Goal: Task Accomplishment & Management: Complete application form

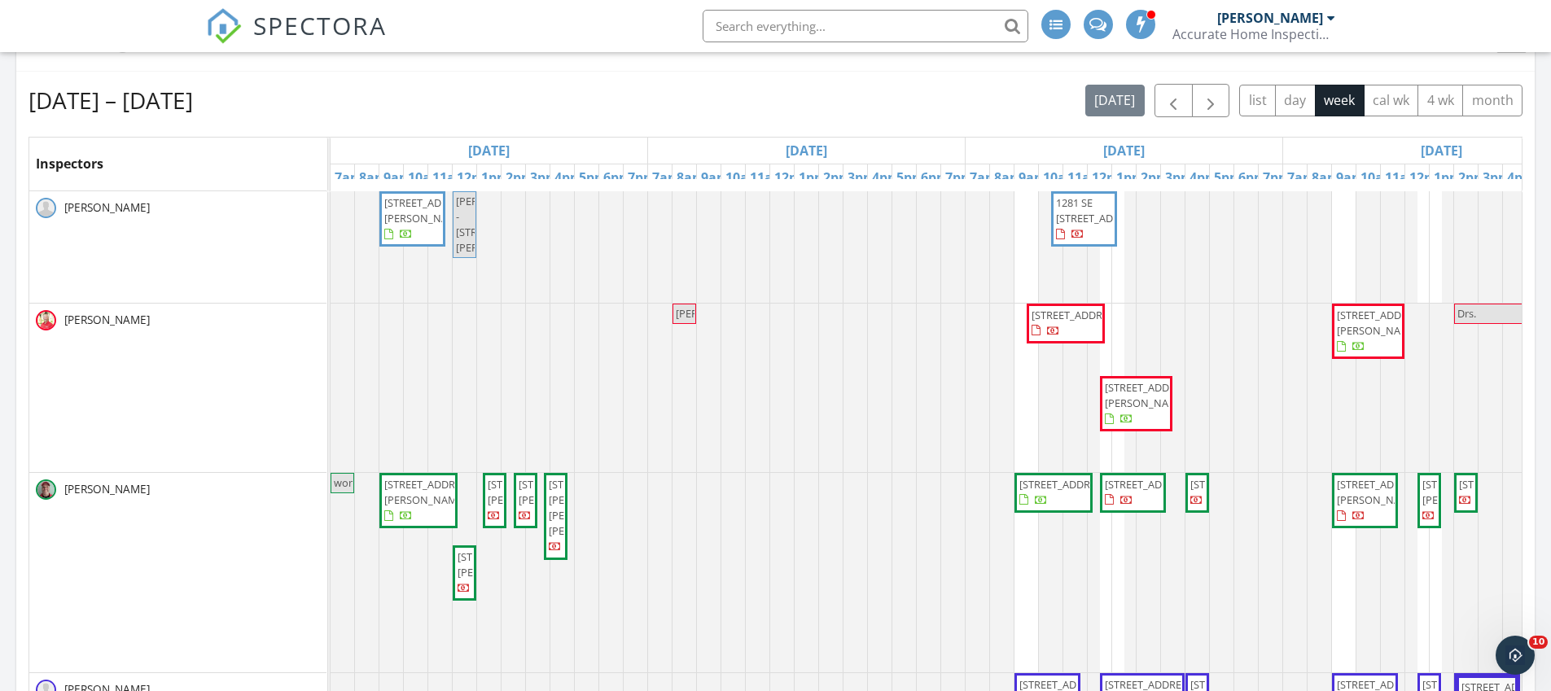
scroll to position [1548, 1576]
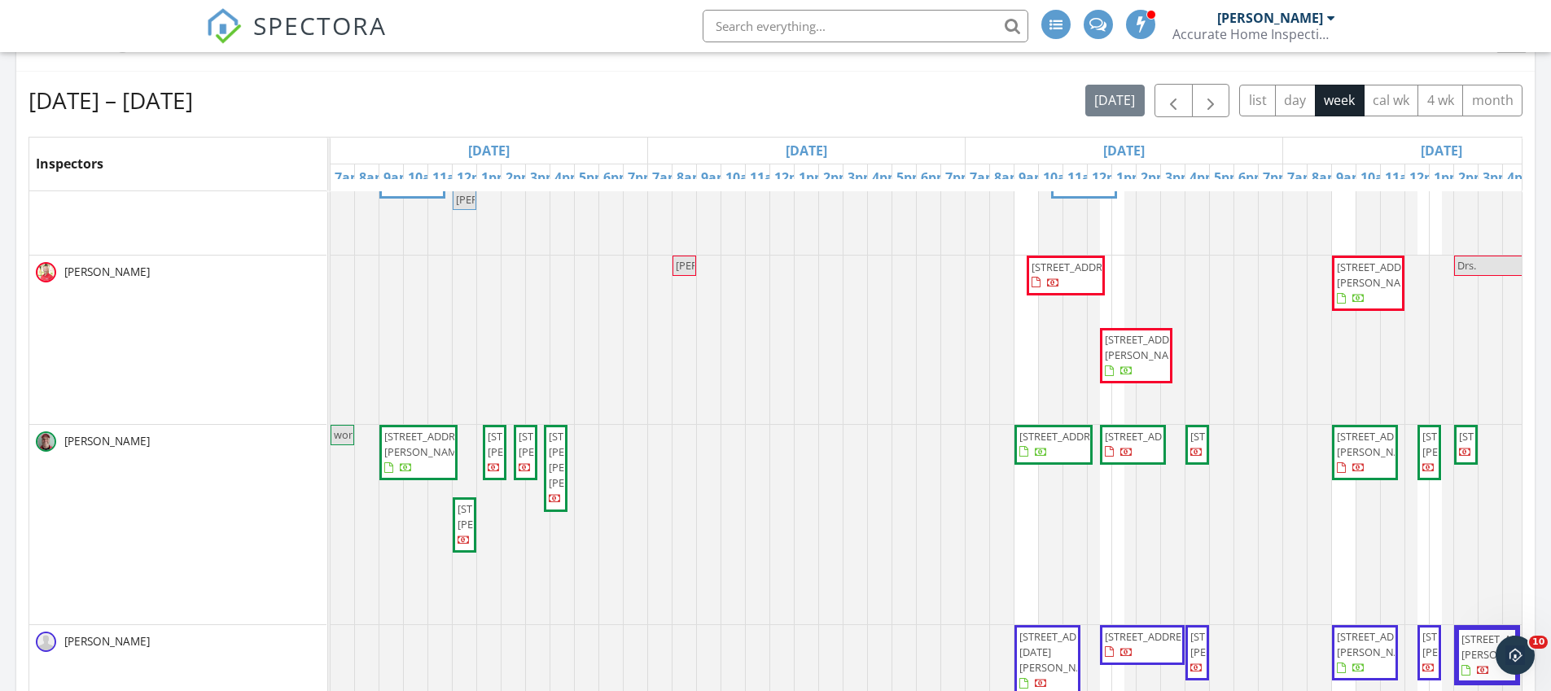
click at [241, 15] on img at bounding box center [224, 26] width 36 height 36
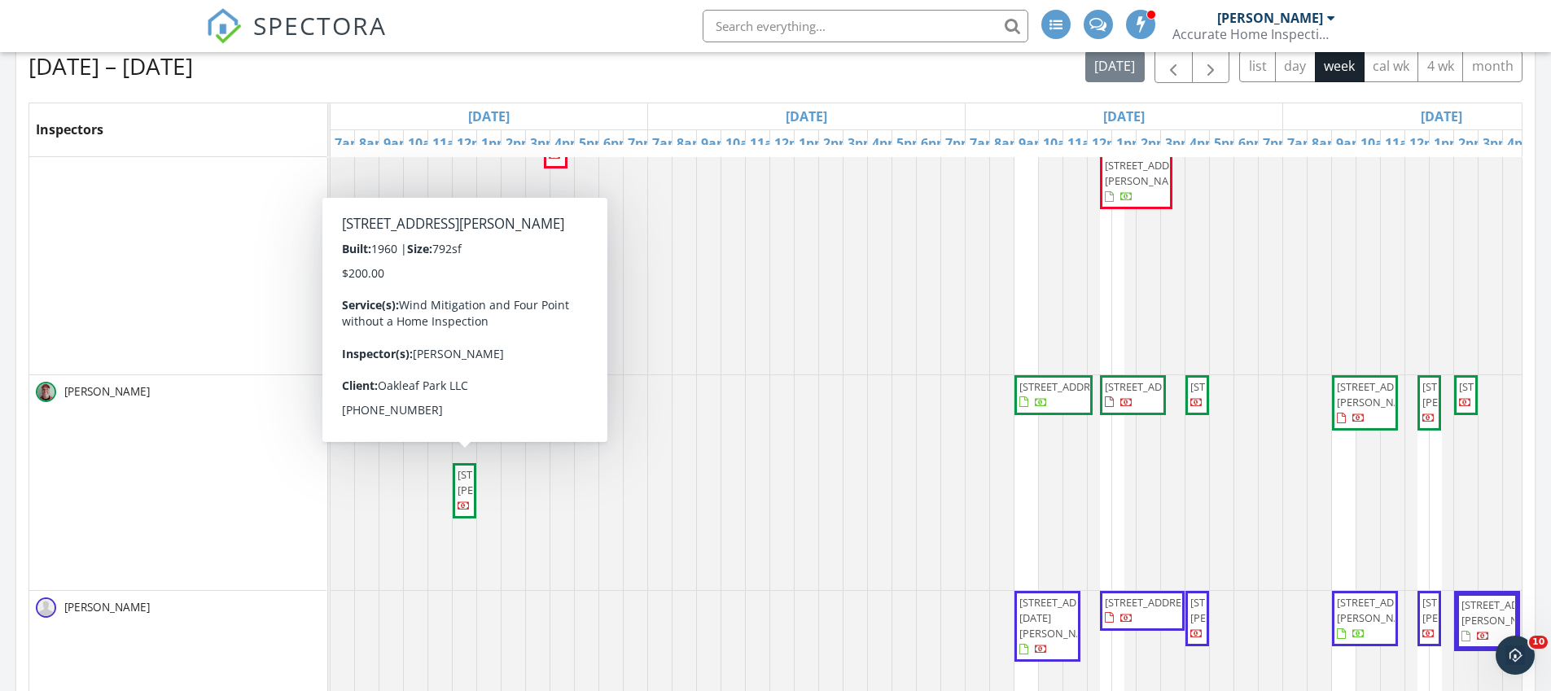
click at [463, 498] on span "2006 Ave P, Fort Pierce 34950" at bounding box center [503, 482] width 91 height 30
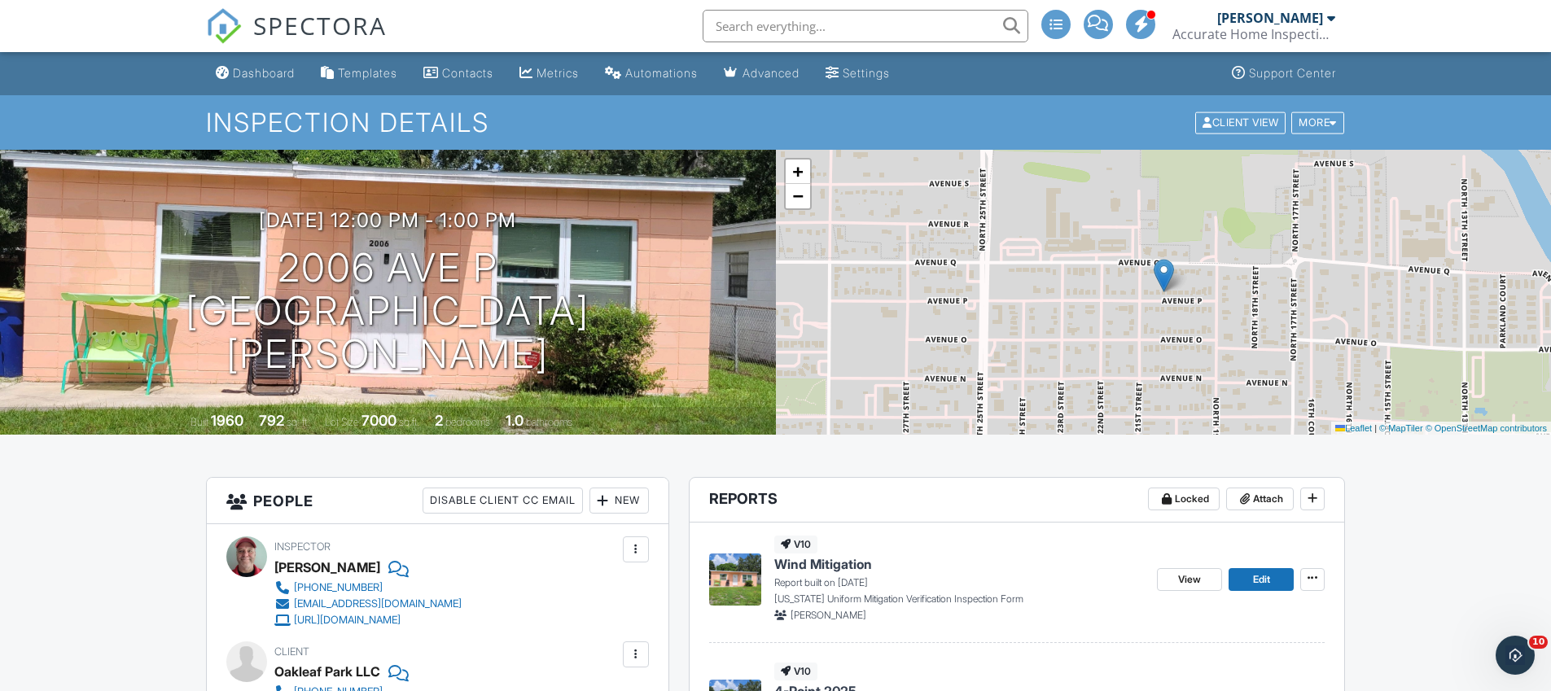
click at [616, 497] on div "New" at bounding box center [619, 501] width 59 height 26
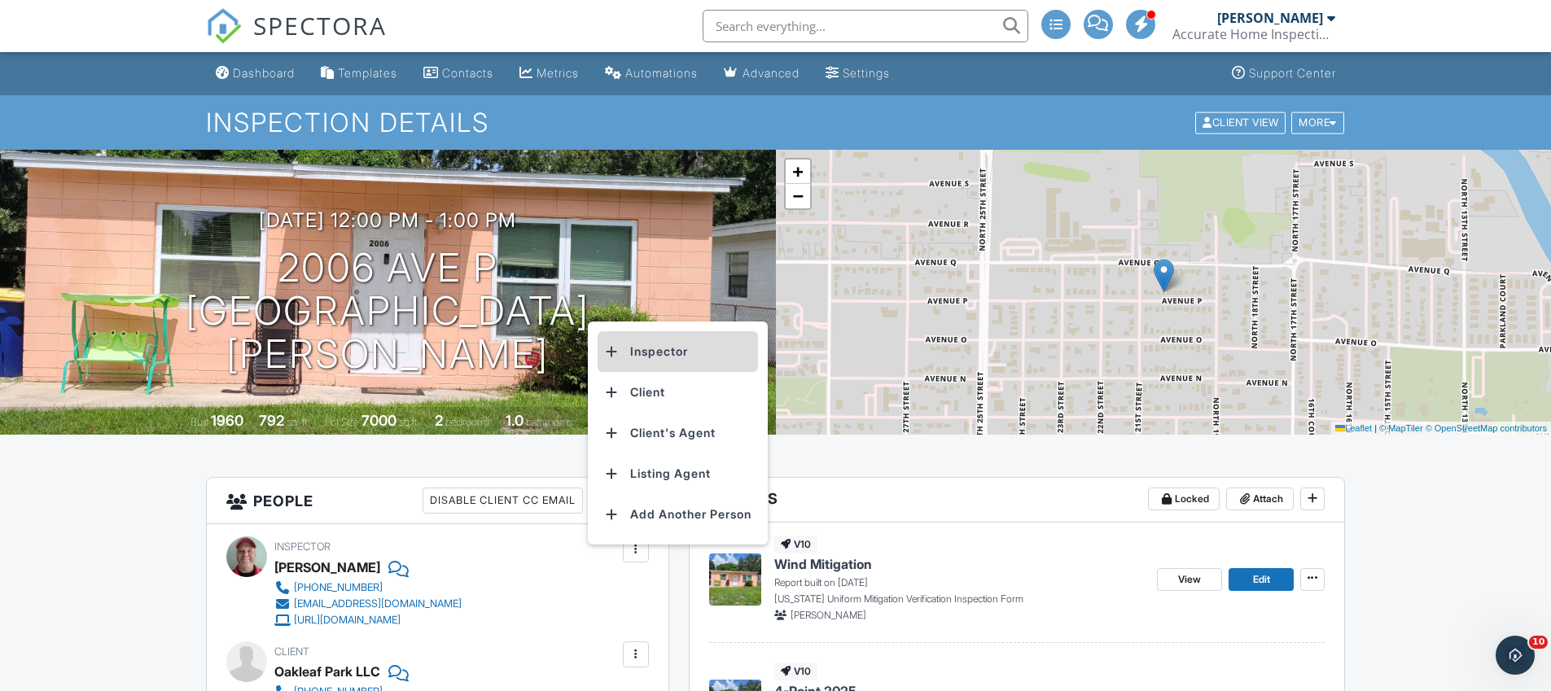
click at [641, 358] on li "Inspector" at bounding box center [678, 351] width 160 height 41
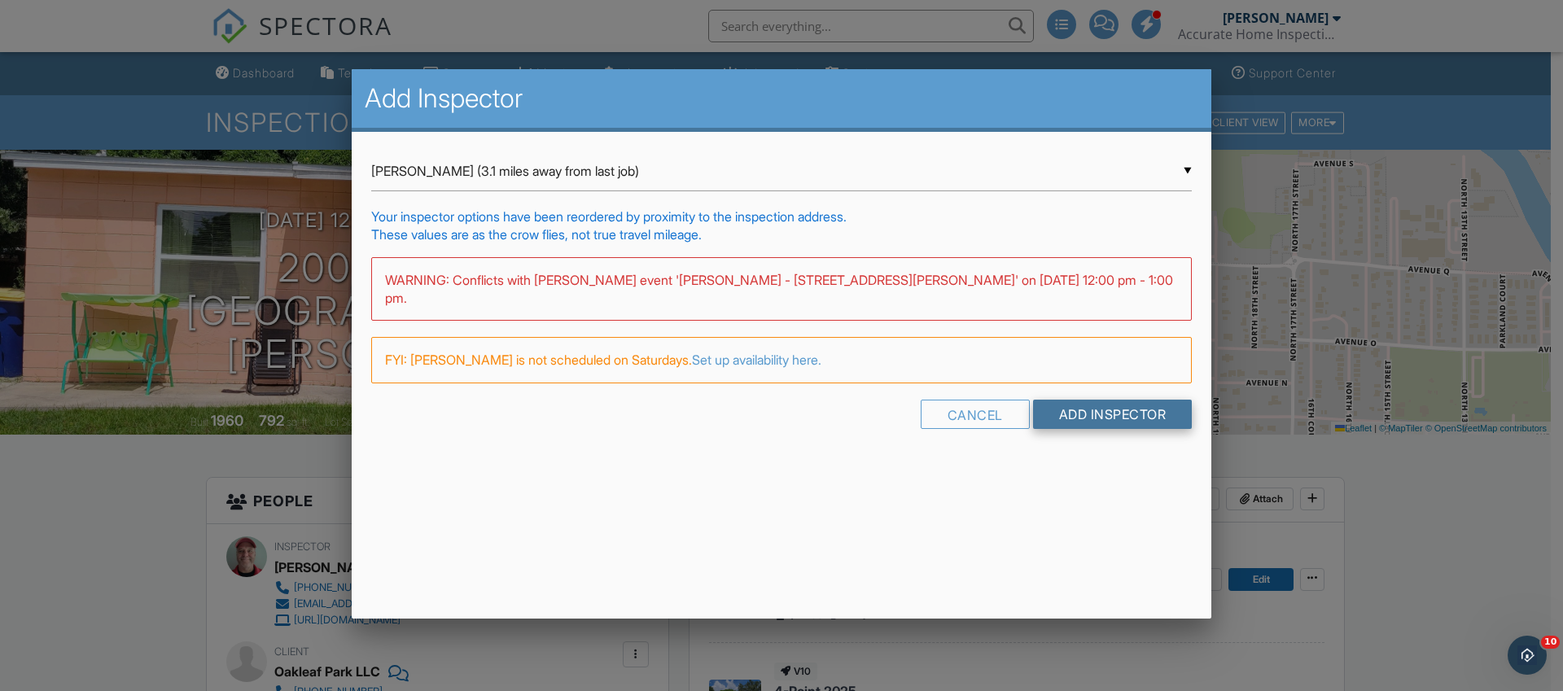
click at [1092, 404] on input "Add Inspector" at bounding box center [1113, 414] width 160 height 29
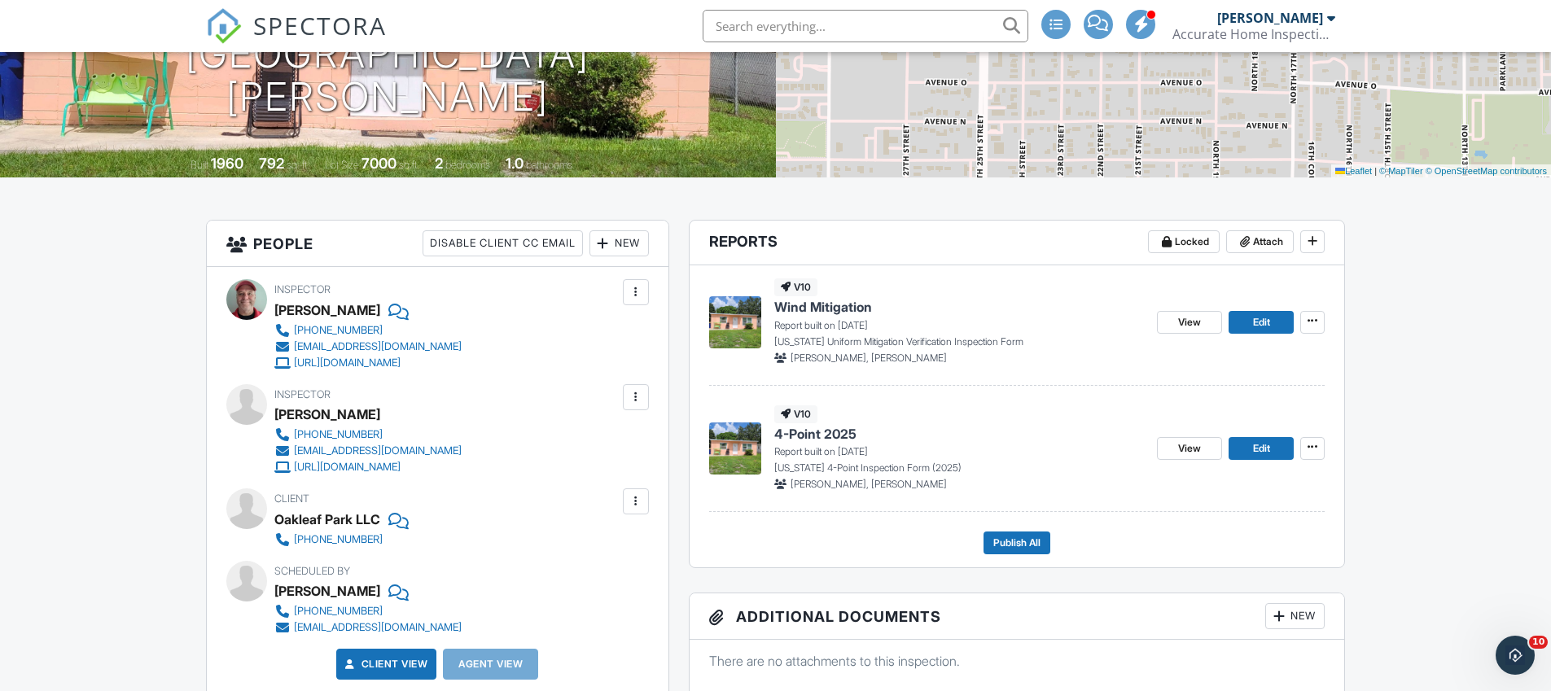
scroll to position [327, 0]
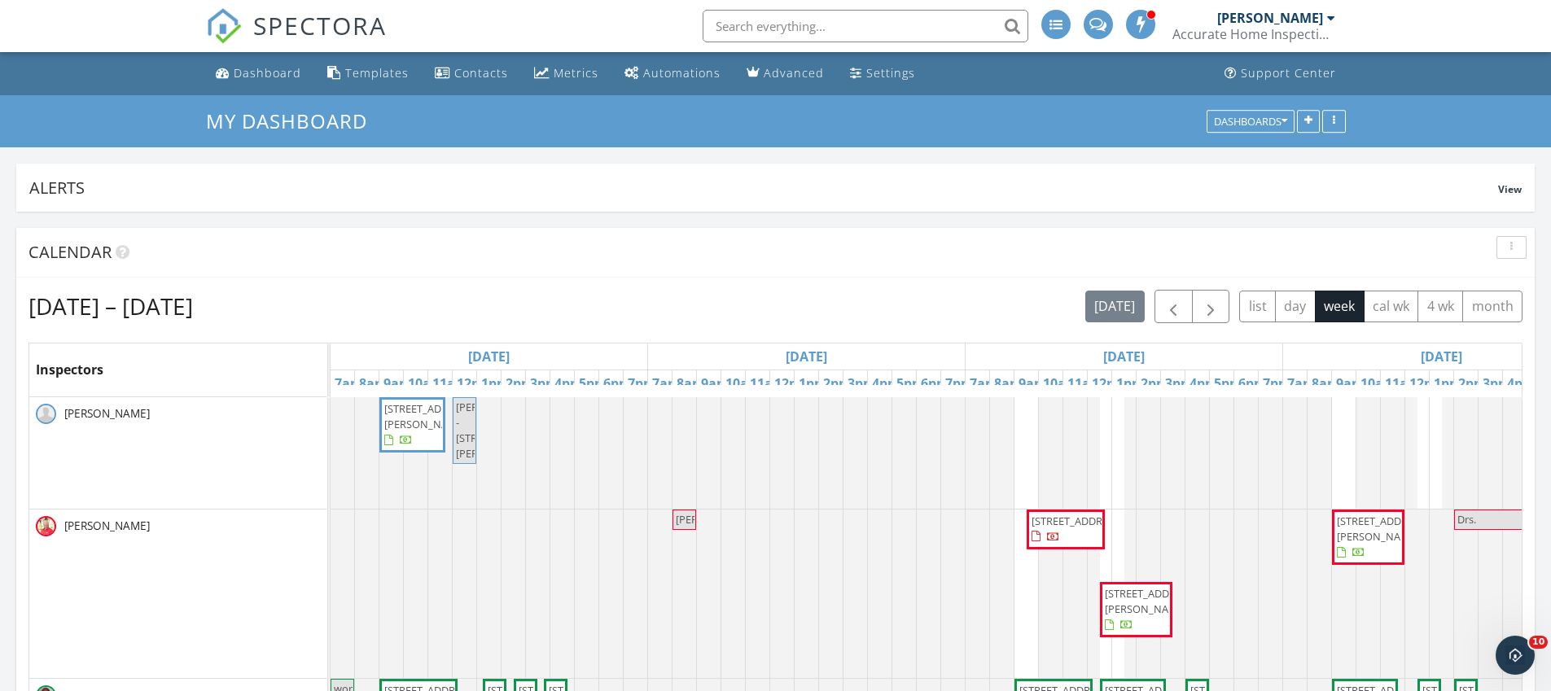
scroll to position [1548, 1576]
click at [232, 18] on img at bounding box center [224, 26] width 36 height 36
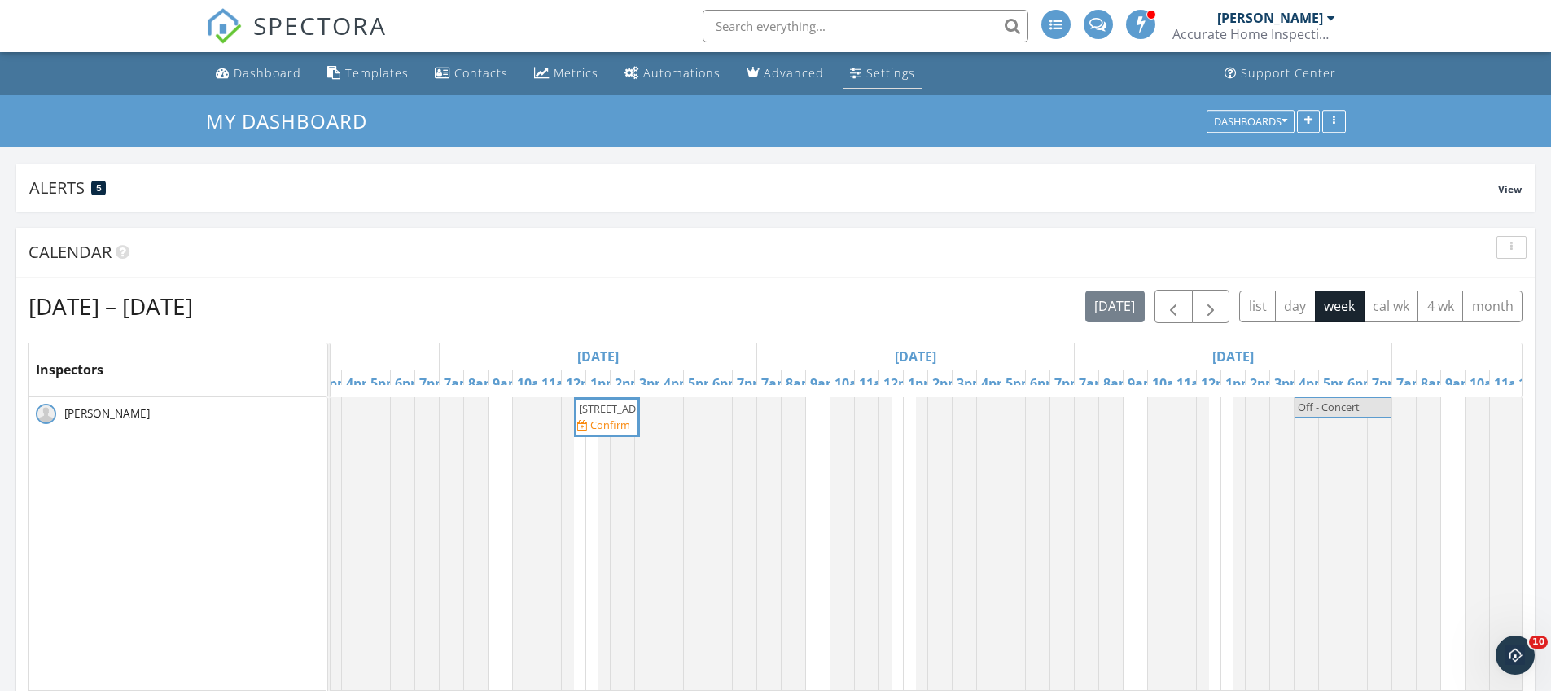
click at [870, 85] on link "Settings" at bounding box center [883, 74] width 78 height 30
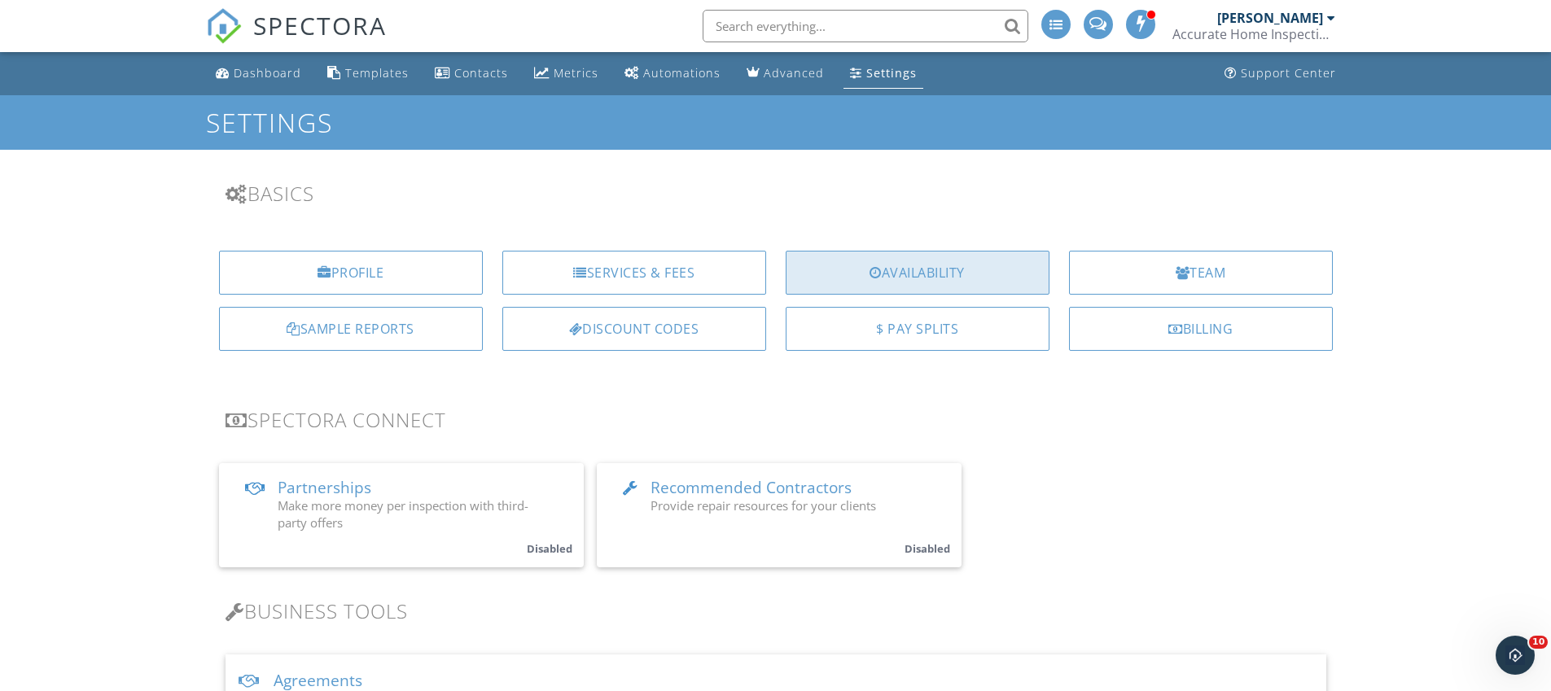
click at [845, 277] on div "Availability" at bounding box center [918, 273] width 264 height 44
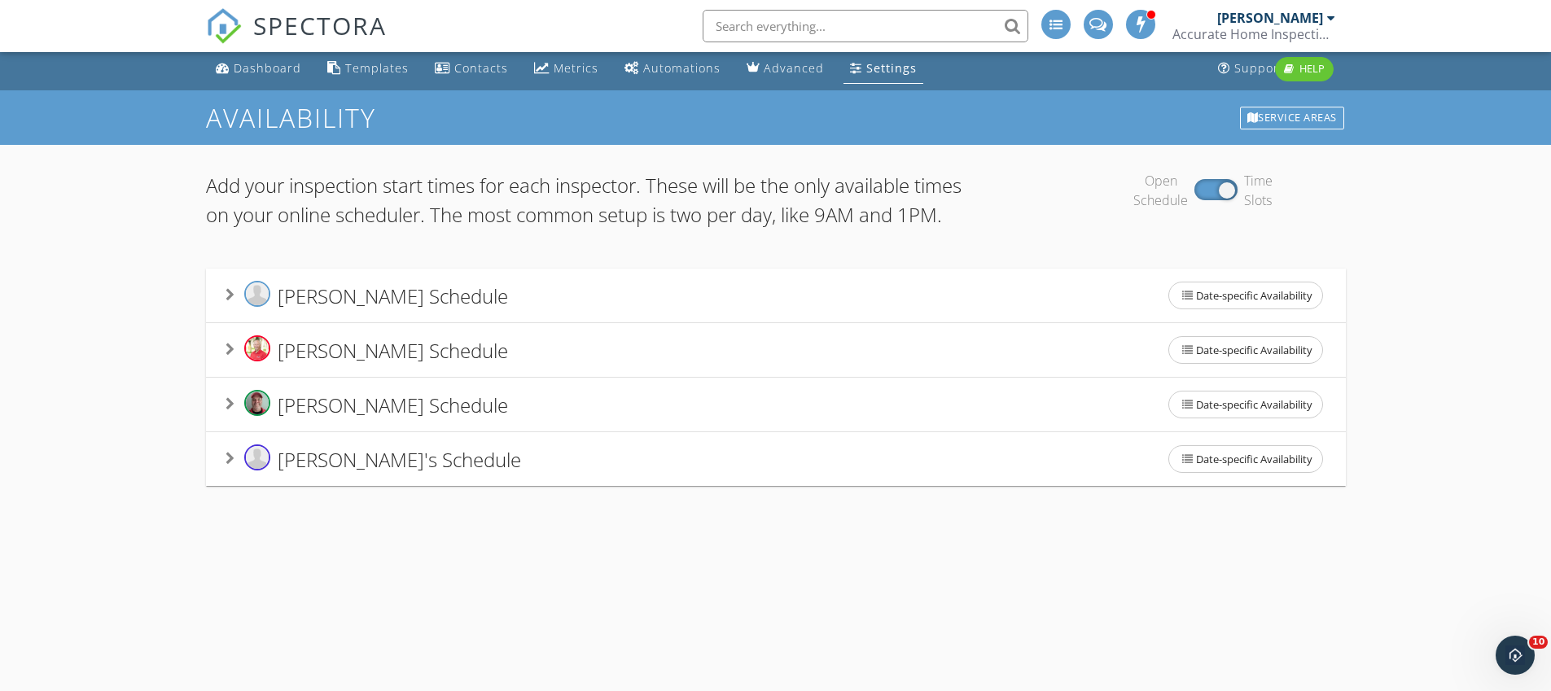
scroll to position [7, 0]
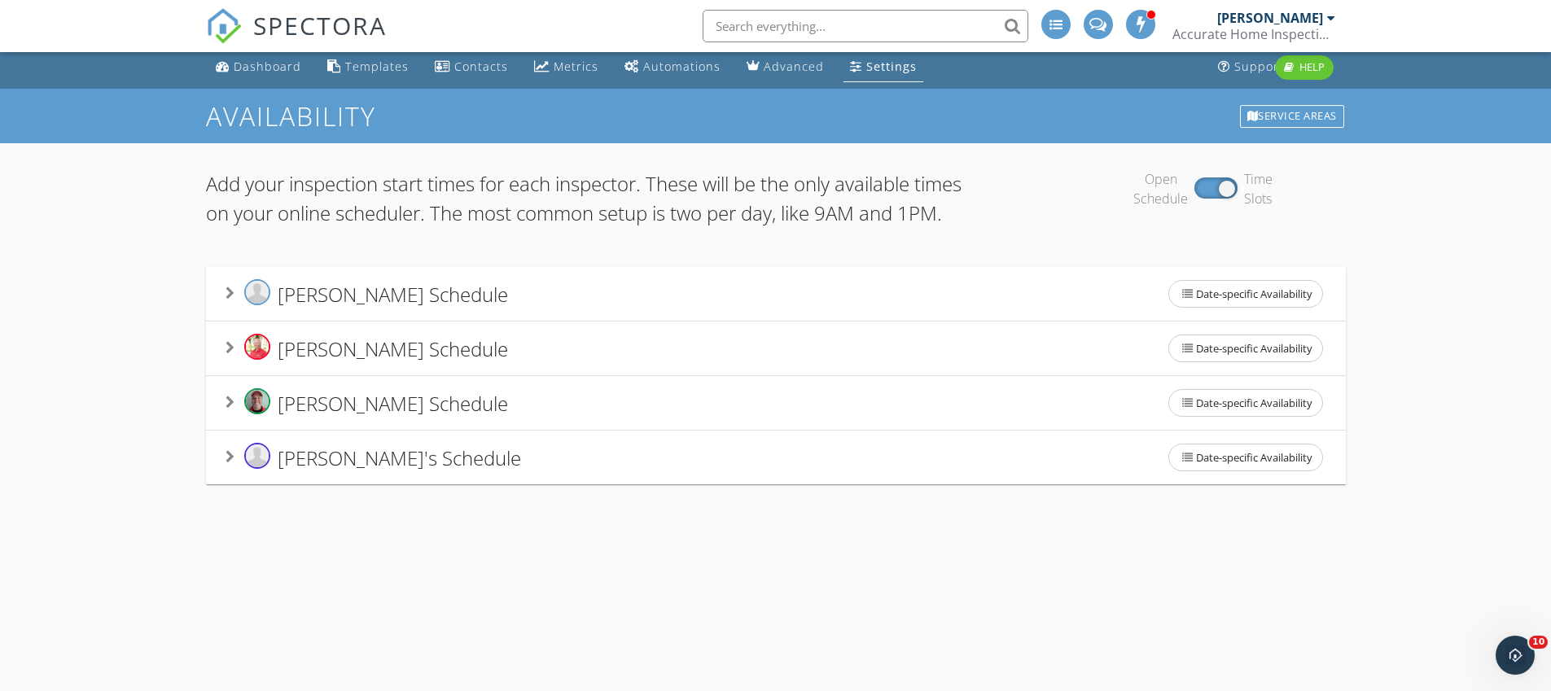
click at [423, 307] on span "Kyle Nicholson's Schedule" at bounding box center [393, 293] width 230 height 27
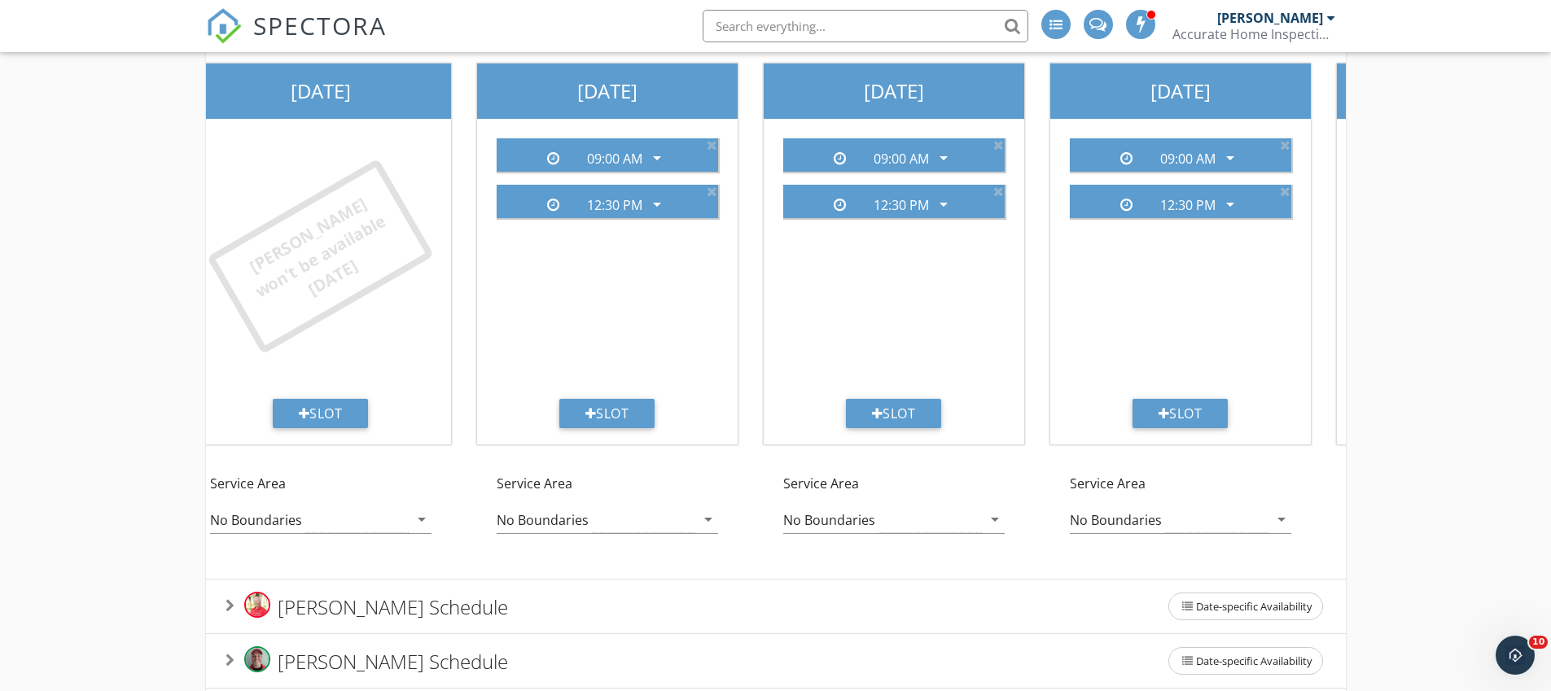
scroll to position [0, 0]
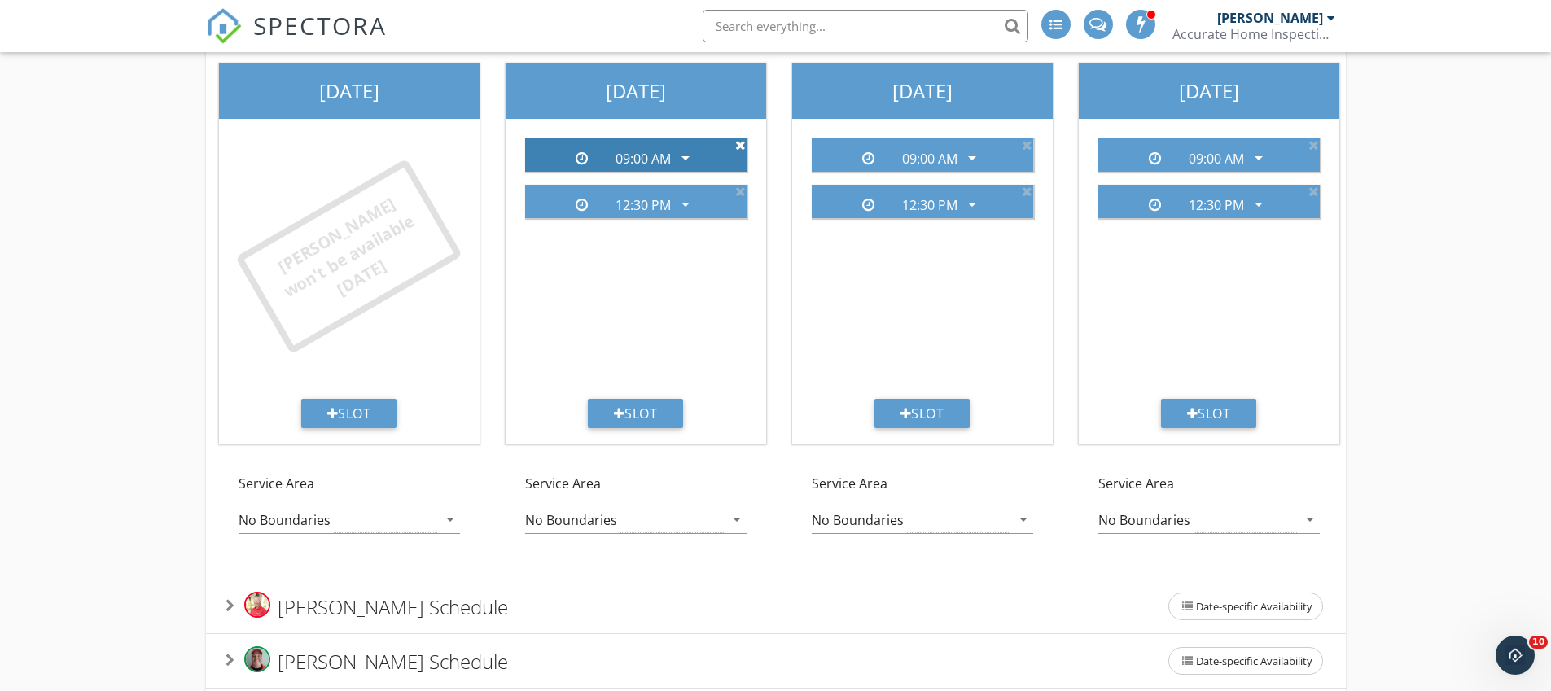
click at [739, 151] on icon at bounding box center [740, 144] width 11 height 13
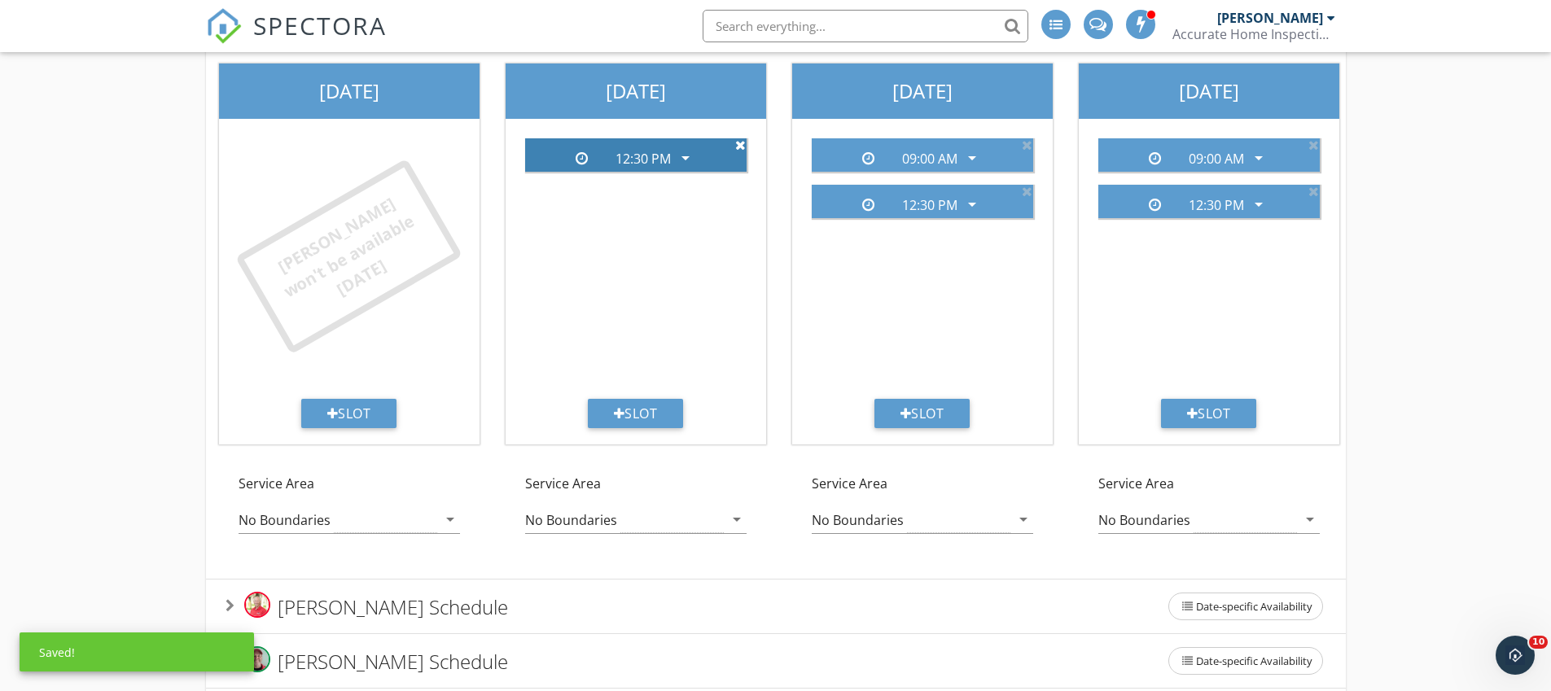
click at [739, 151] on icon at bounding box center [740, 144] width 11 height 13
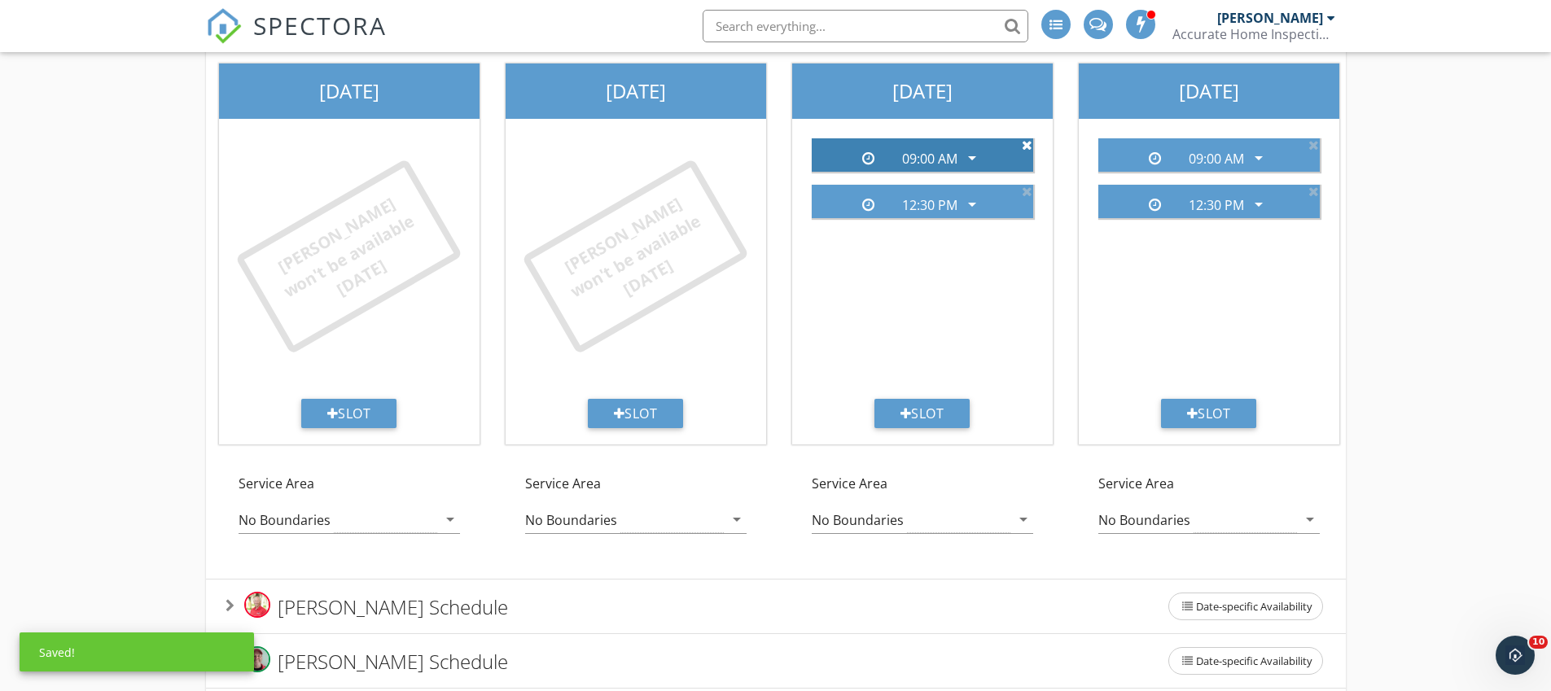
click at [1028, 151] on icon at bounding box center [1027, 144] width 11 height 13
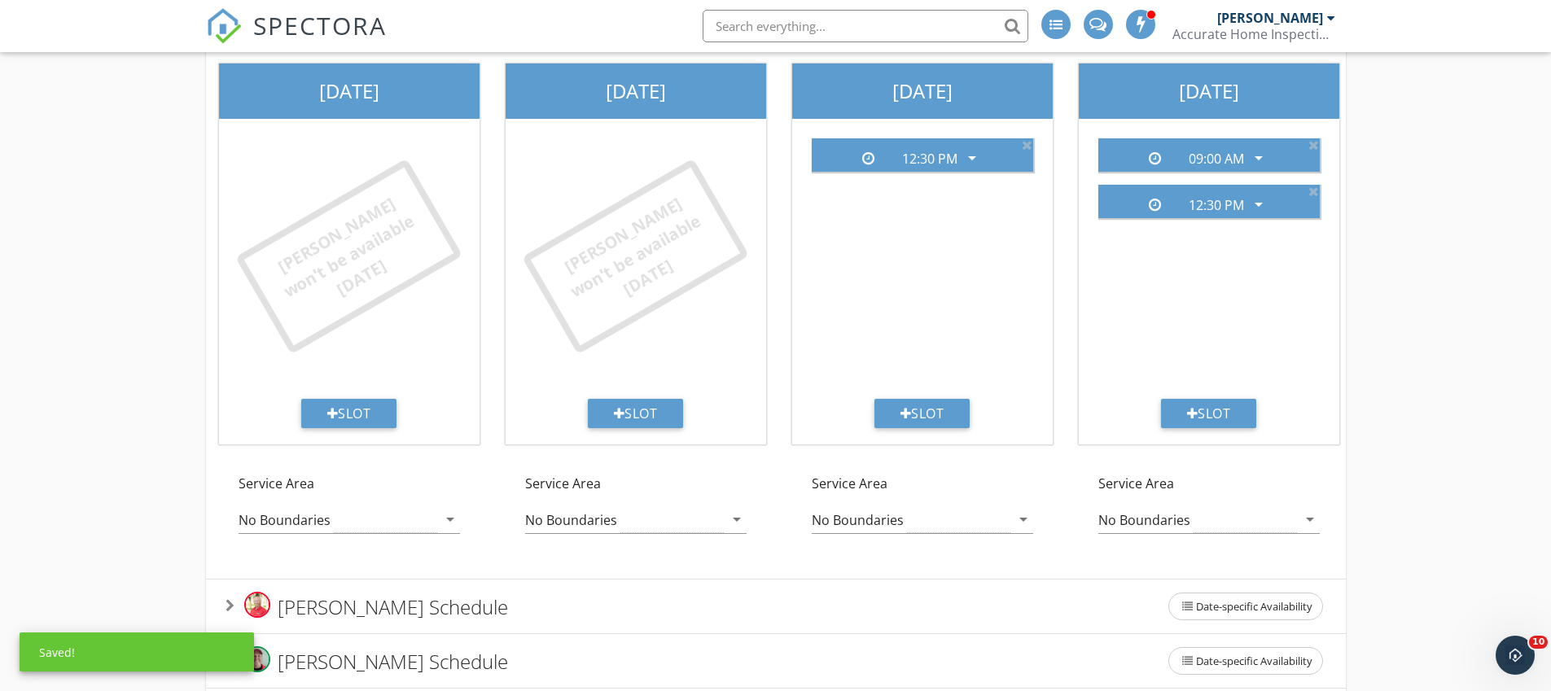
click at [1028, 151] on icon at bounding box center [1027, 144] width 11 height 13
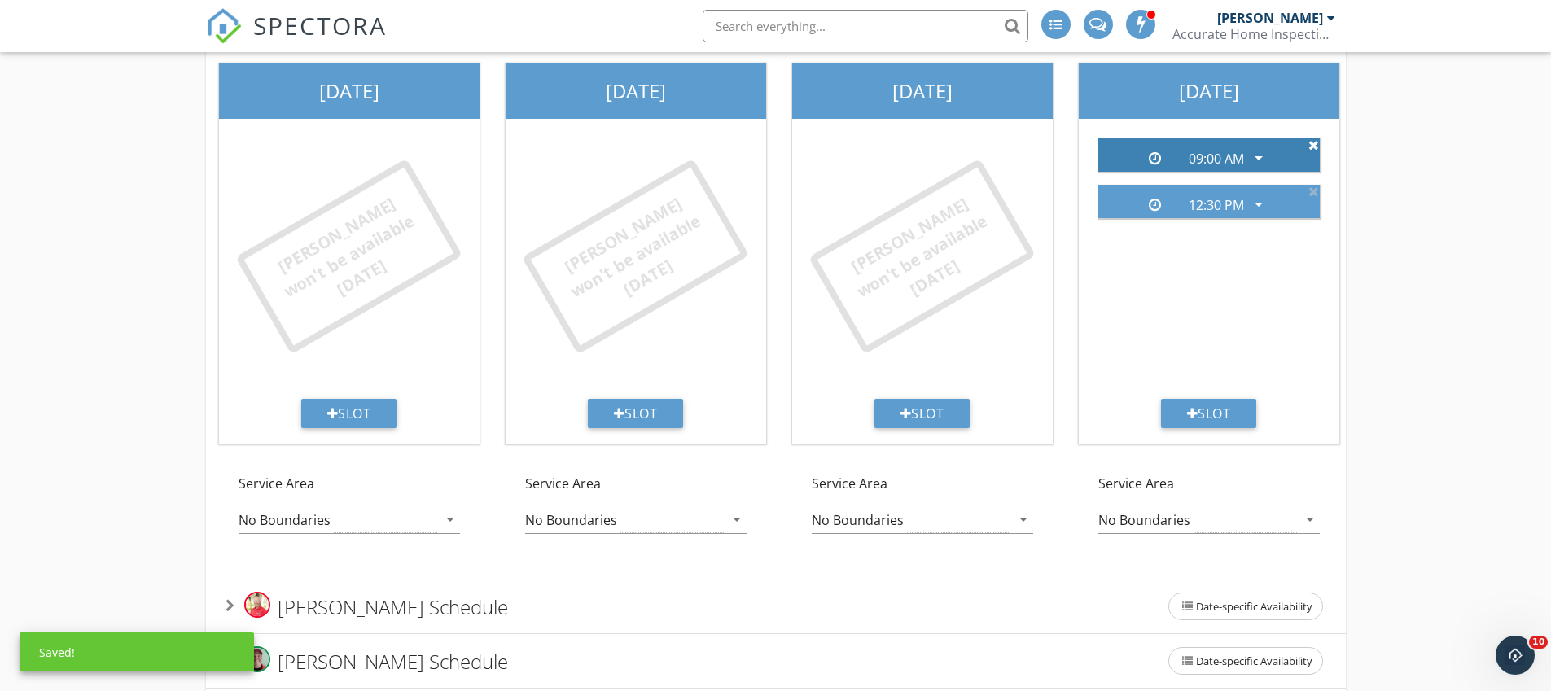
click at [1312, 151] on icon at bounding box center [1314, 144] width 11 height 13
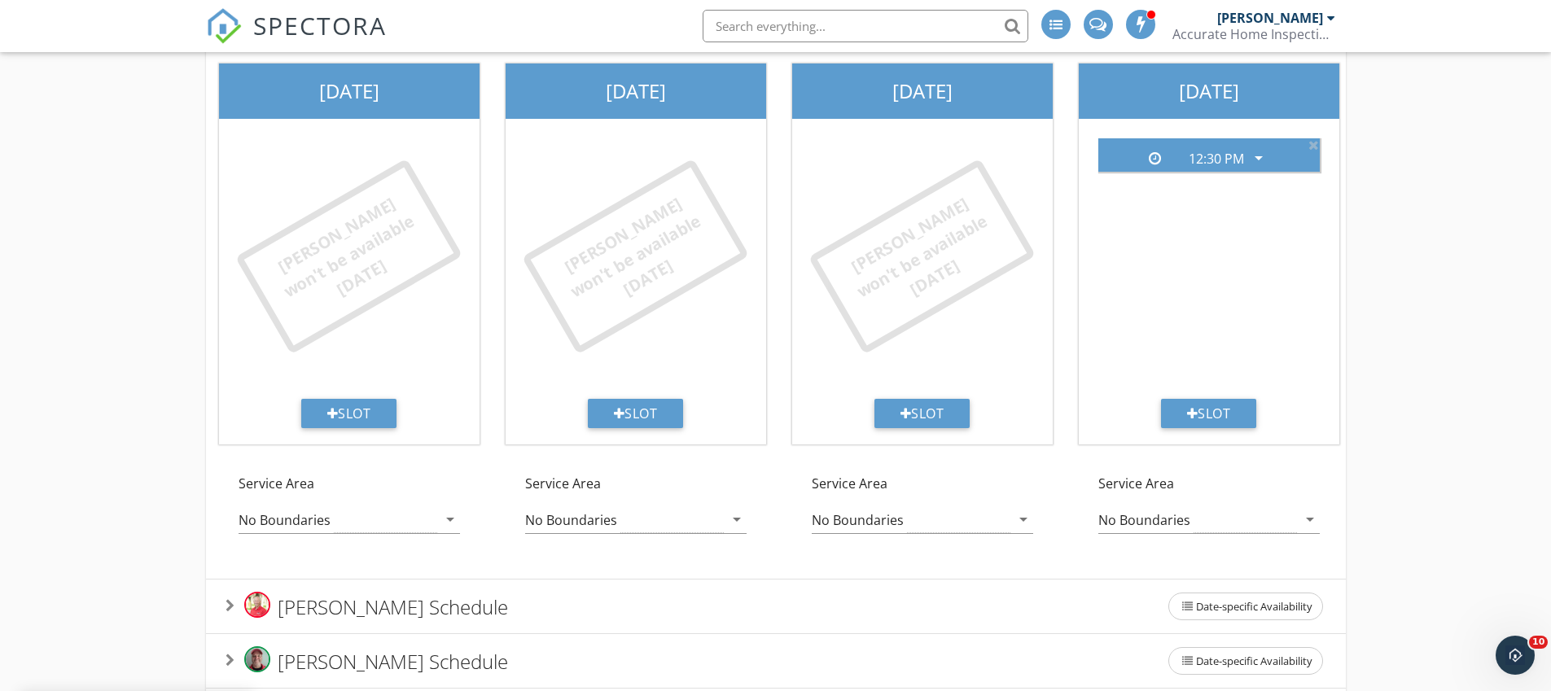
click at [1312, 151] on icon at bounding box center [1314, 144] width 11 height 13
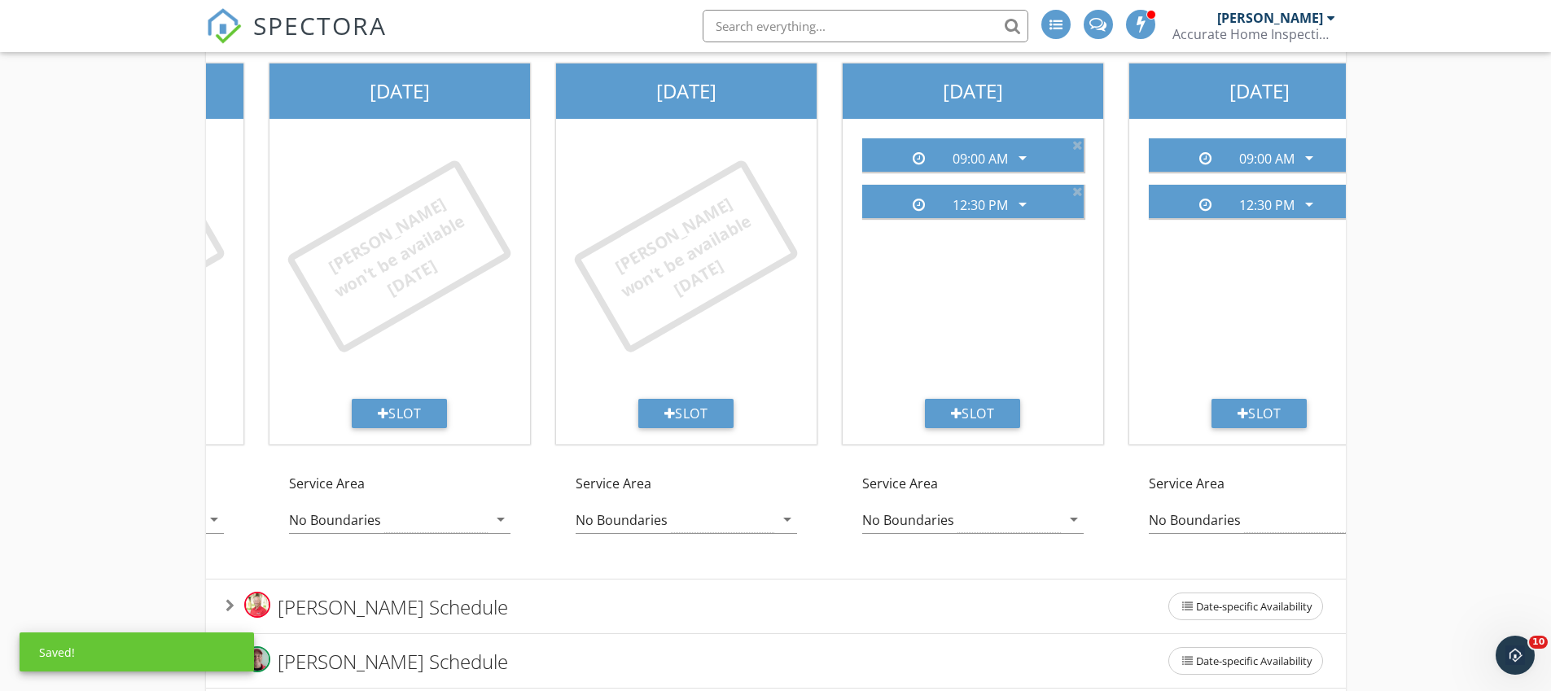
scroll to position [0, 700]
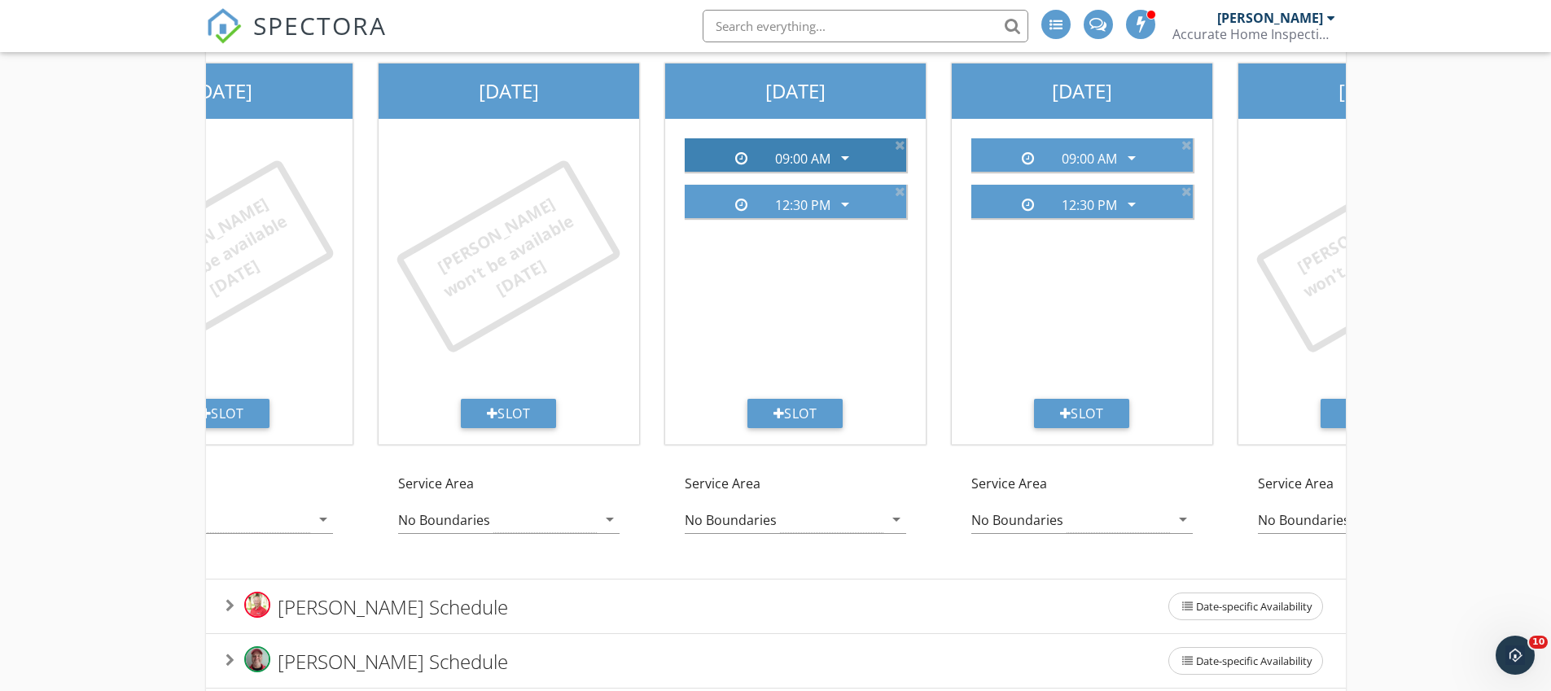
click at [904, 172] on div "09:00 AM arrow_drop_down" at bounding box center [795, 154] width 221 height 33
click at [902, 151] on icon at bounding box center [900, 144] width 11 height 13
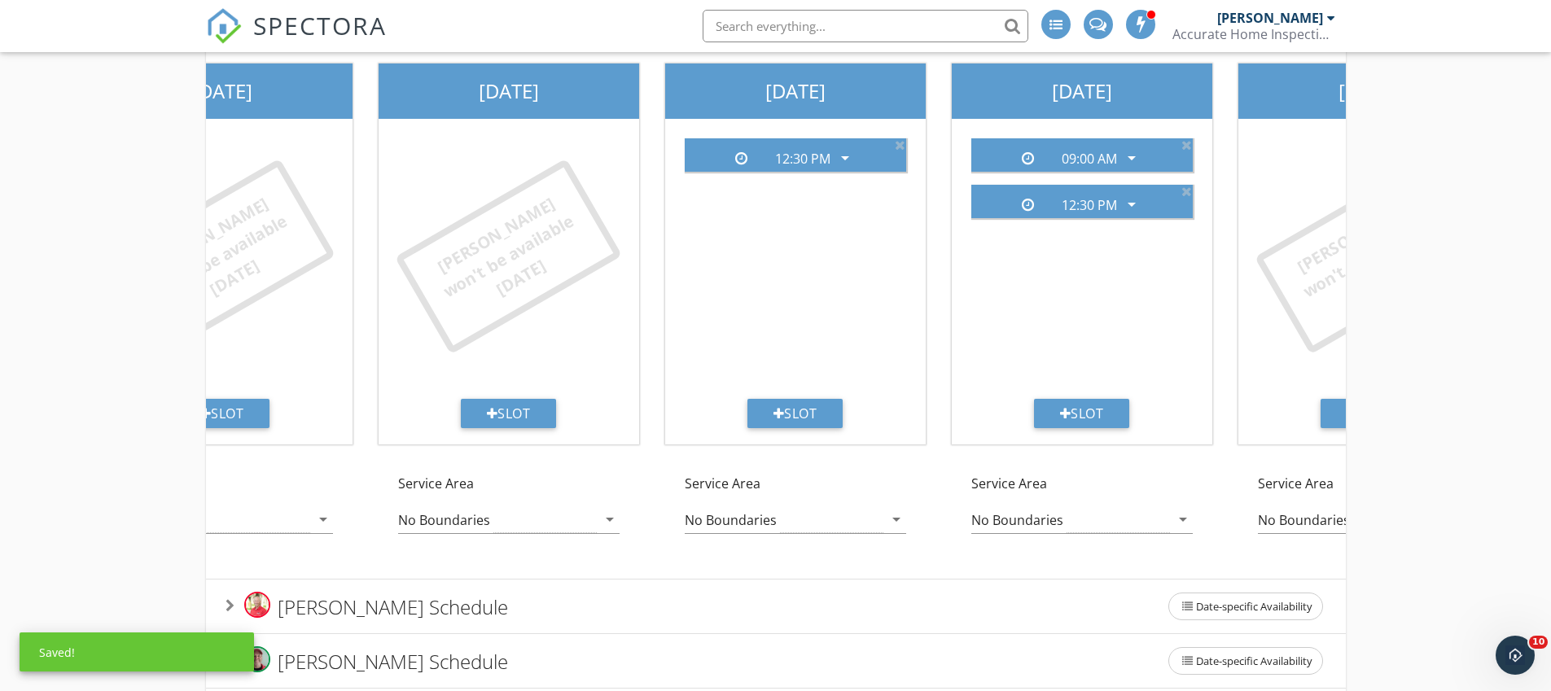
click at [902, 151] on icon at bounding box center [900, 144] width 11 height 13
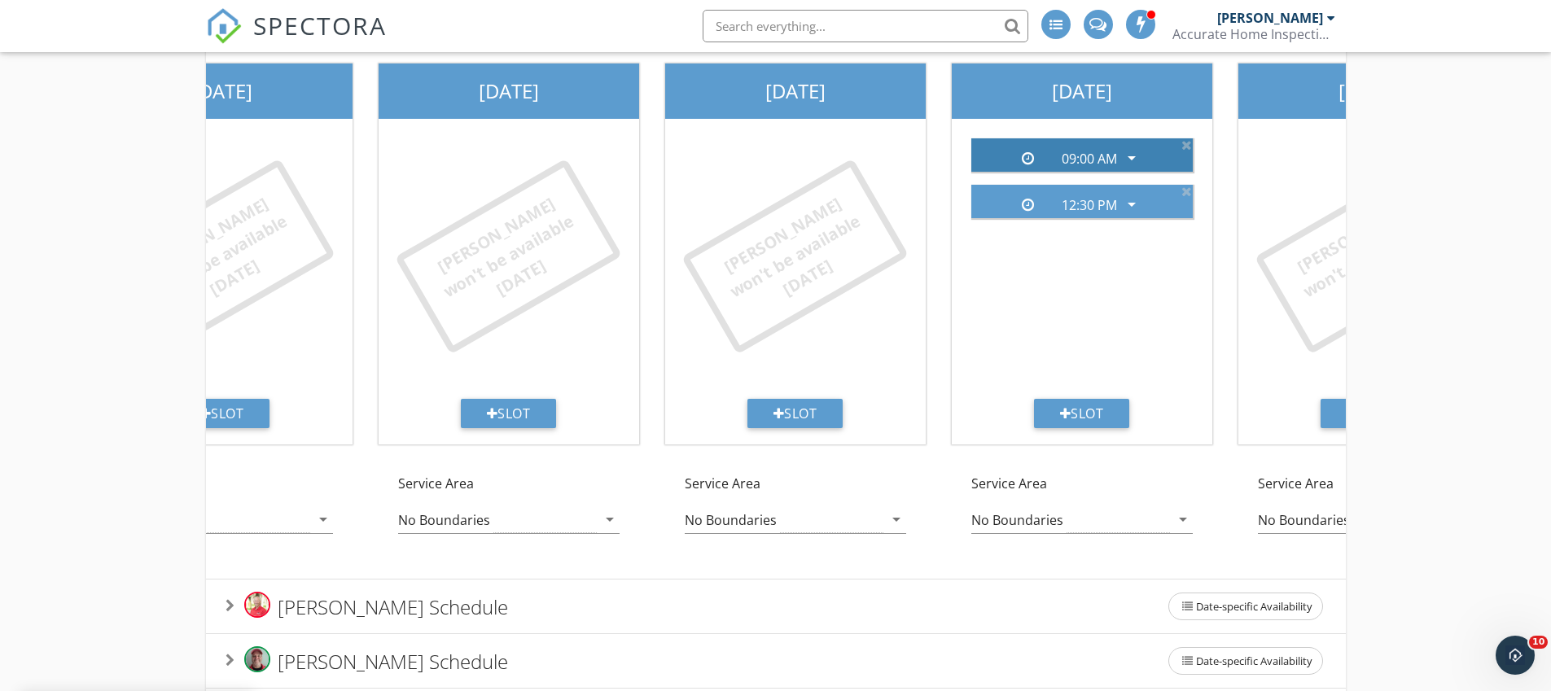
click at [1138, 168] on icon "arrow_drop_down" at bounding box center [1132, 158] width 20 height 20
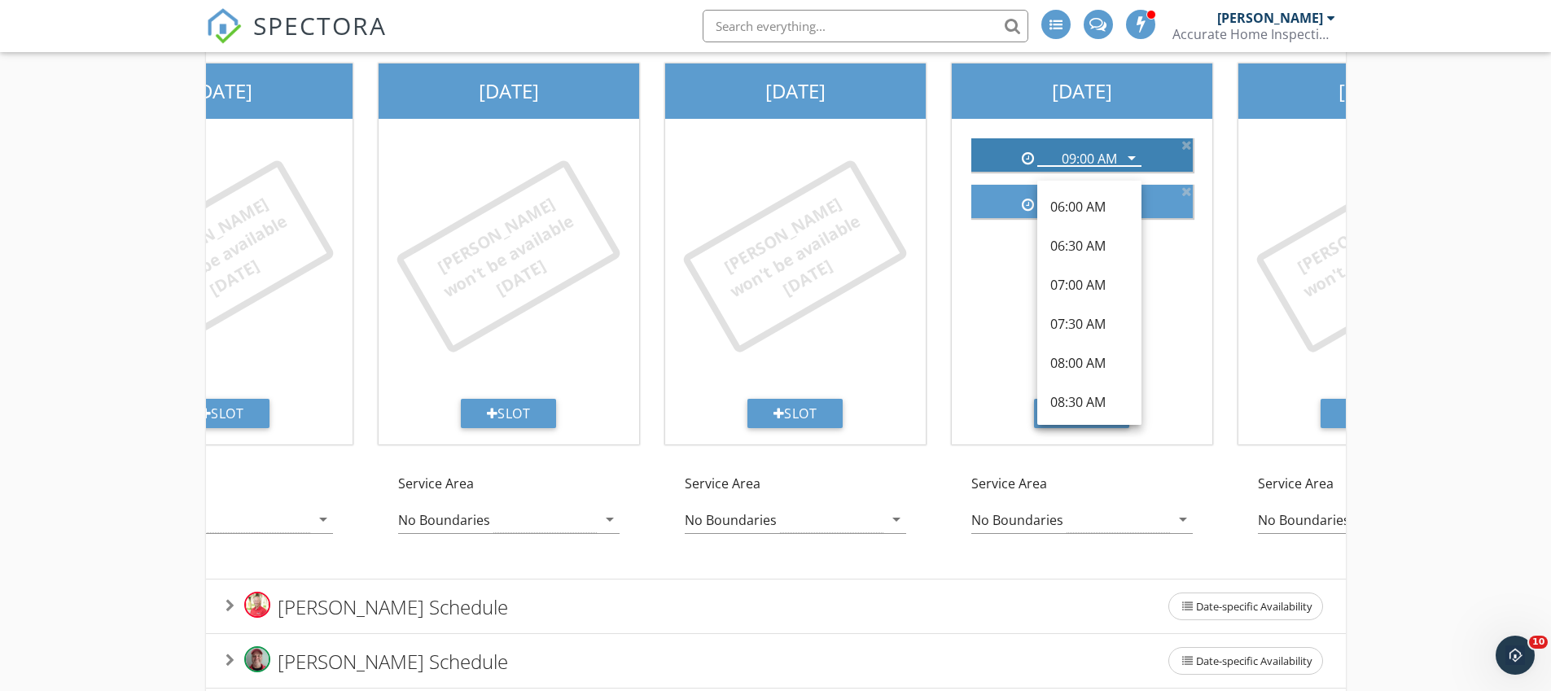
click at [1187, 172] on div "09:00 AM arrow_drop_down" at bounding box center [1081, 154] width 221 height 33
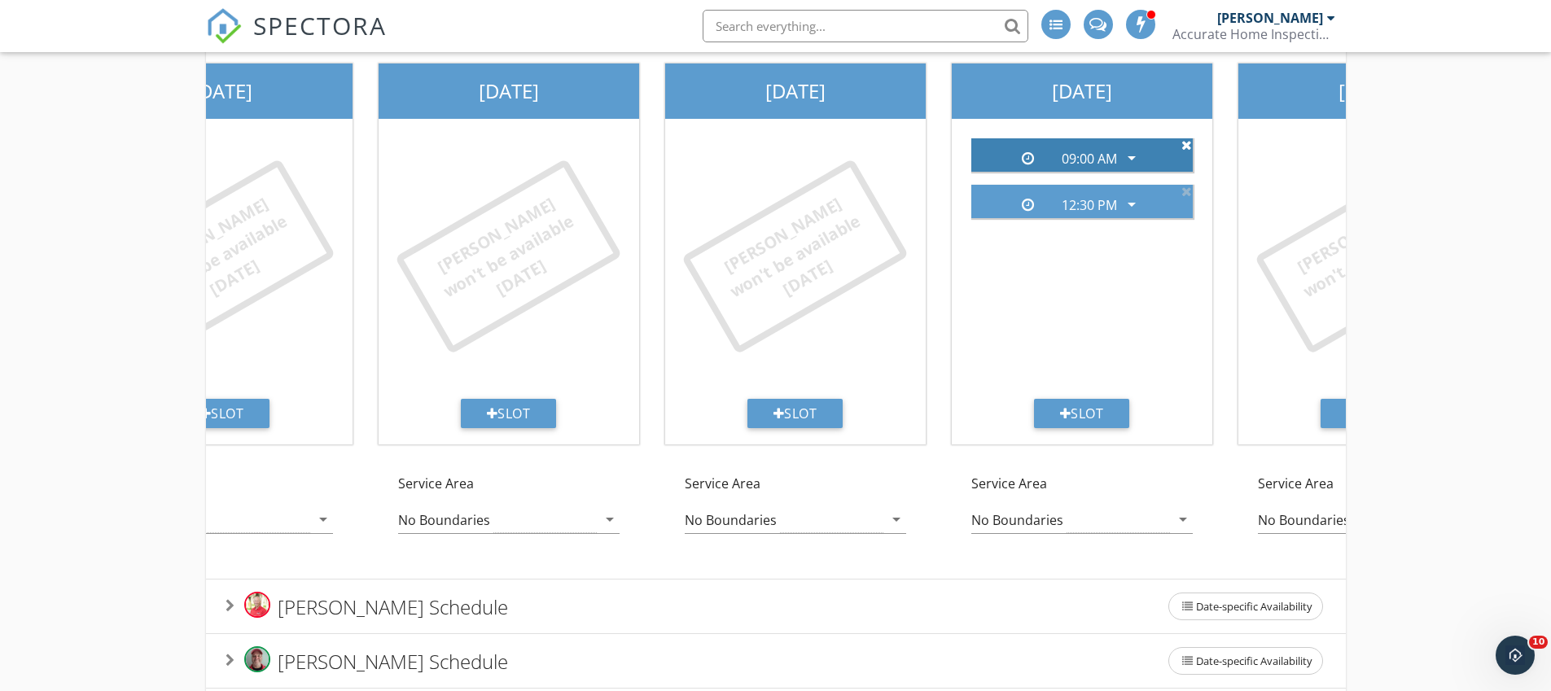
click at [1186, 151] on icon at bounding box center [1186, 144] width 11 height 13
click at [1187, 151] on icon at bounding box center [1186, 144] width 11 height 13
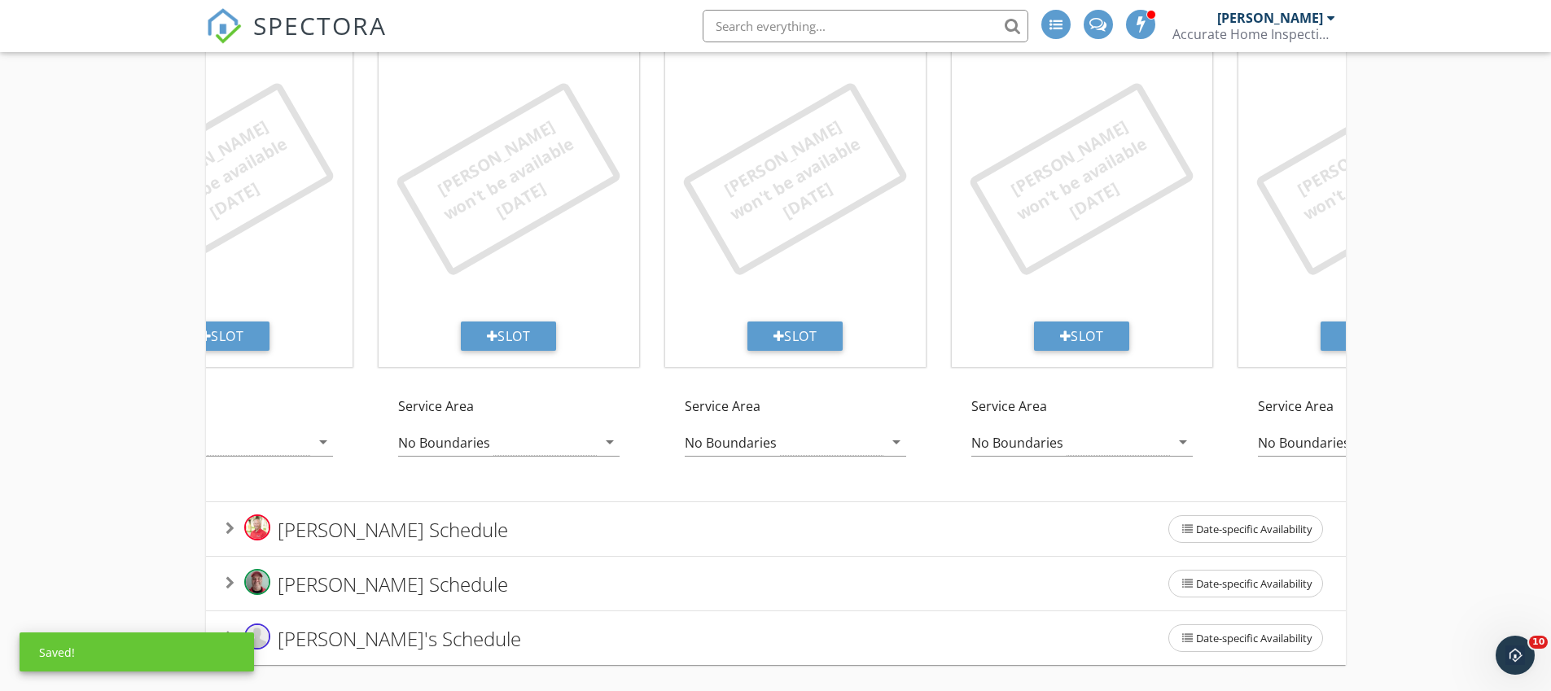
scroll to position [409, 0]
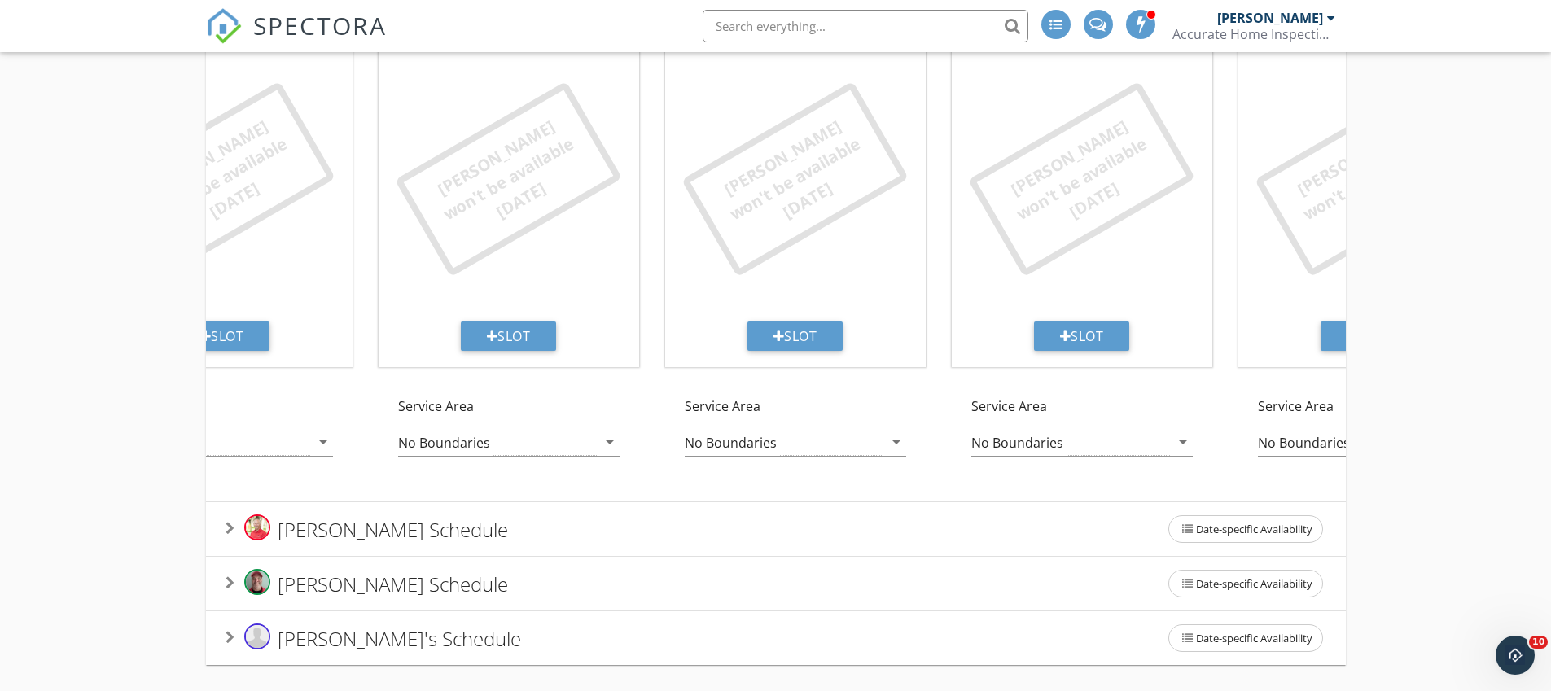
click at [511, 535] on div "Scott Keiper's Schedule Date-specific Availability" at bounding box center [776, 529] width 1101 height 34
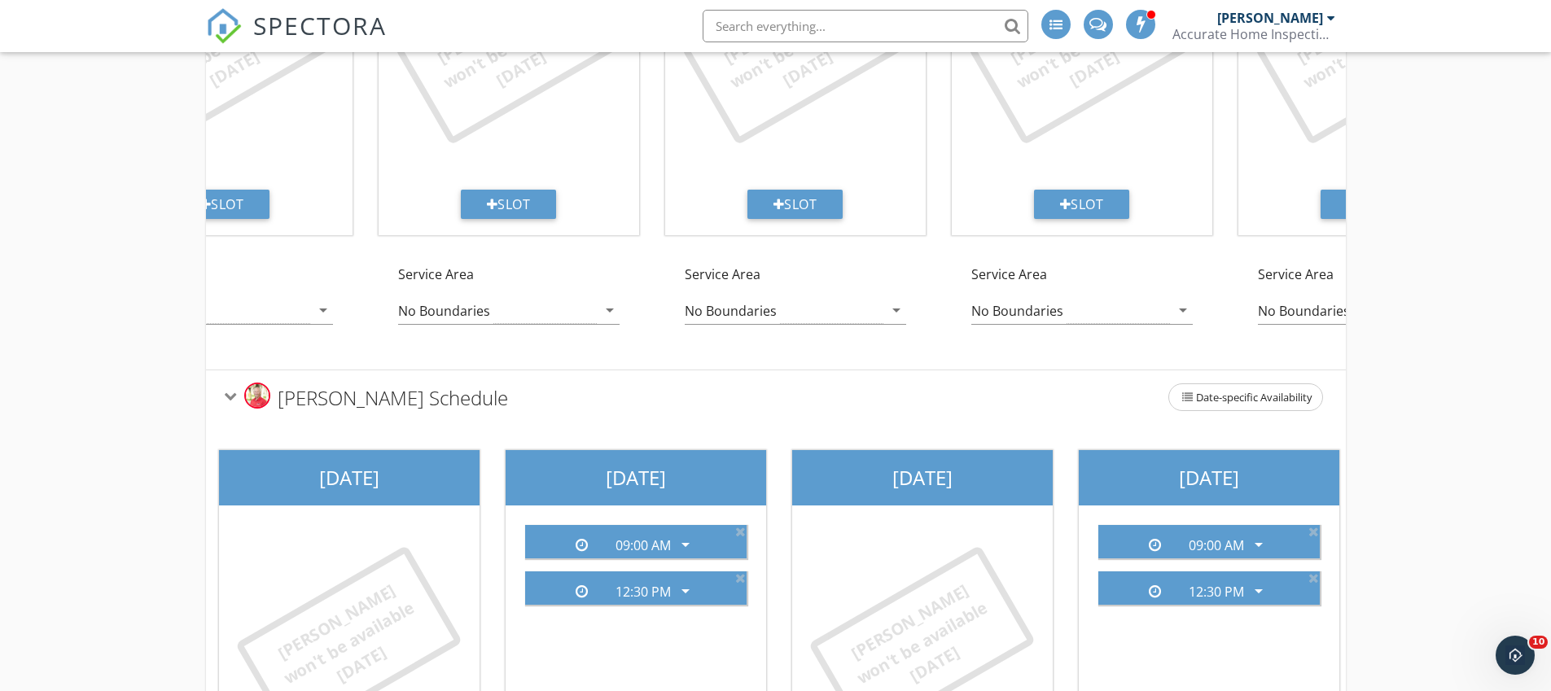
scroll to position [0, 0]
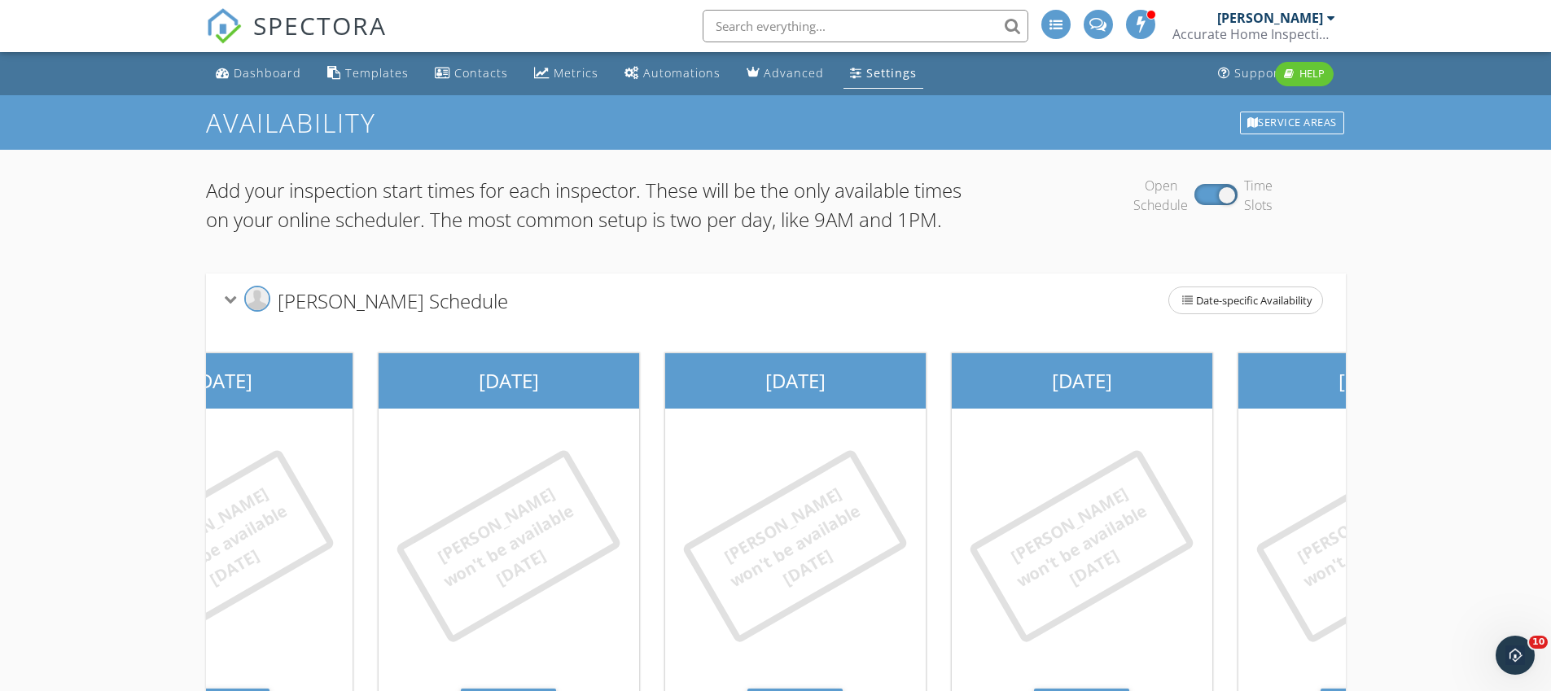
click at [414, 313] on span "Kyle Nicholson's Schedule" at bounding box center [393, 300] width 230 height 27
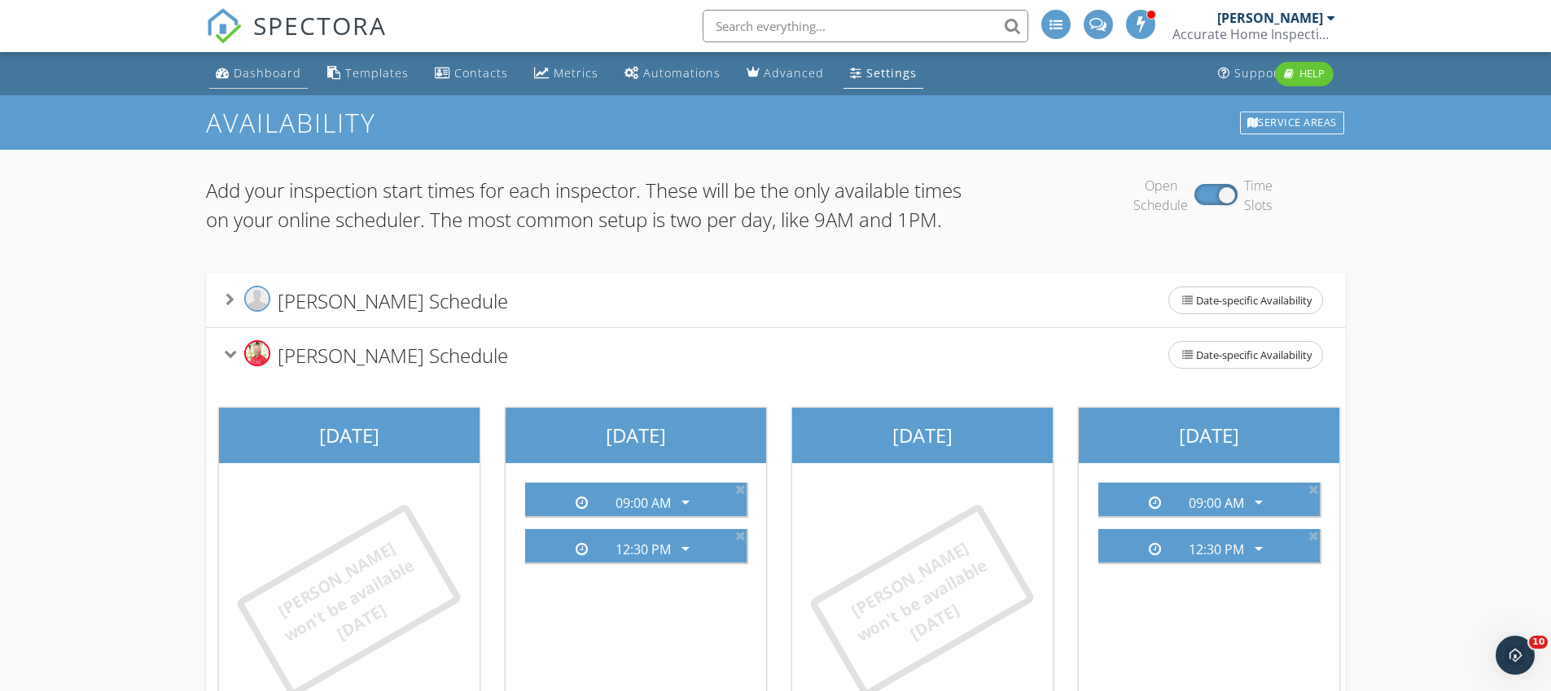
click at [266, 75] on div "Dashboard" at bounding box center [268, 72] width 68 height 15
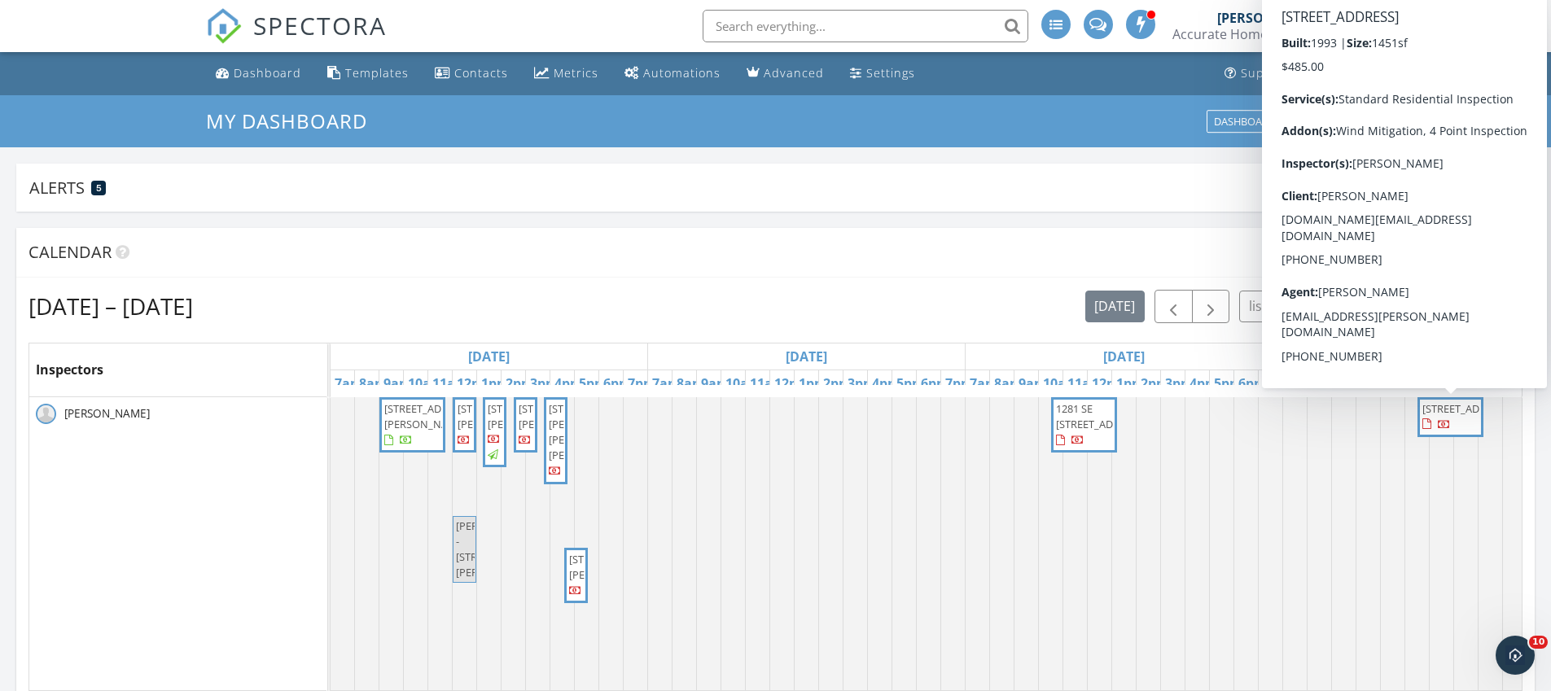
click at [1453, 416] on span "1232 SW Wellington Ave, Port St Lucie 34953" at bounding box center [1468, 408] width 91 height 15
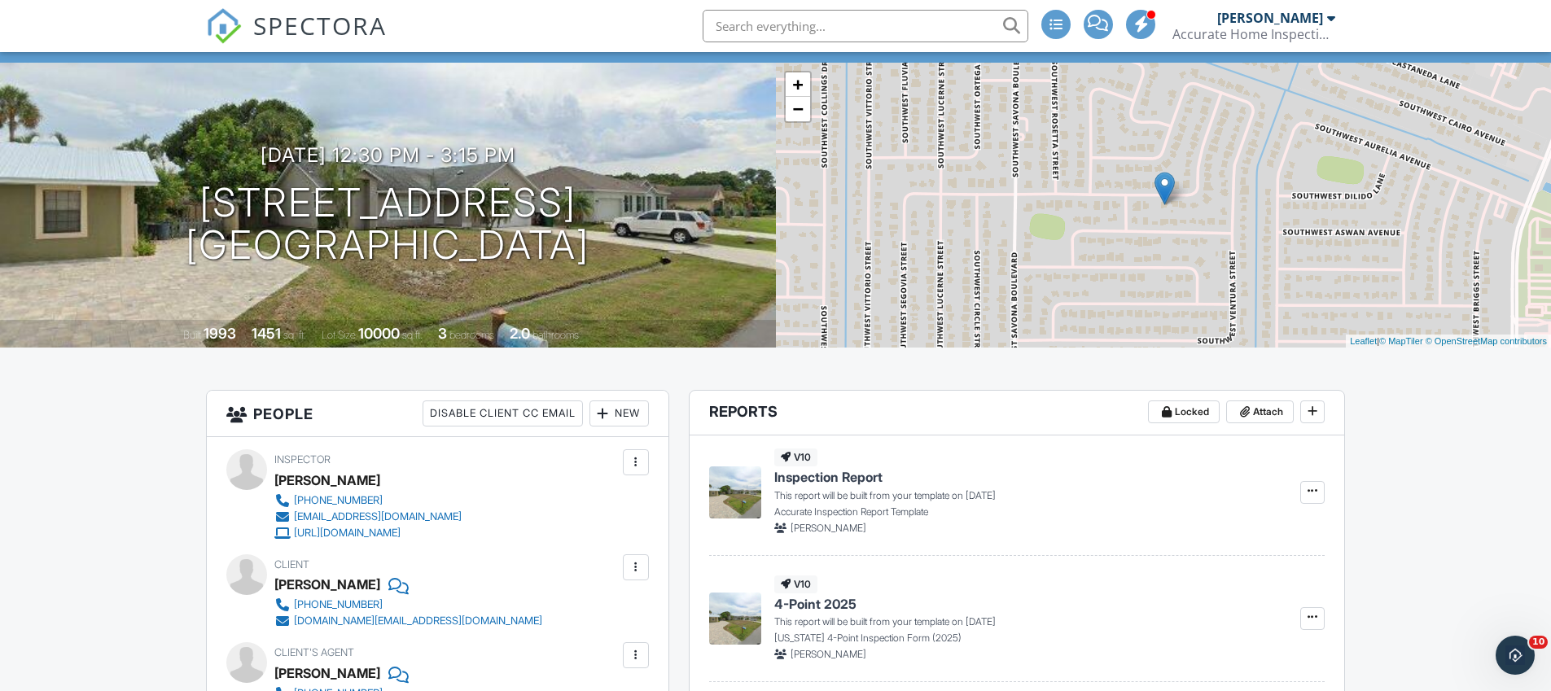
scroll to position [64, 0]
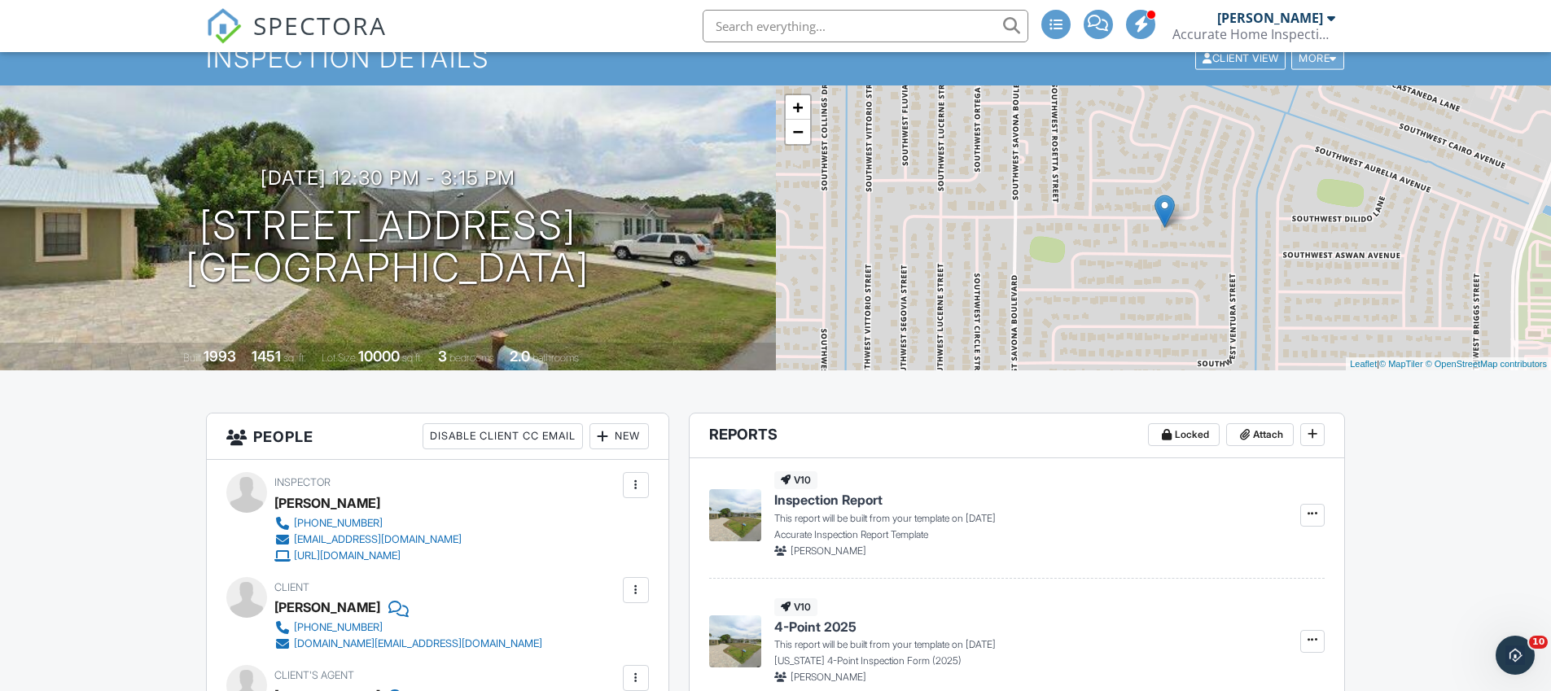
click at [1317, 64] on div "More" at bounding box center [1317, 58] width 53 height 22
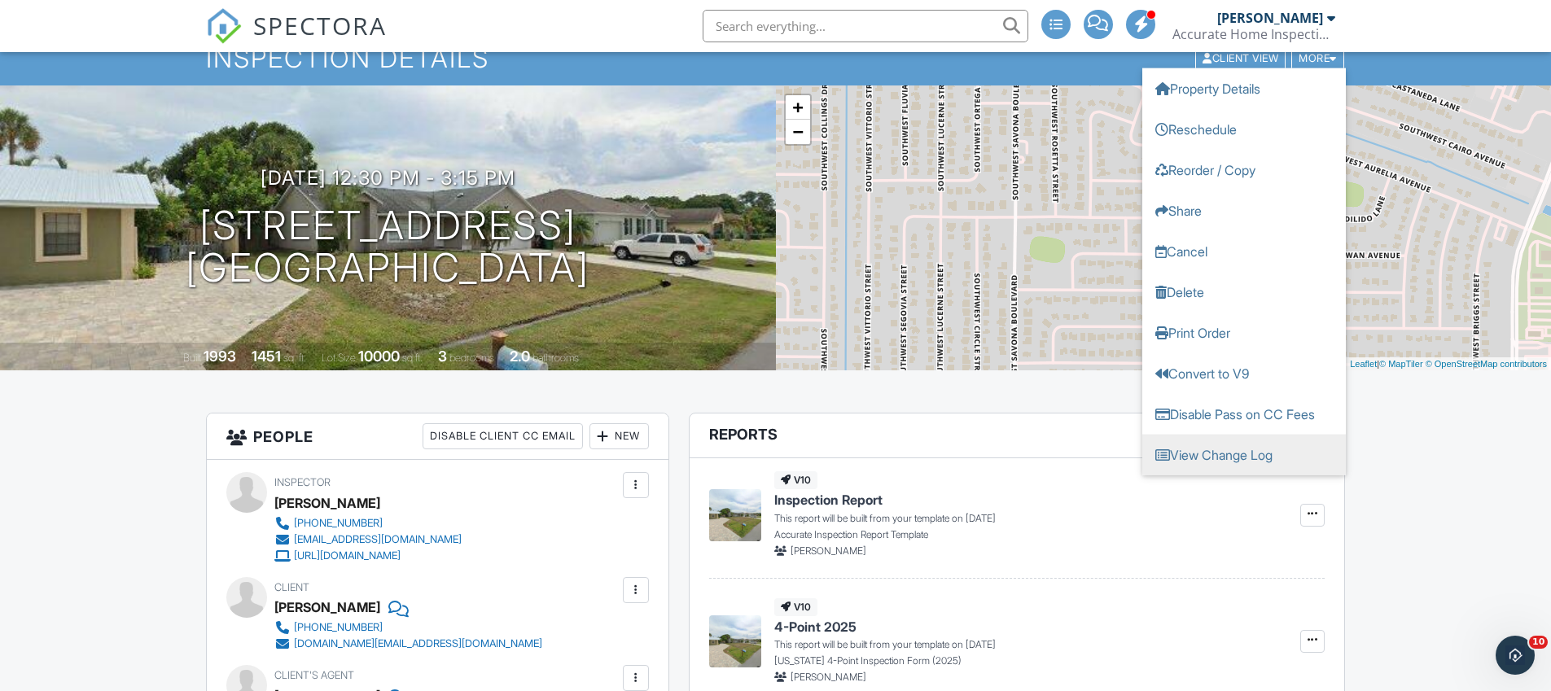
click at [1240, 461] on link "View Change Log" at bounding box center [1244, 454] width 204 height 41
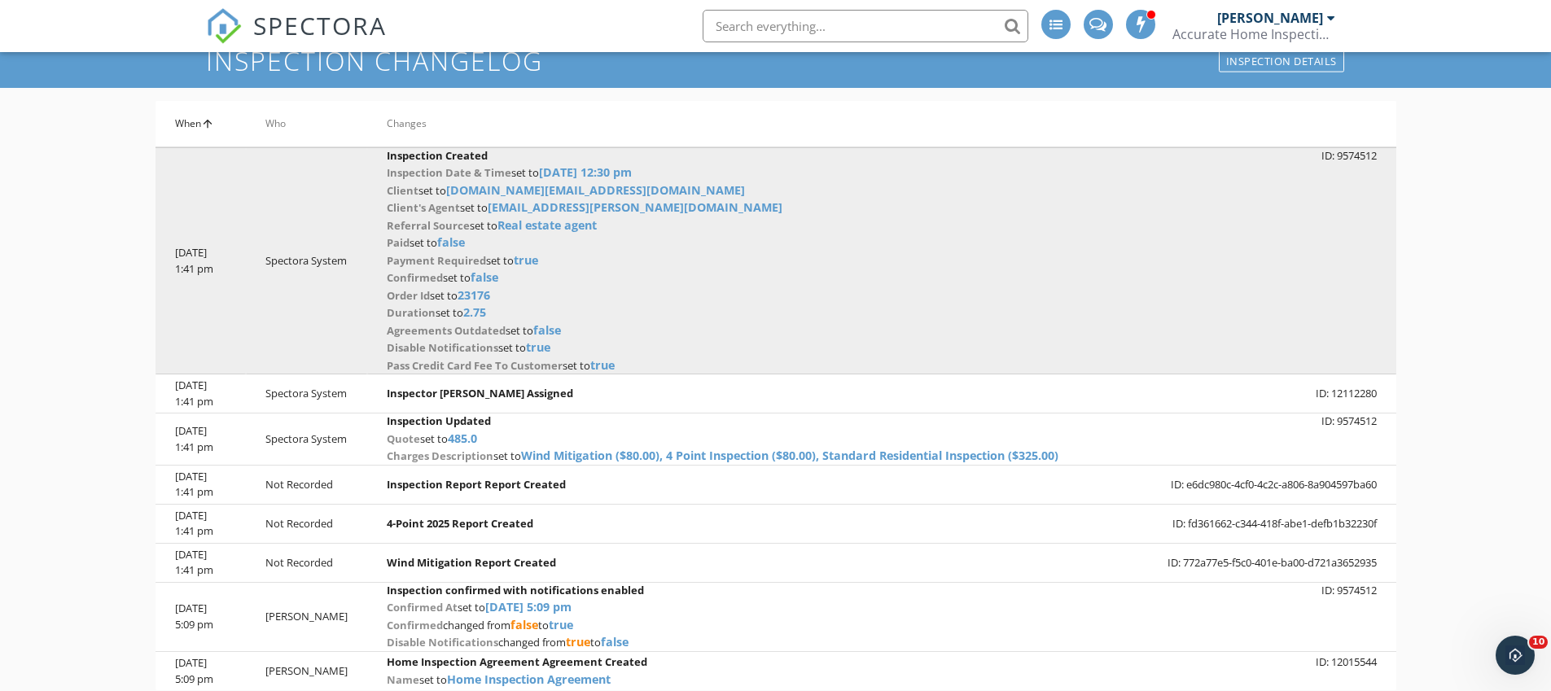
scroll to position [95, 0]
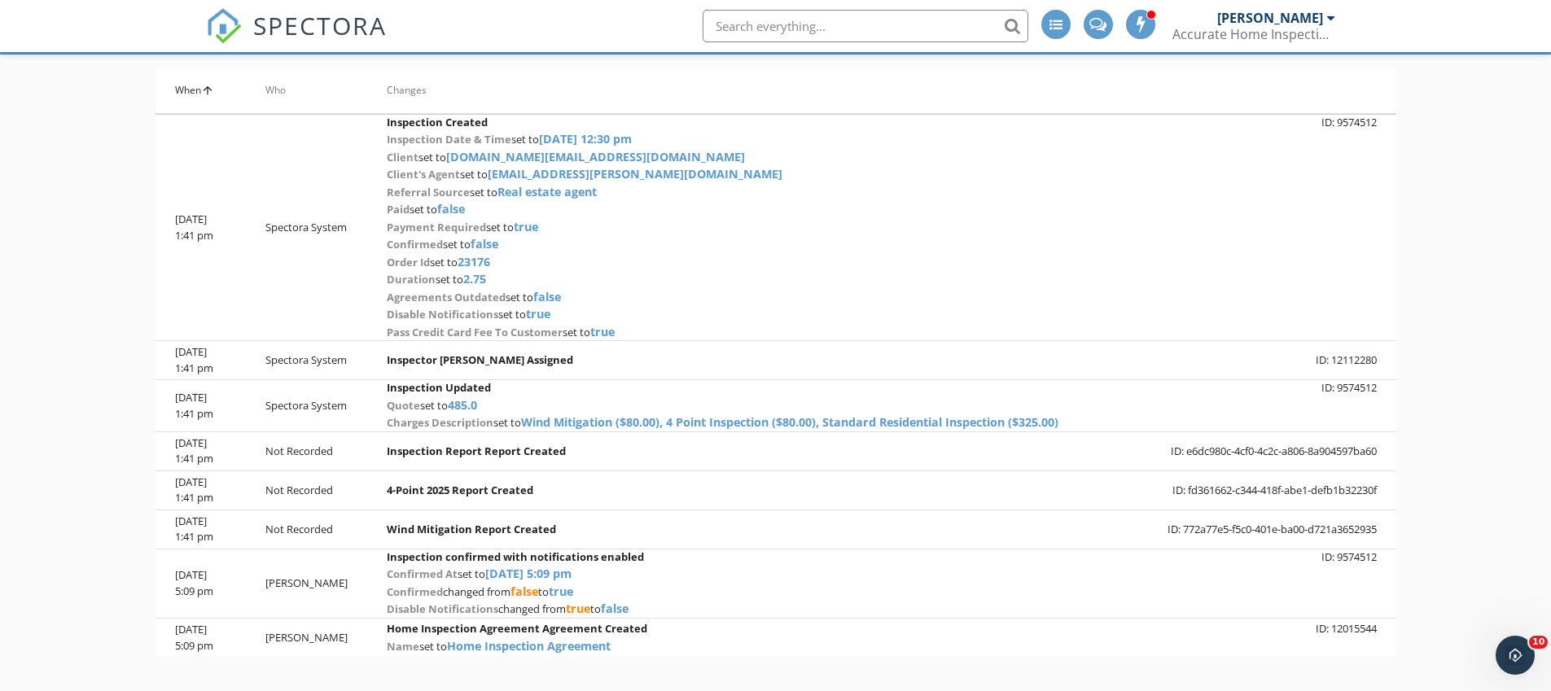
click at [221, 20] on img at bounding box center [224, 26] width 36 height 36
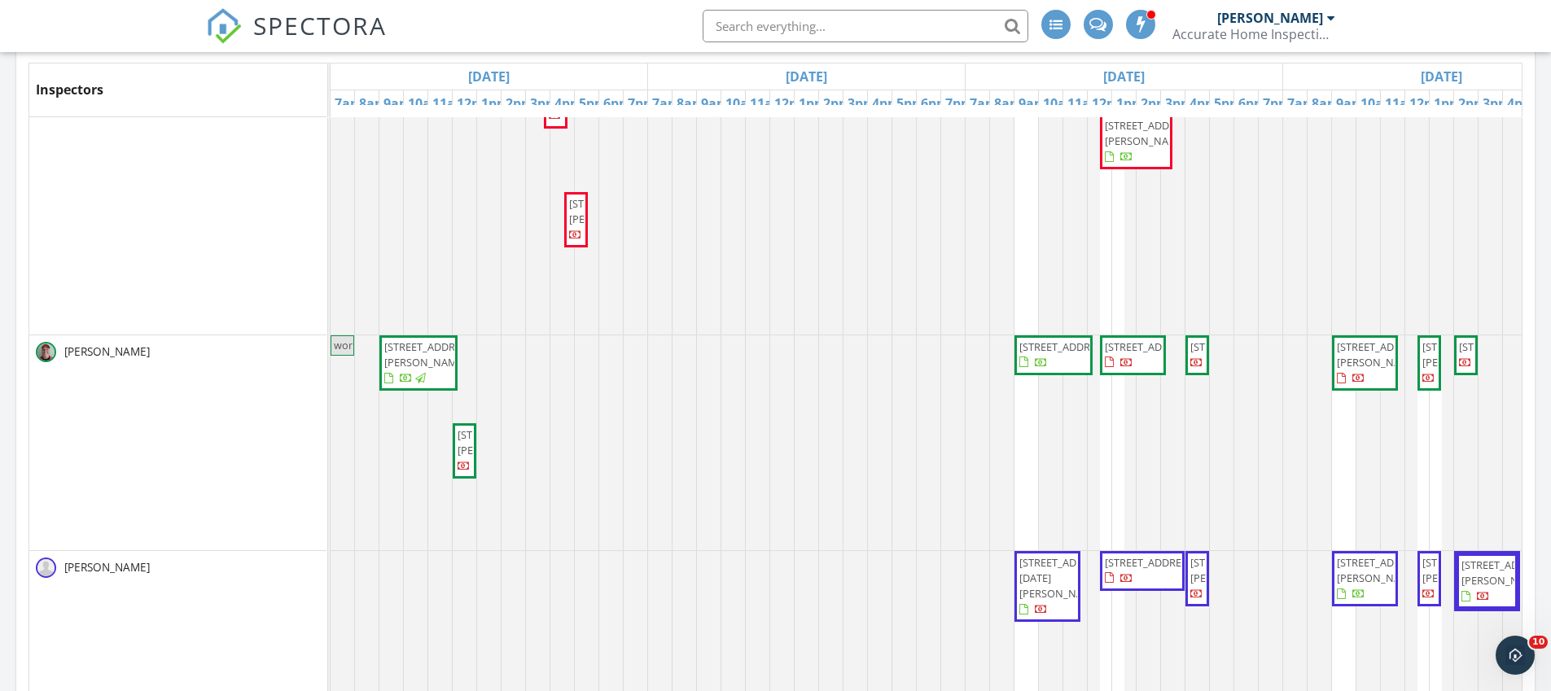
scroll to position [288, 0]
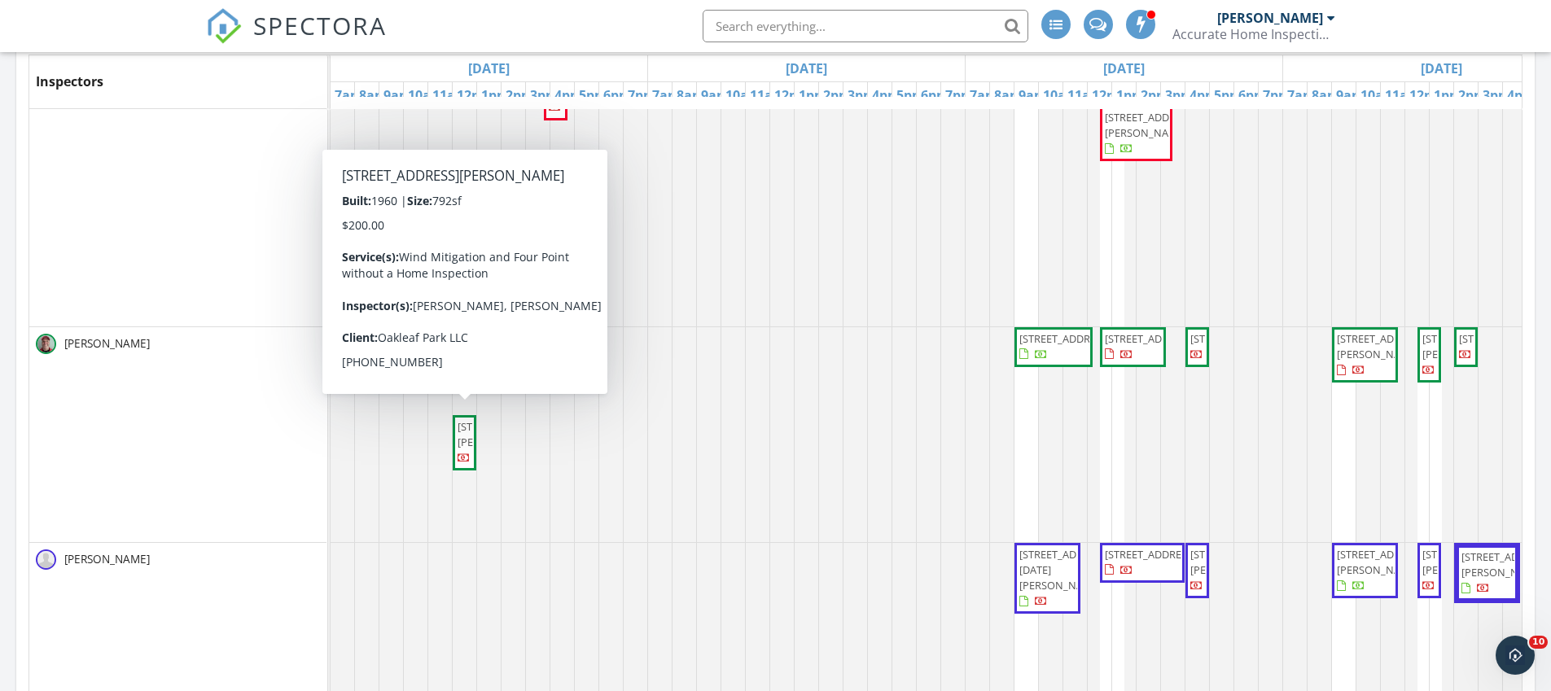
click at [464, 449] on span "[STREET_ADDRESS][PERSON_NAME]" at bounding box center [503, 434] width 91 height 30
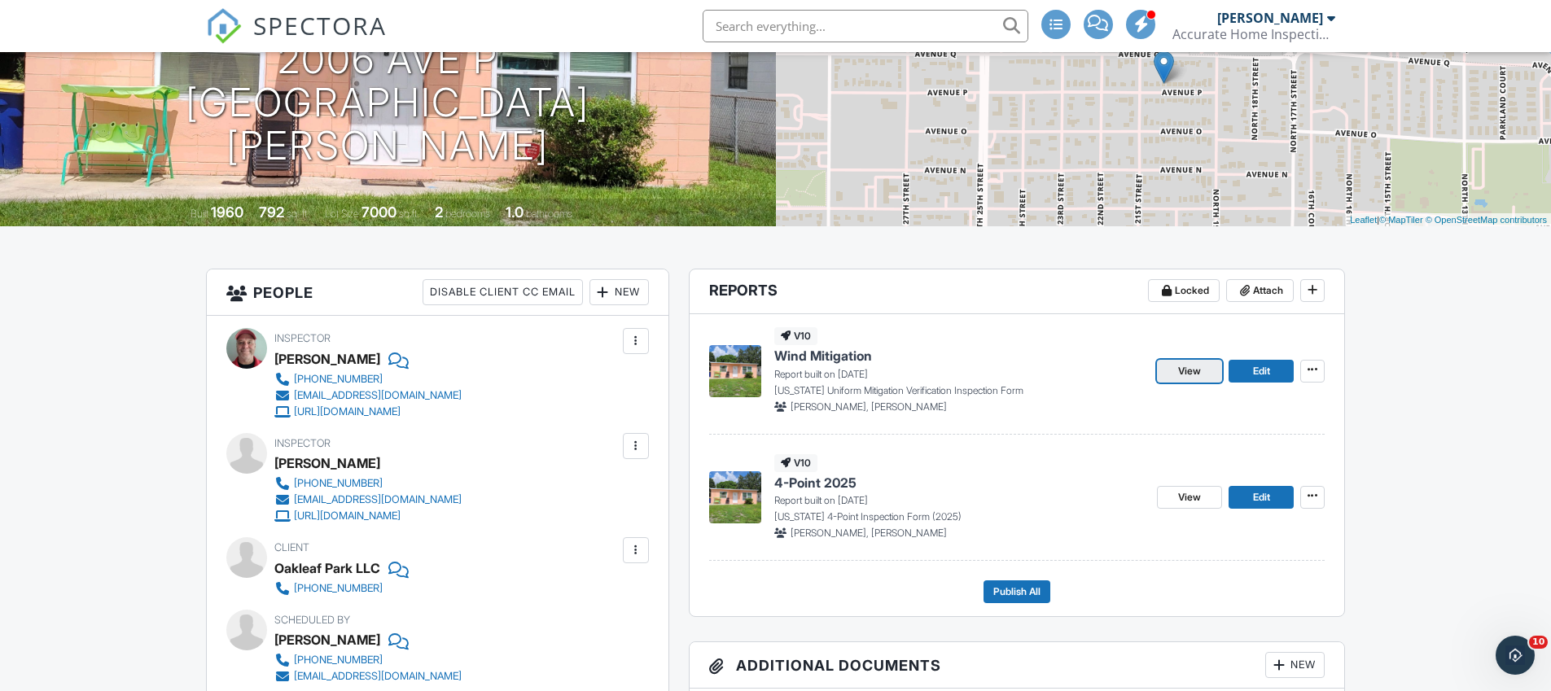
click at [1182, 374] on span "View" at bounding box center [1189, 371] width 23 height 16
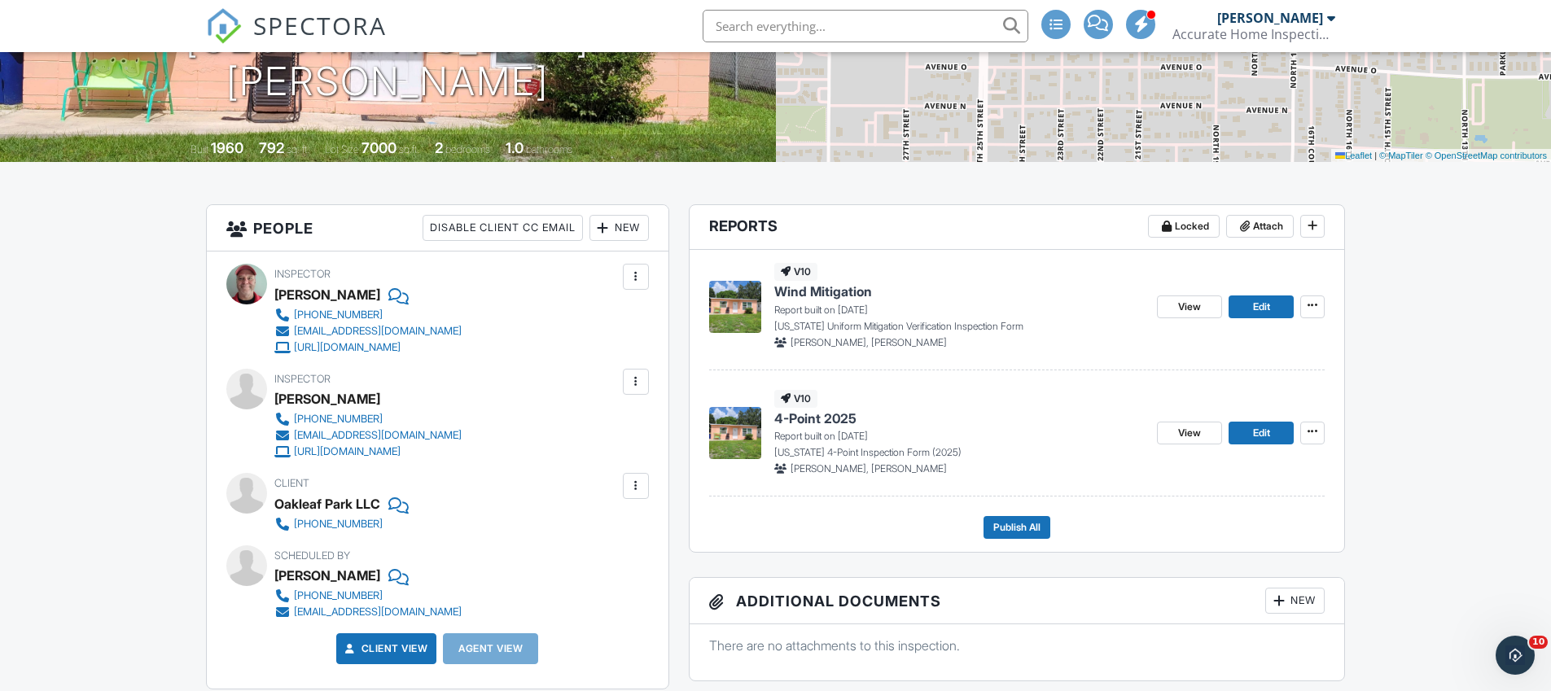
scroll to position [265, 0]
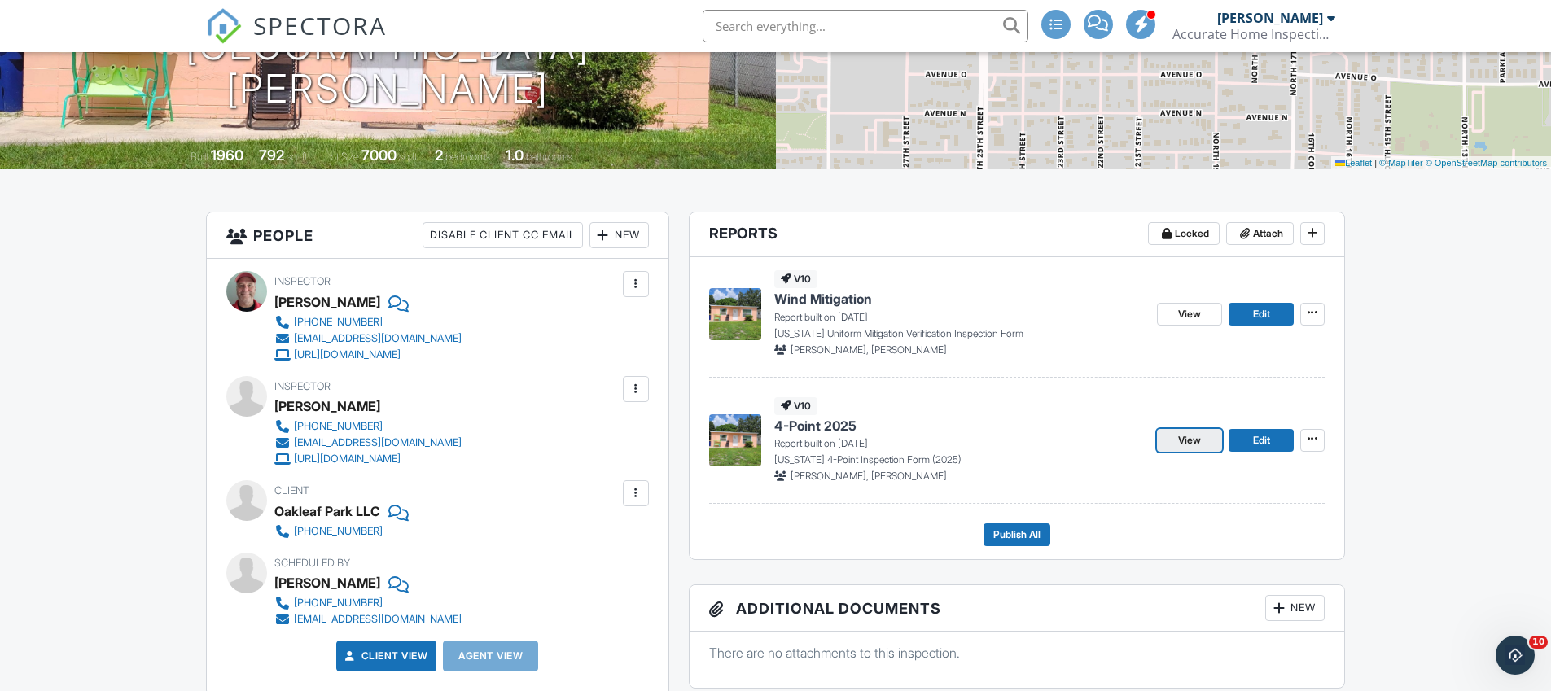
click at [1195, 437] on span "View" at bounding box center [1189, 440] width 23 height 16
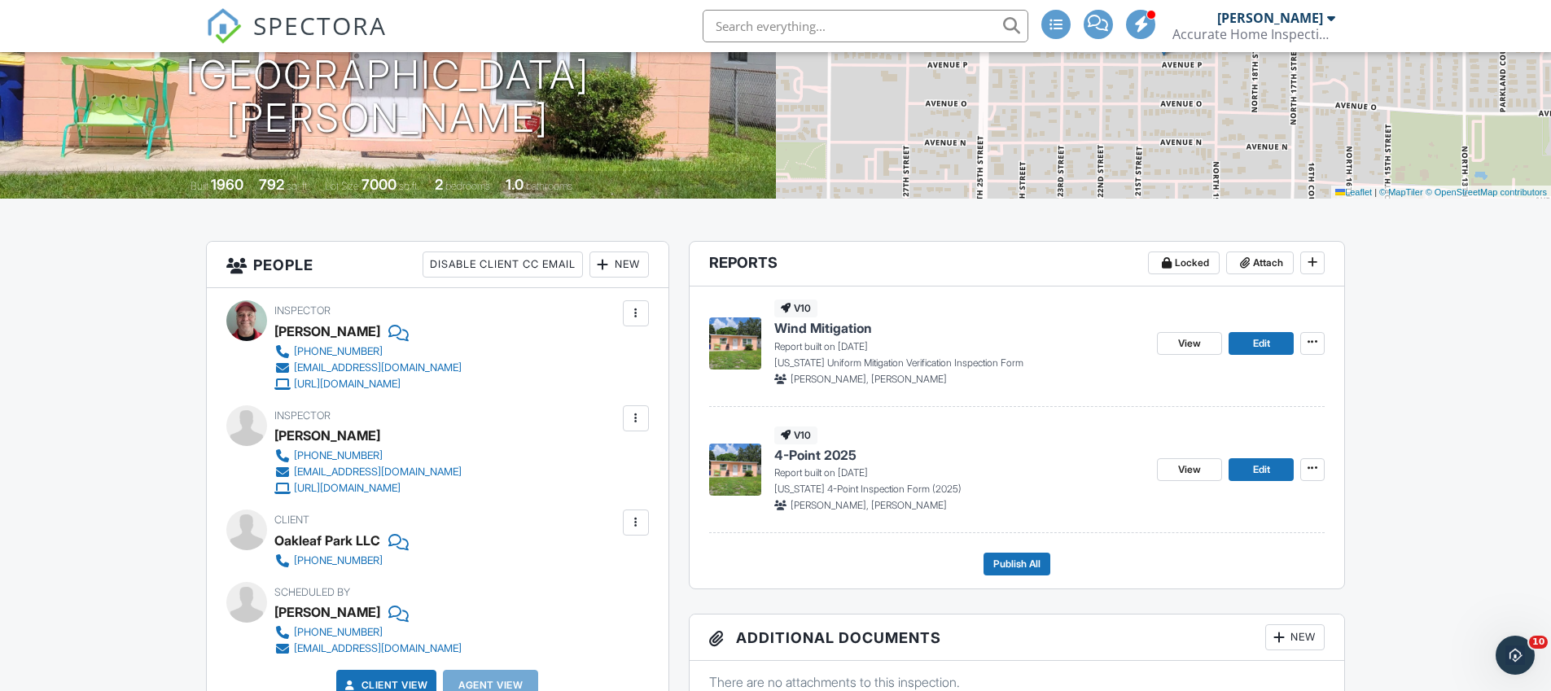
scroll to position [252, 0]
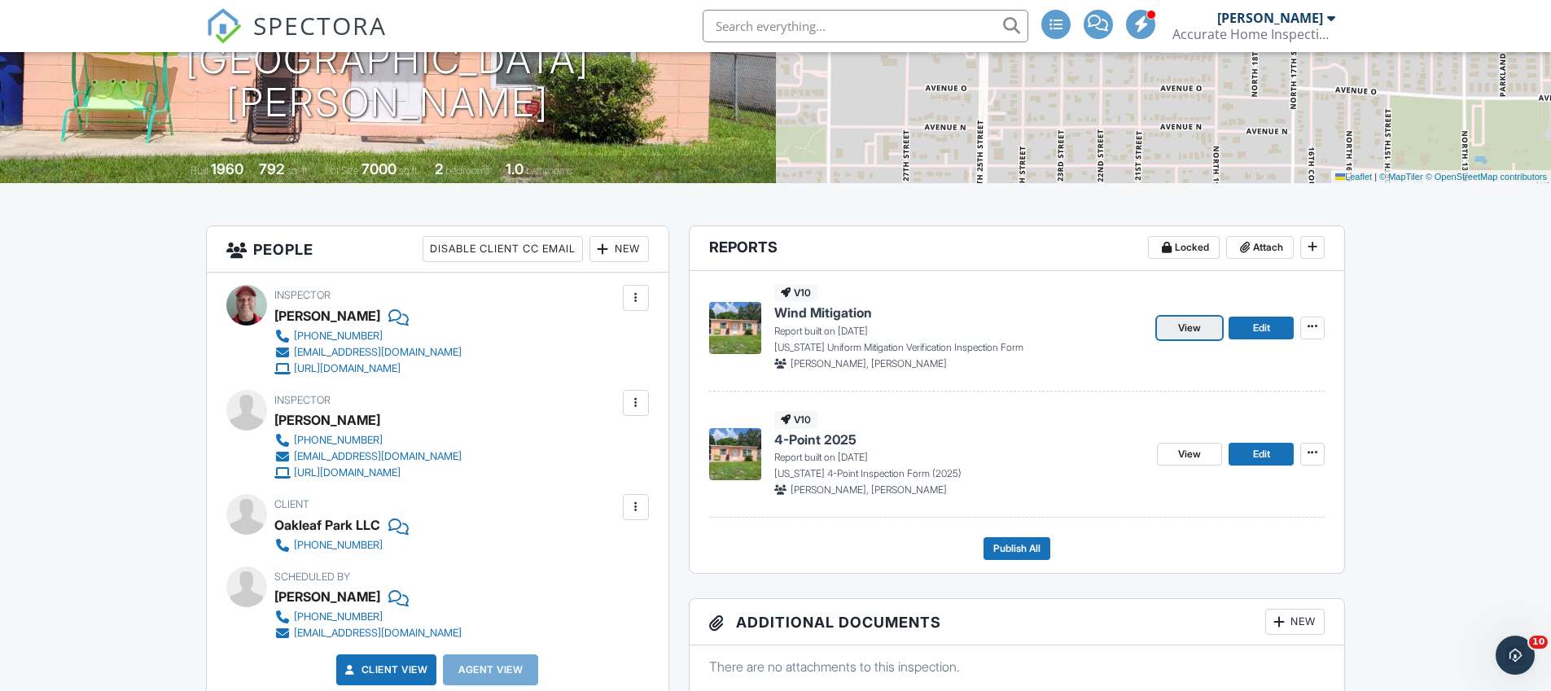
click at [1179, 338] on link "View" at bounding box center [1189, 328] width 65 height 23
click at [1173, 458] on link "View" at bounding box center [1189, 454] width 65 height 23
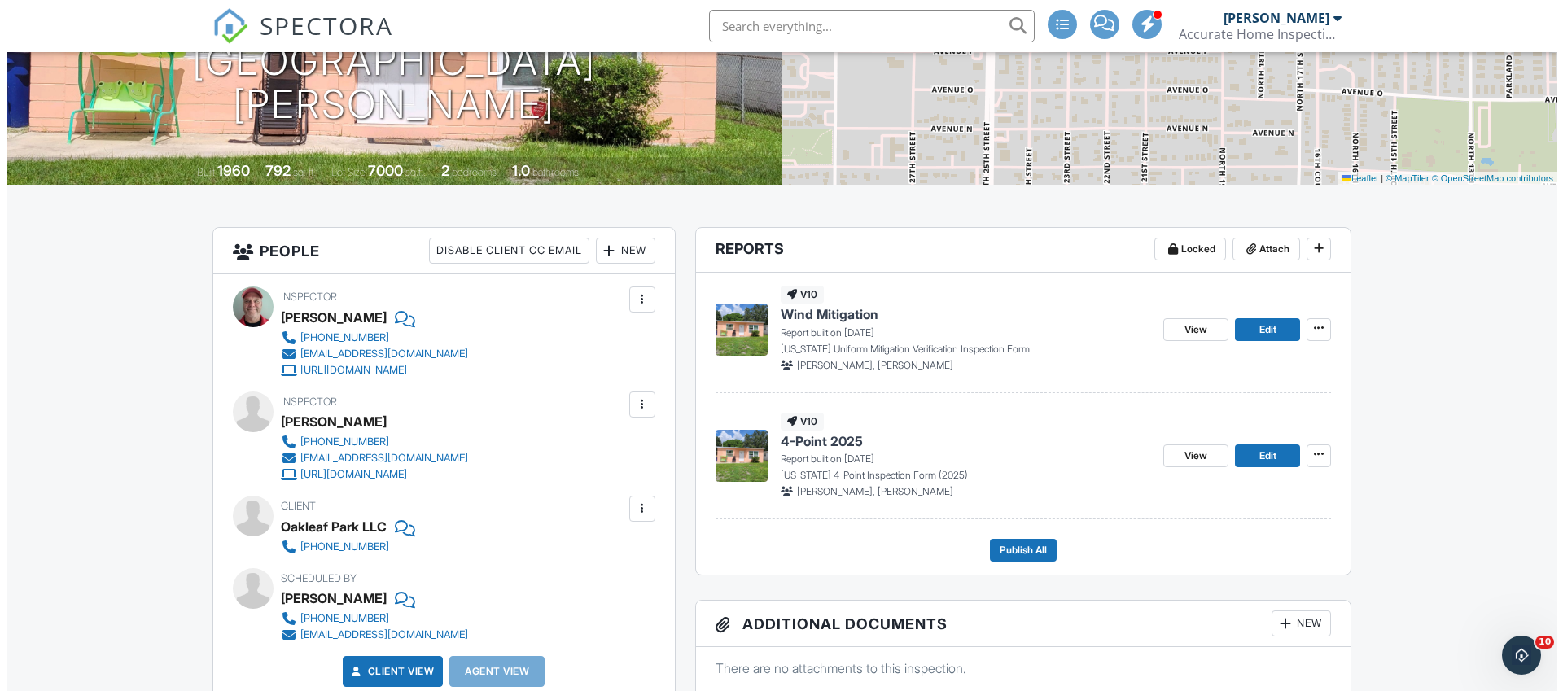
scroll to position [252, 0]
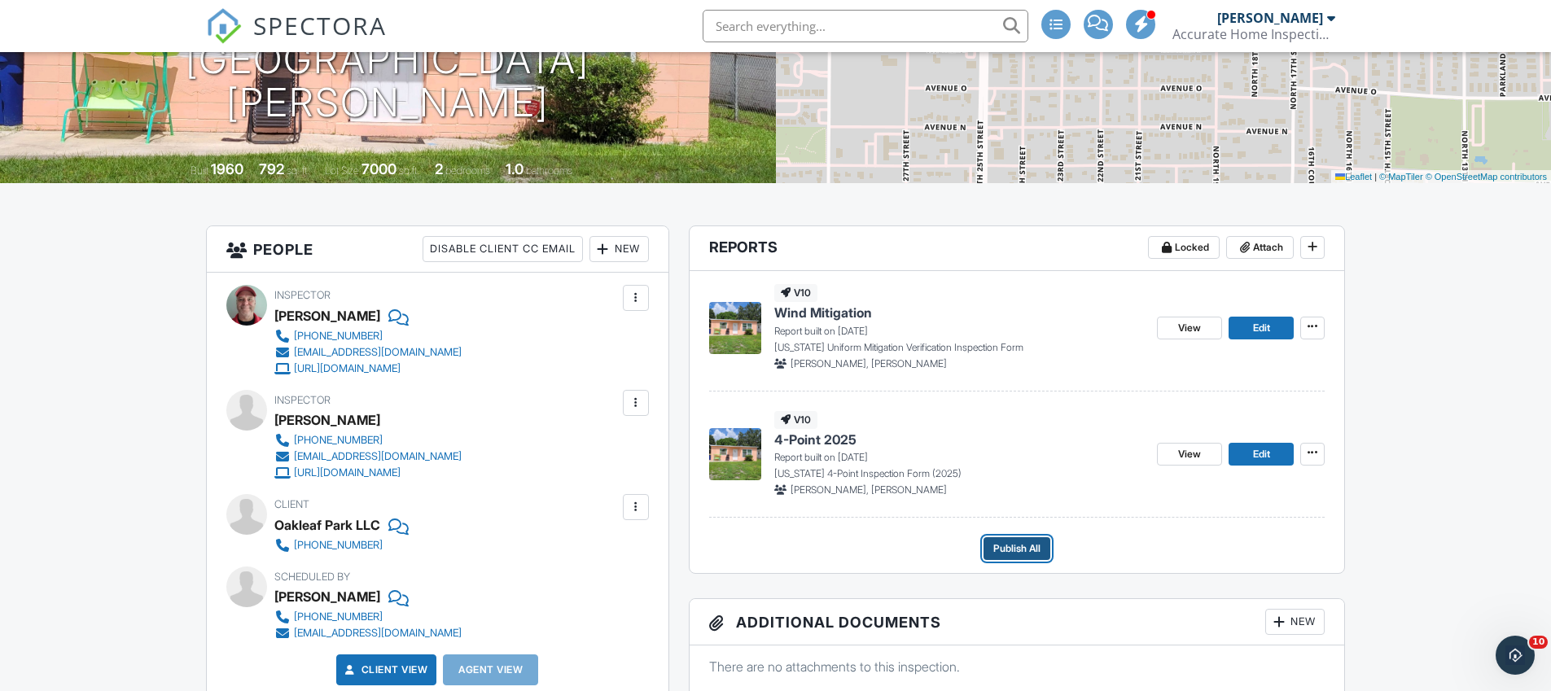
click at [1037, 555] on span "Publish All" at bounding box center [1016, 549] width 47 height 16
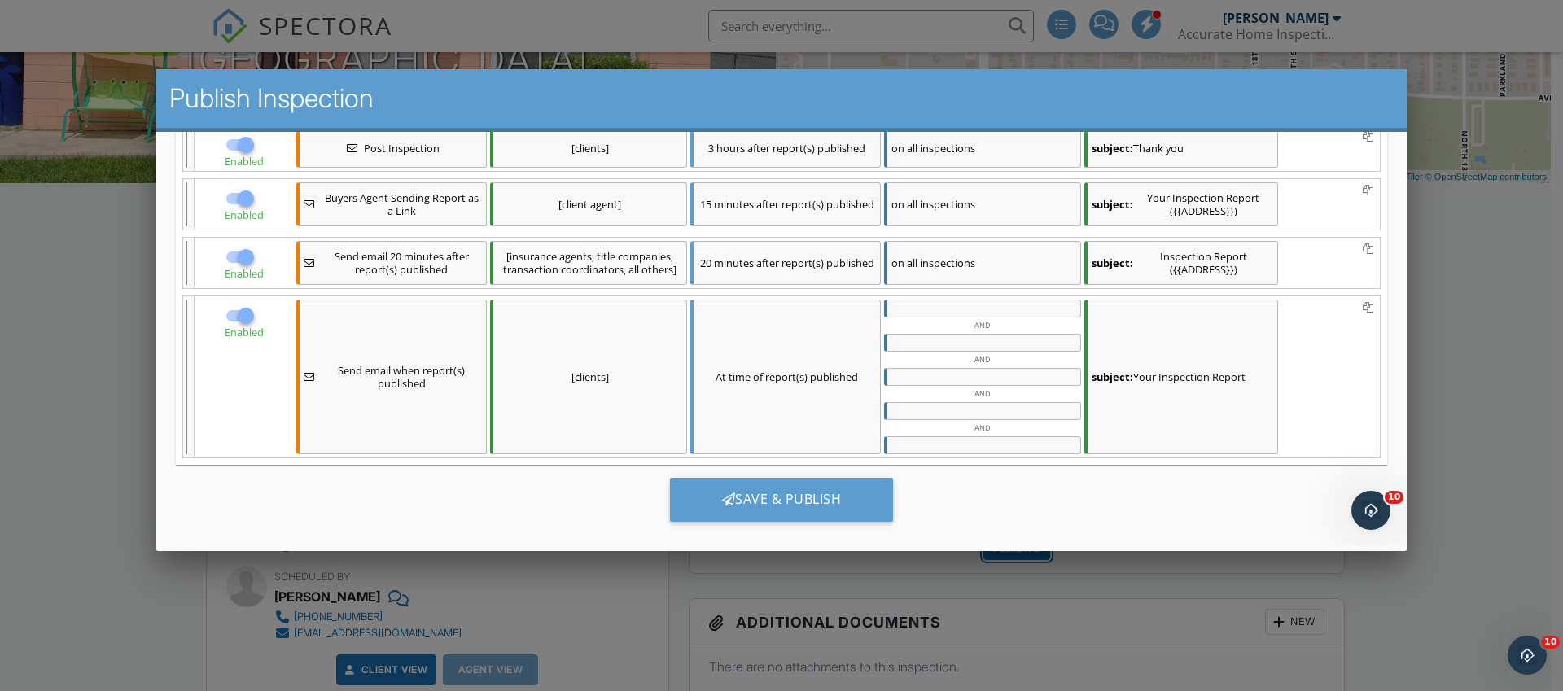
scroll to position [323, 0]
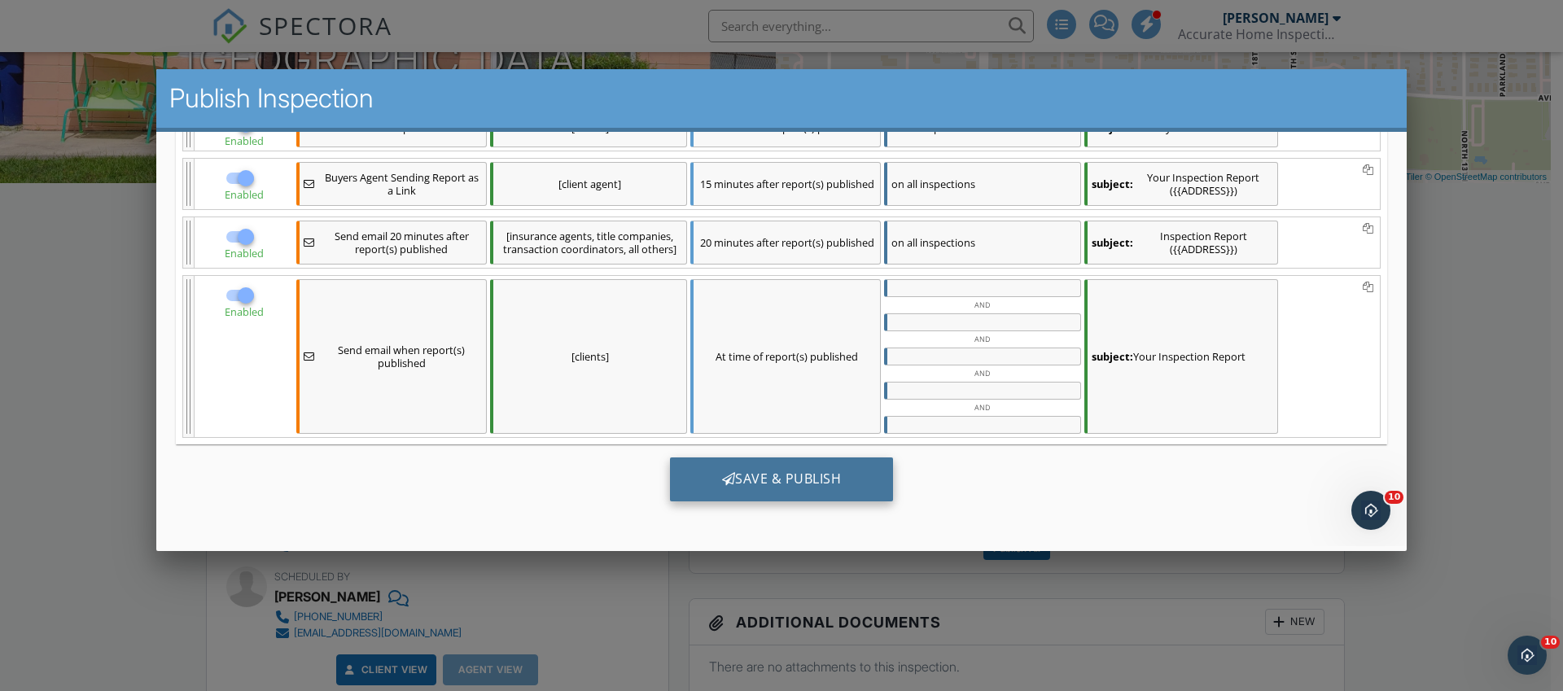
click at [836, 489] on div "Save & Publish" at bounding box center [782, 479] width 224 height 44
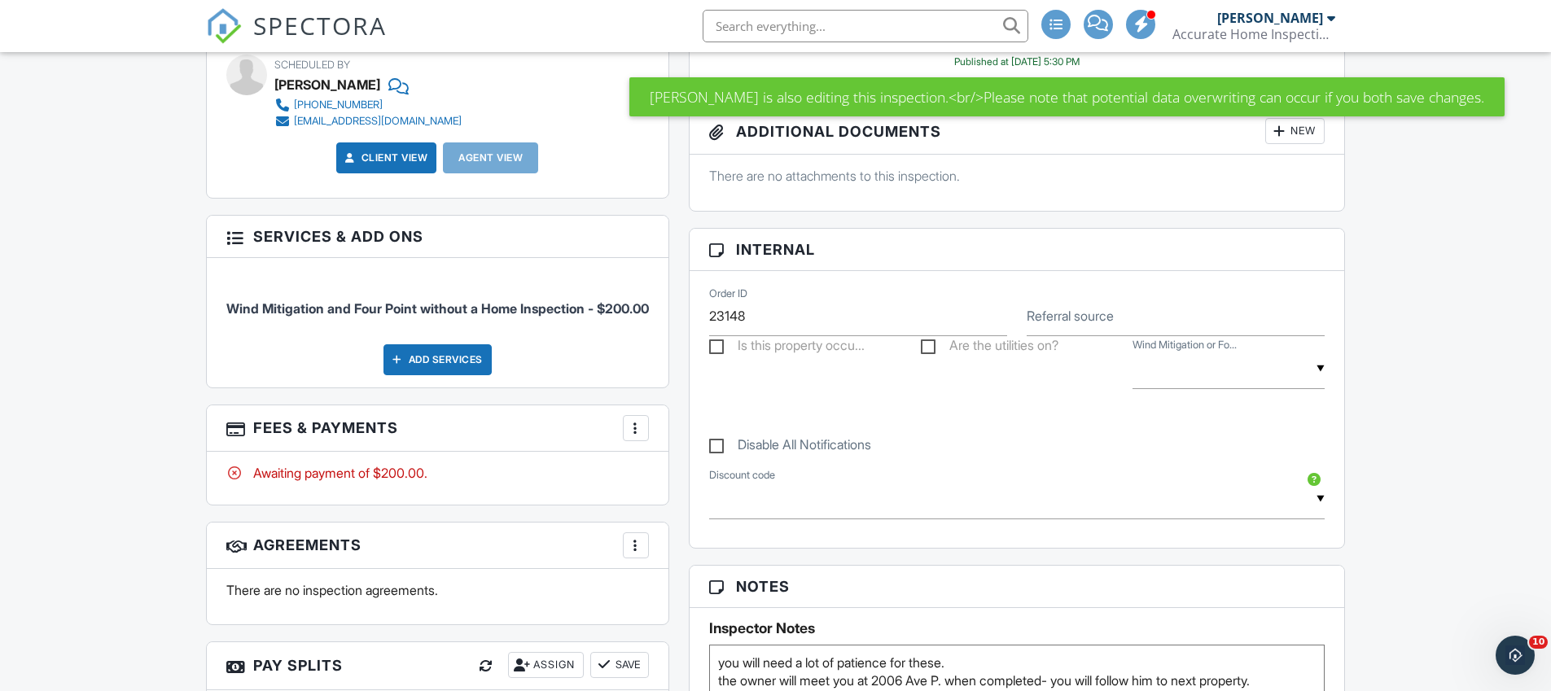
scroll to position [782, 0]
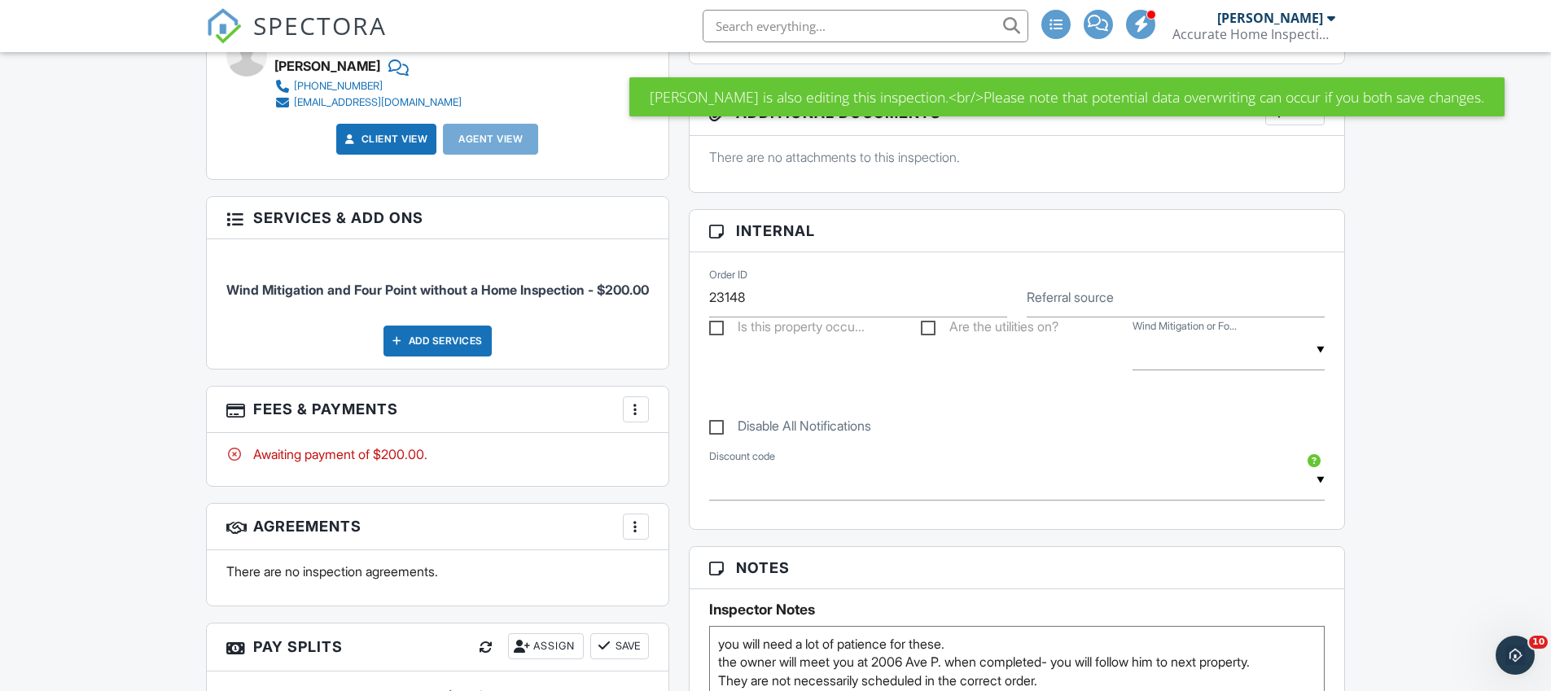
click at [642, 418] on div at bounding box center [636, 409] width 16 height 16
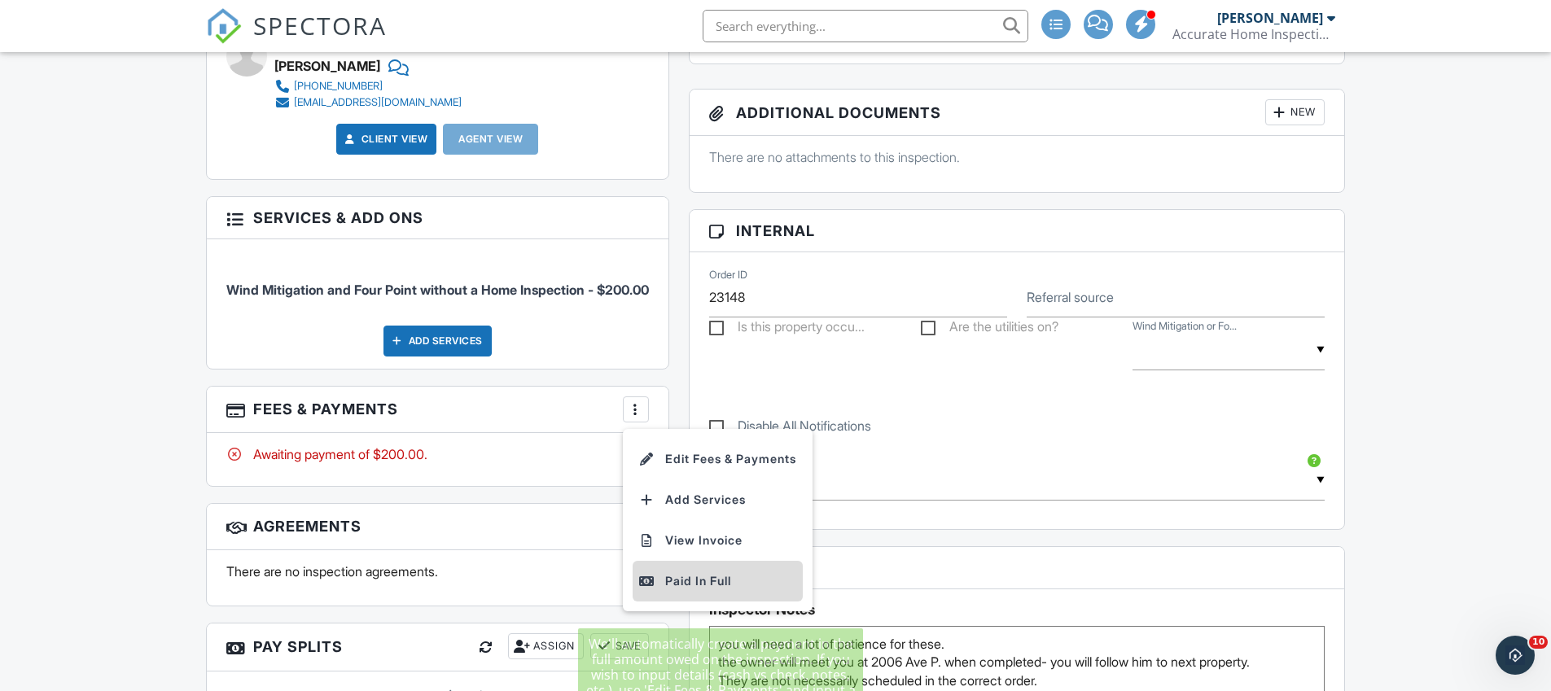
click at [712, 591] on div "Paid In Full" at bounding box center [717, 582] width 157 height 20
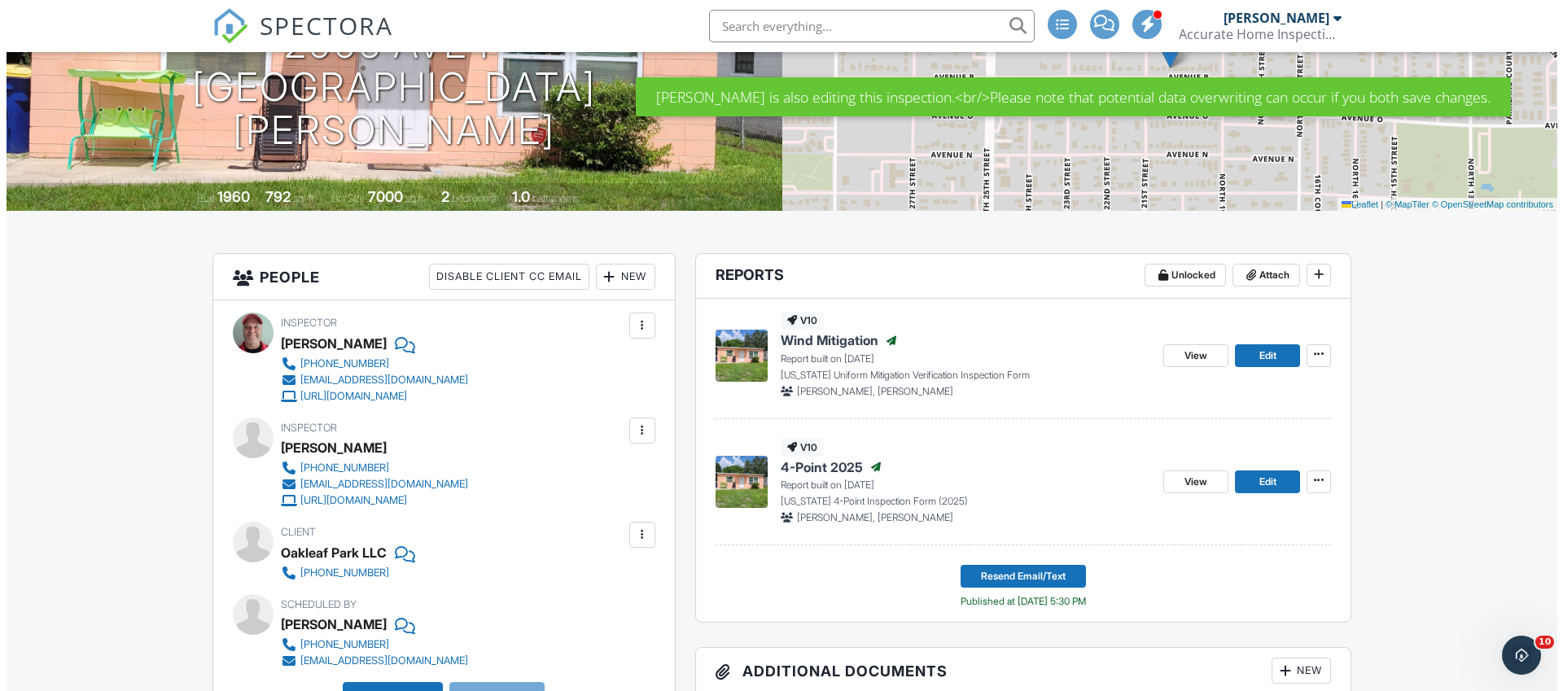
scroll to position [248, 0]
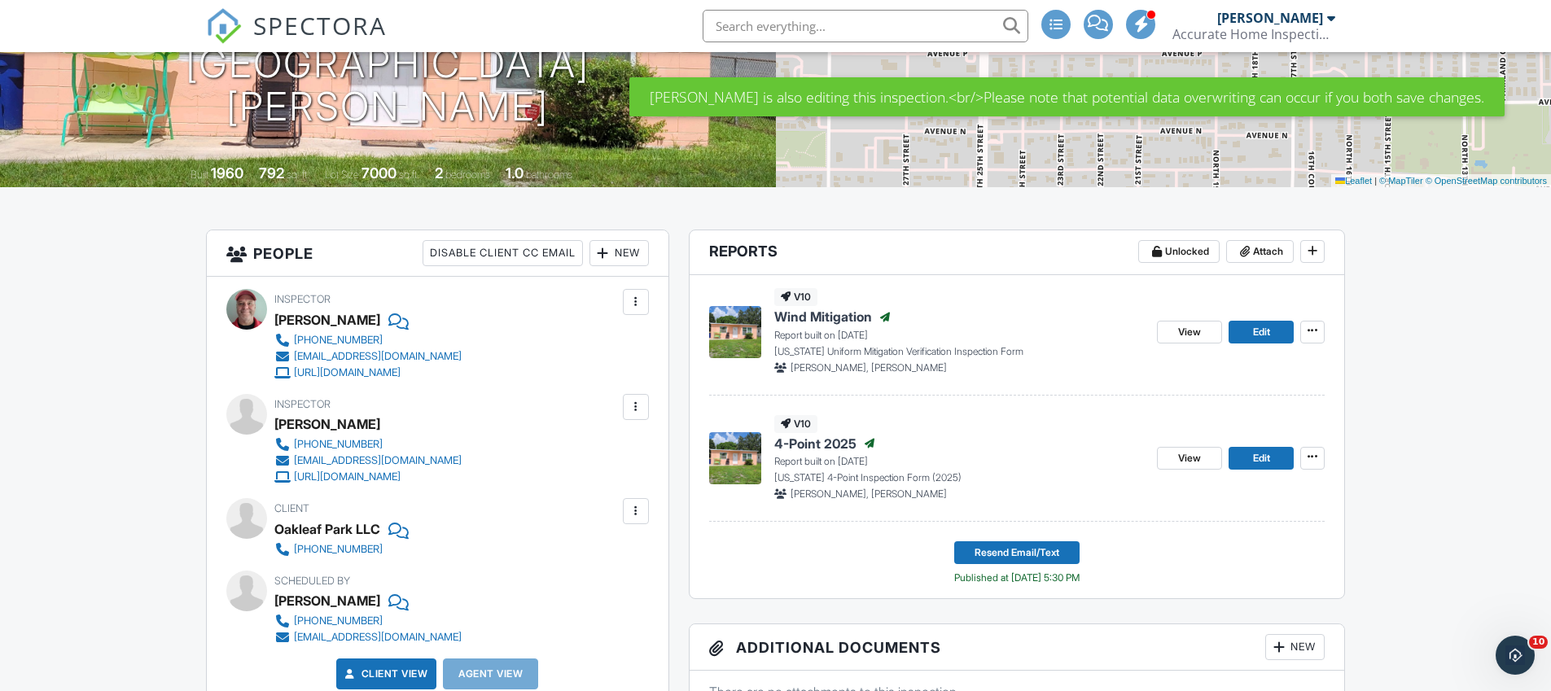
click at [629, 411] on div at bounding box center [636, 407] width 16 height 16
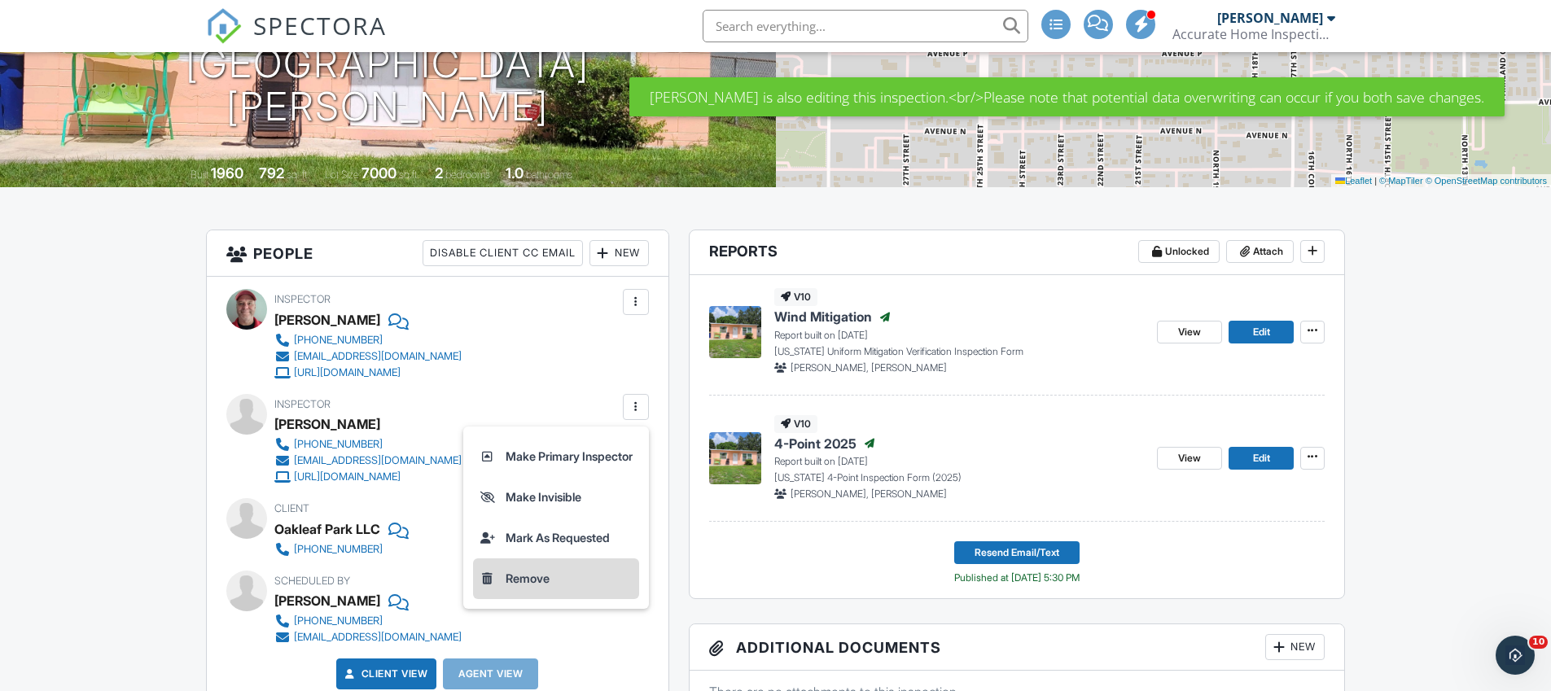
click at [539, 583] on li "Remove" at bounding box center [556, 579] width 166 height 41
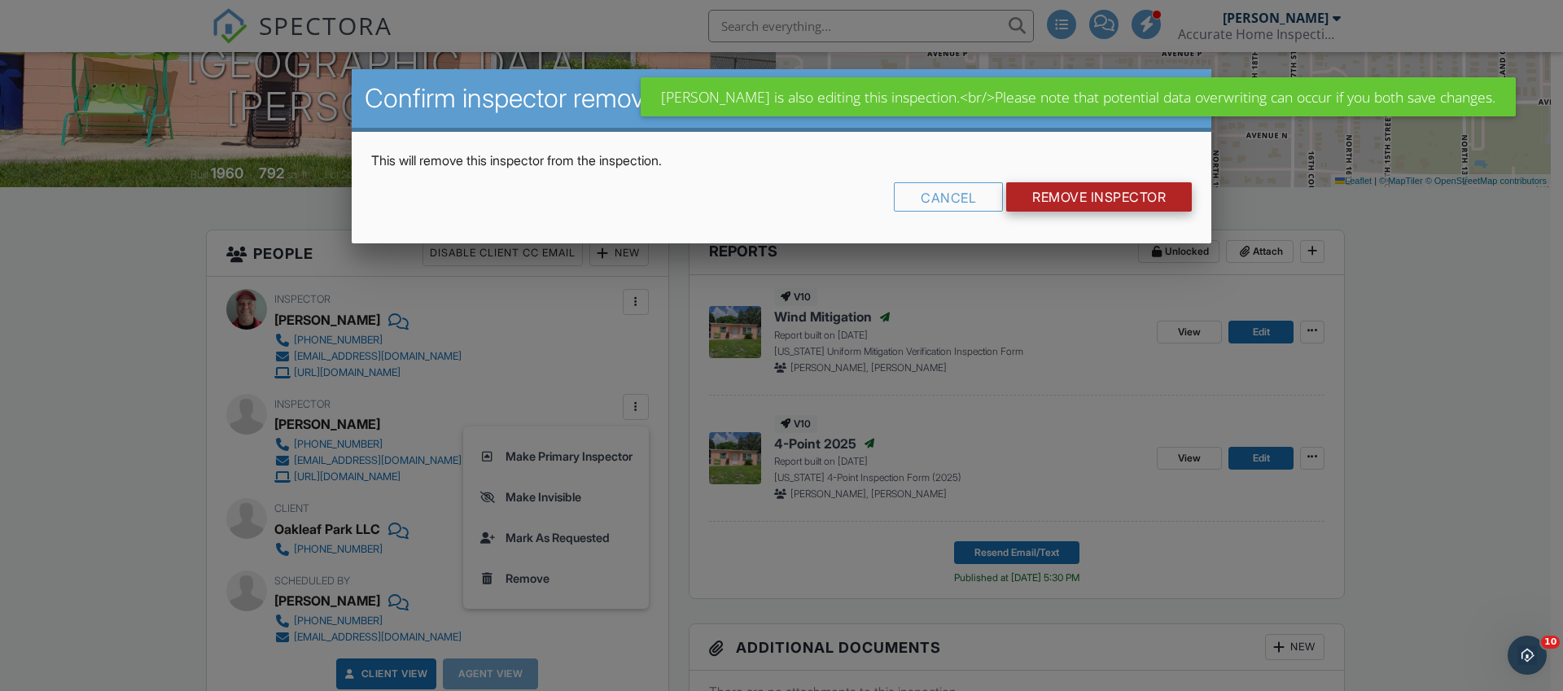
click at [1059, 205] on input "Remove Inspector" at bounding box center [1099, 196] width 186 height 29
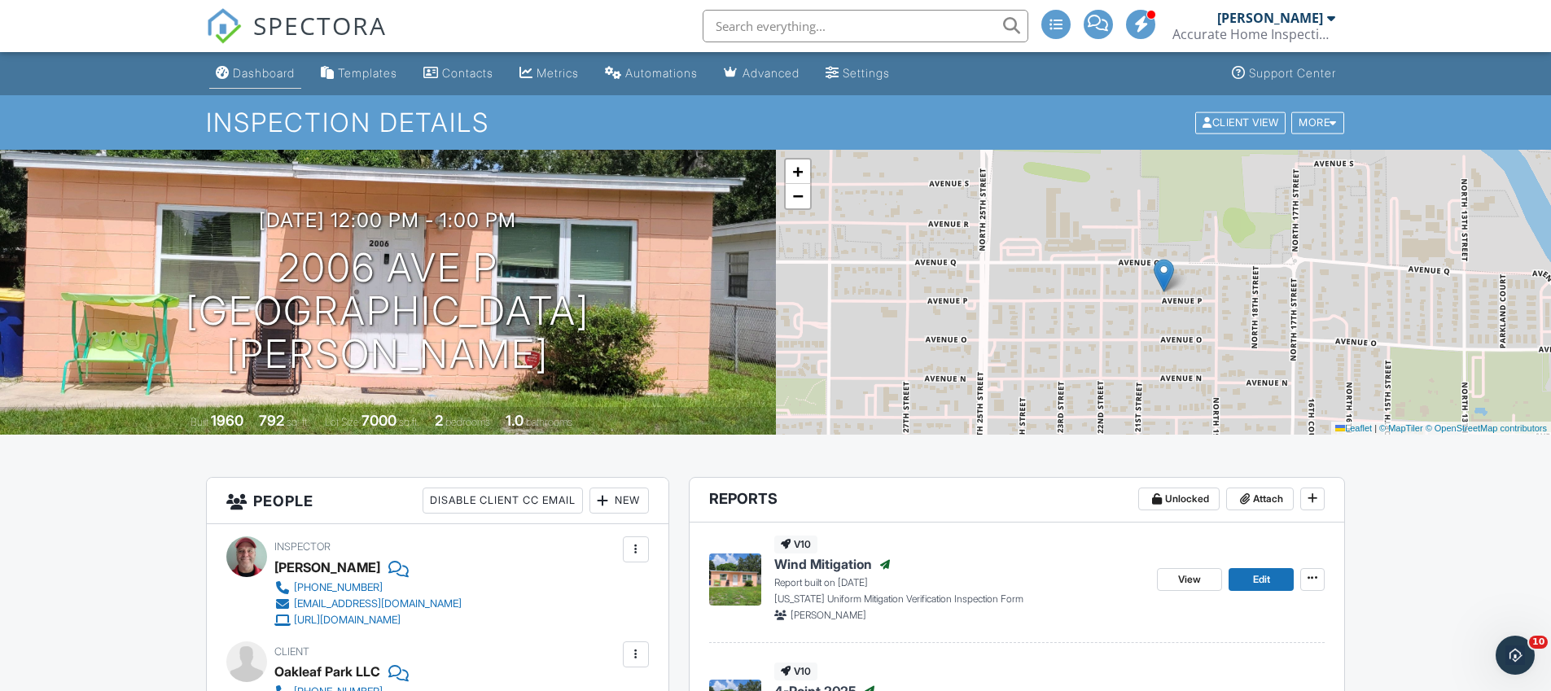
click at [235, 73] on div "Dashboard" at bounding box center [264, 73] width 62 height 14
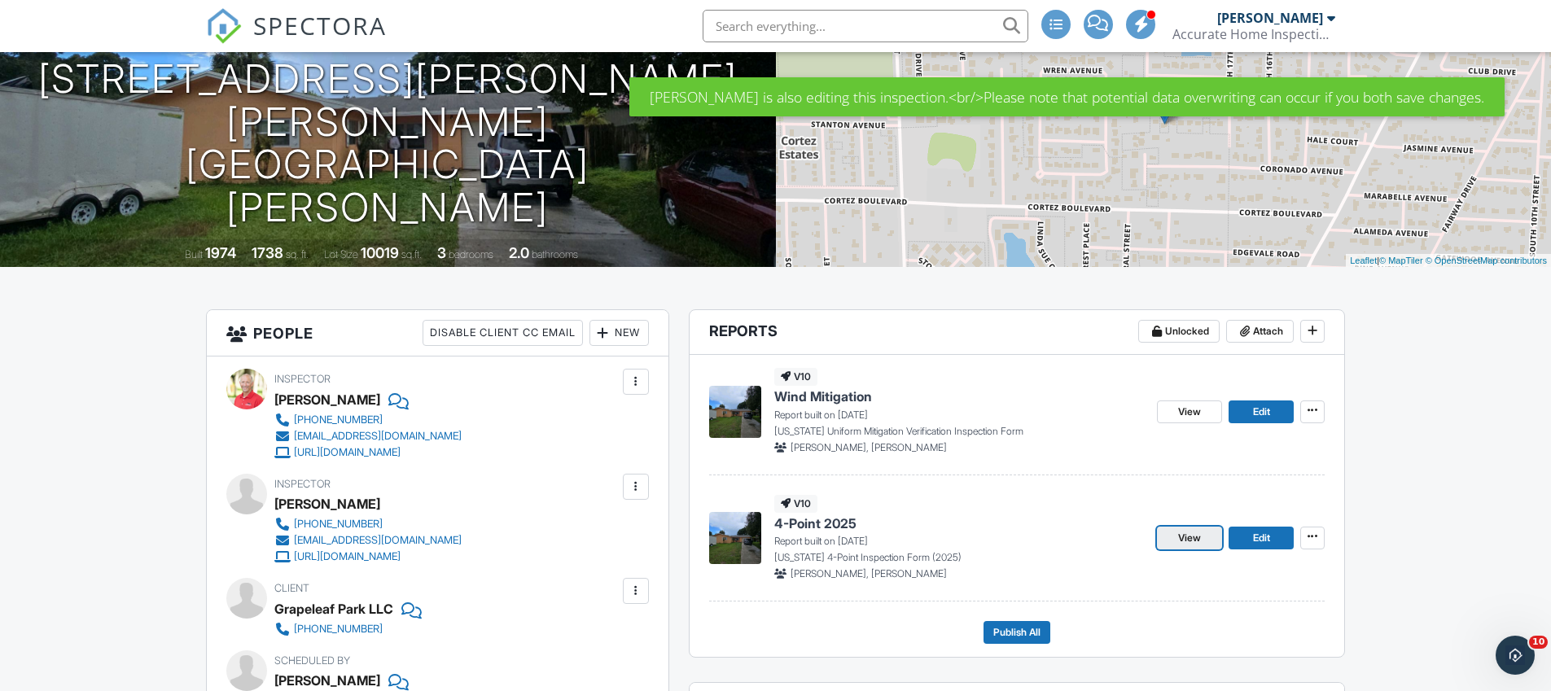
click at [1203, 537] on link "View" at bounding box center [1189, 538] width 65 height 23
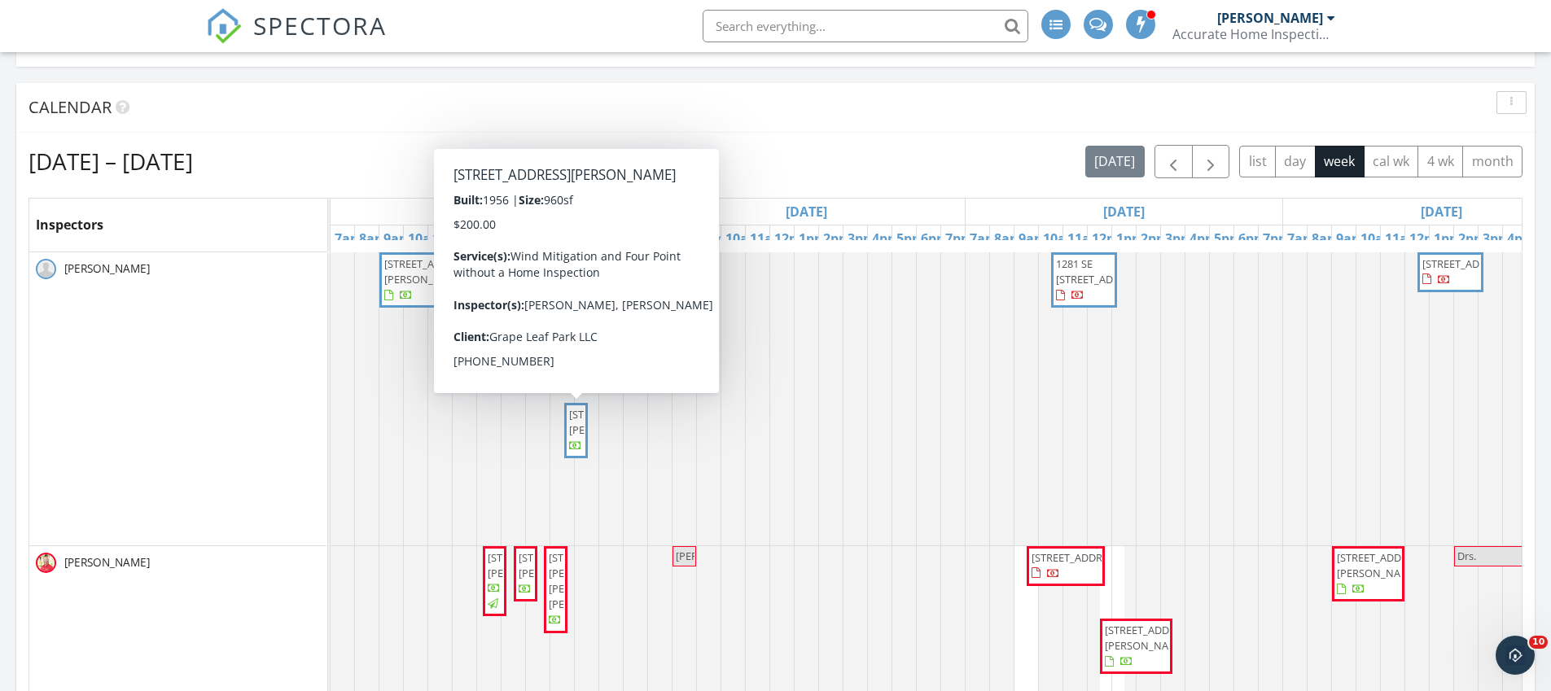
click at [576, 437] on span "910 N 20th St, Fort Pierce 34950" at bounding box center [614, 422] width 91 height 30
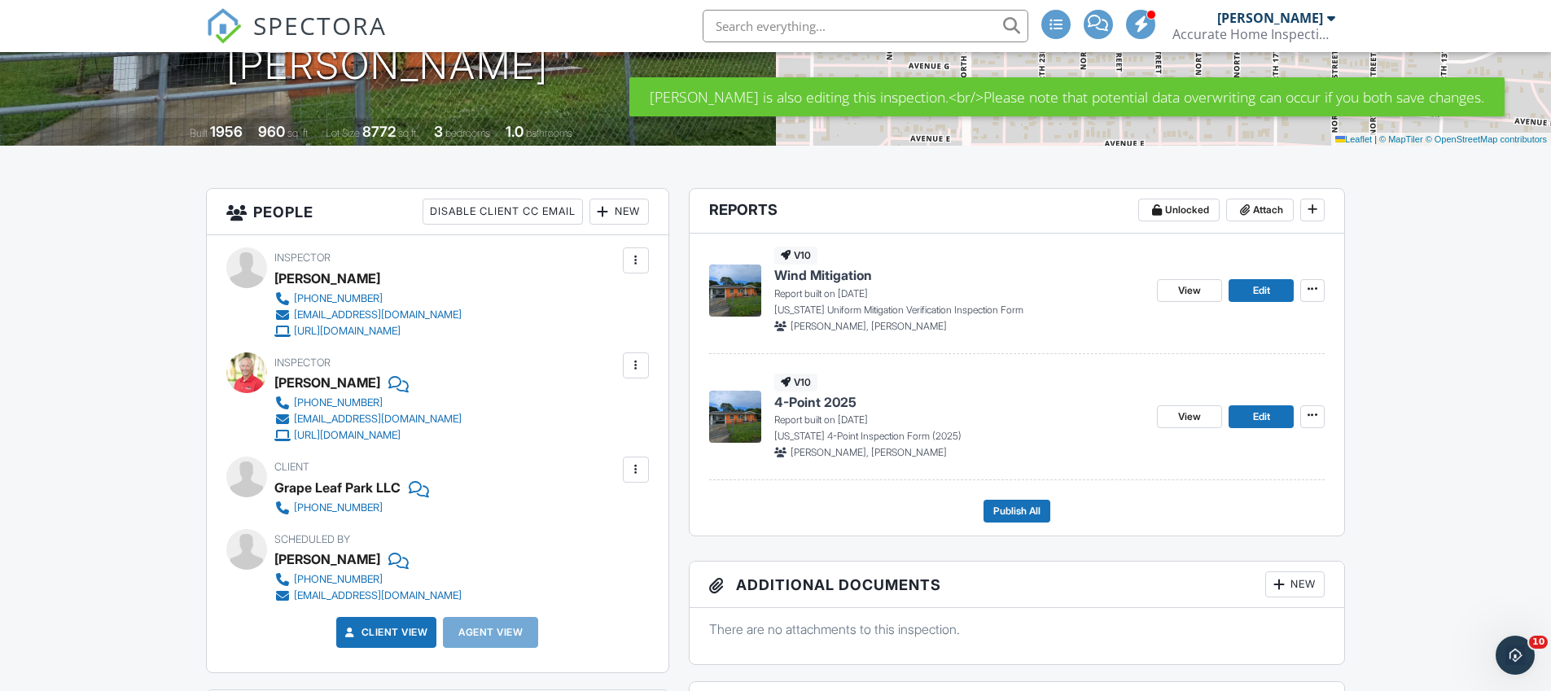
scroll to position [286, 0]
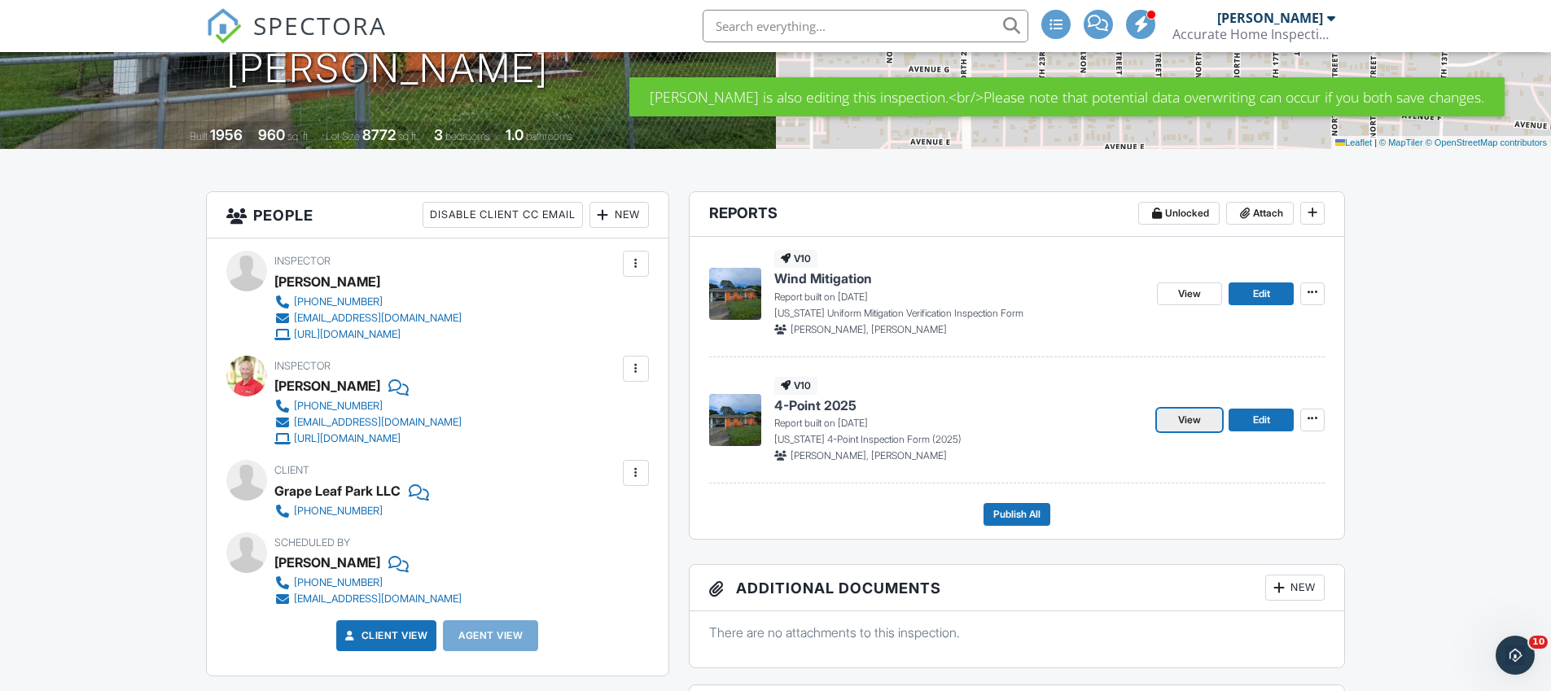
click at [1200, 424] on span "View" at bounding box center [1189, 420] width 23 height 16
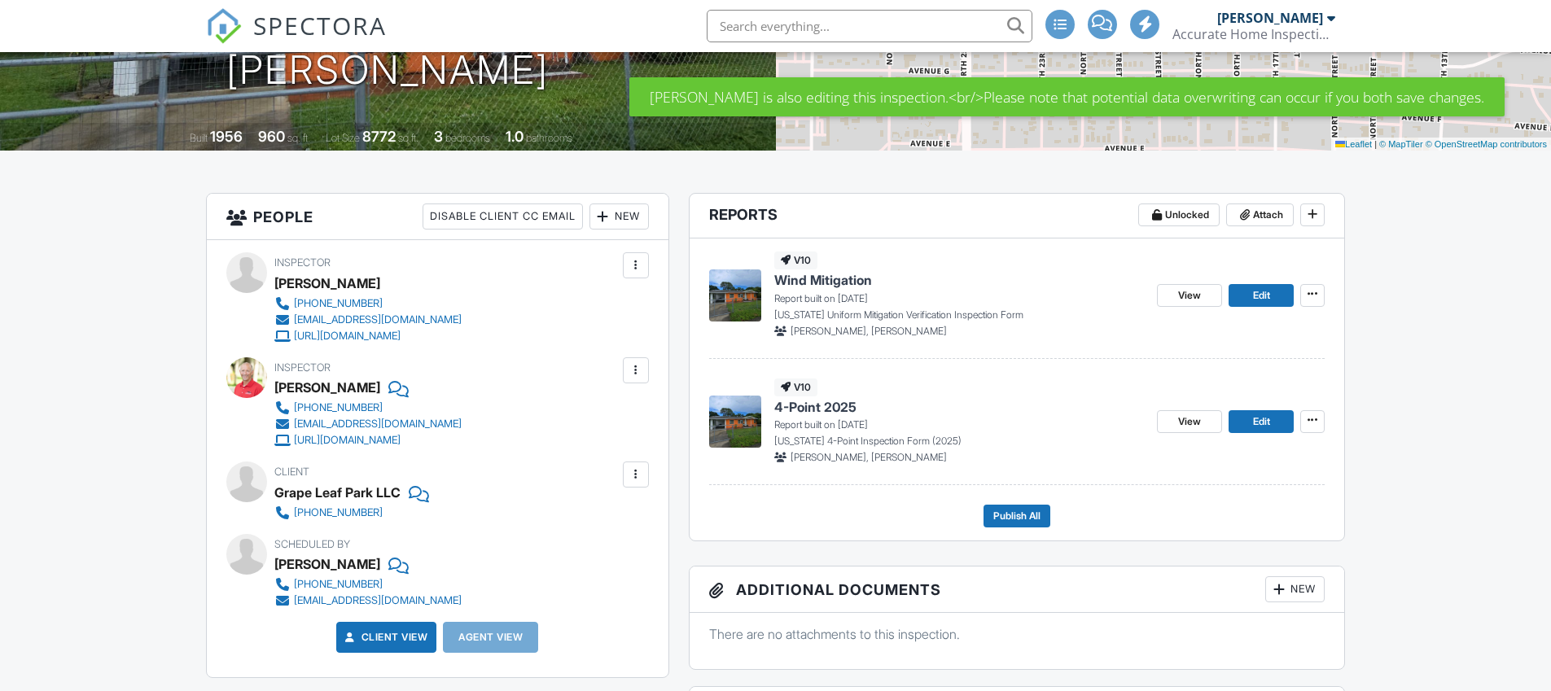
scroll to position [286, 0]
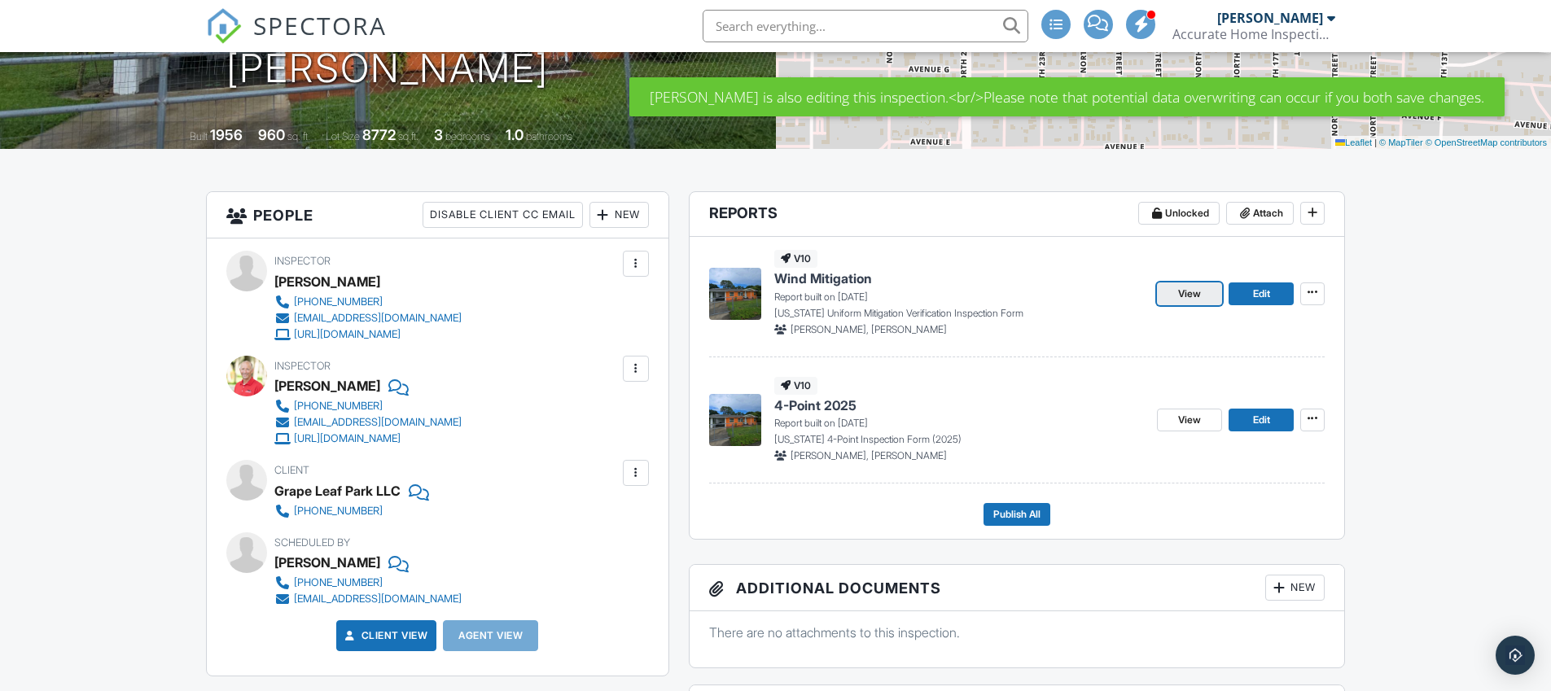
click at [1198, 296] on span "View" at bounding box center [1189, 294] width 23 height 16
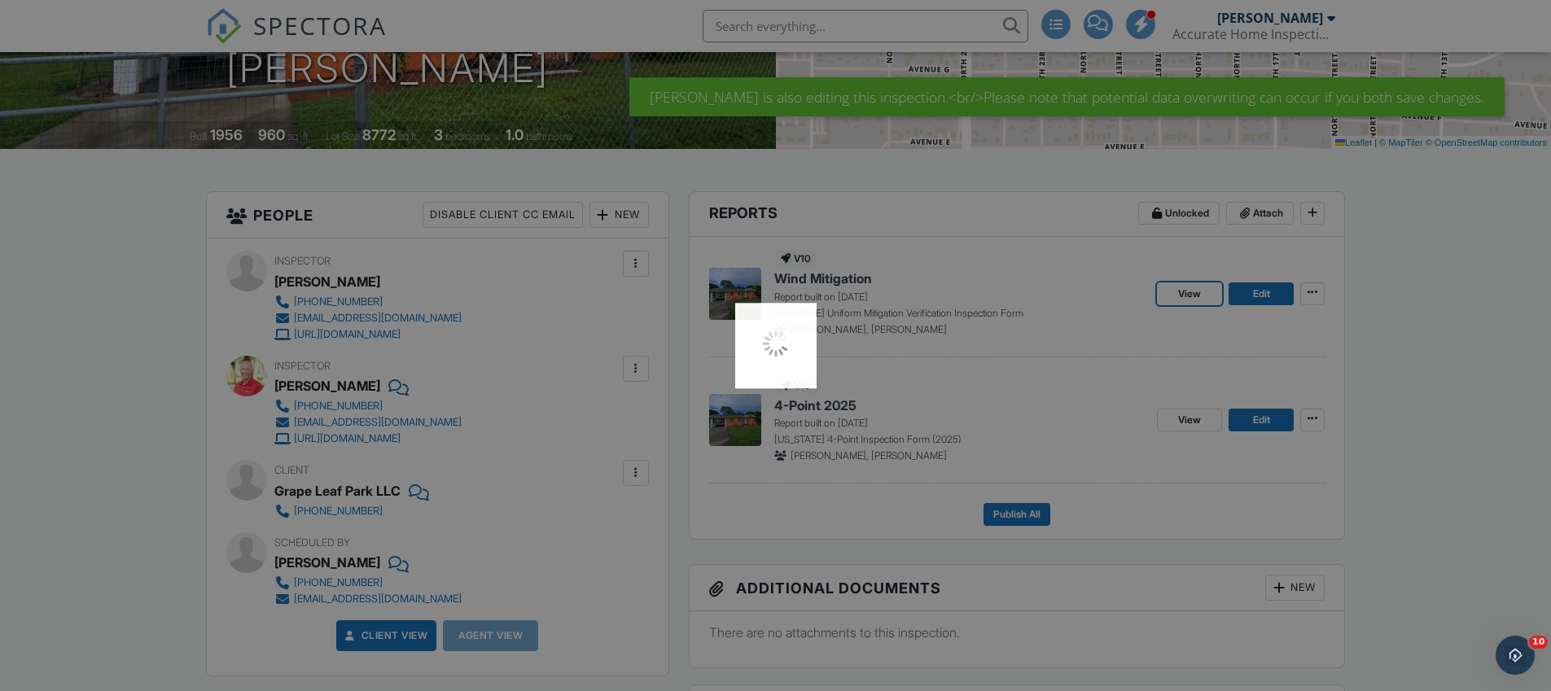
scroll to position [0, 0]
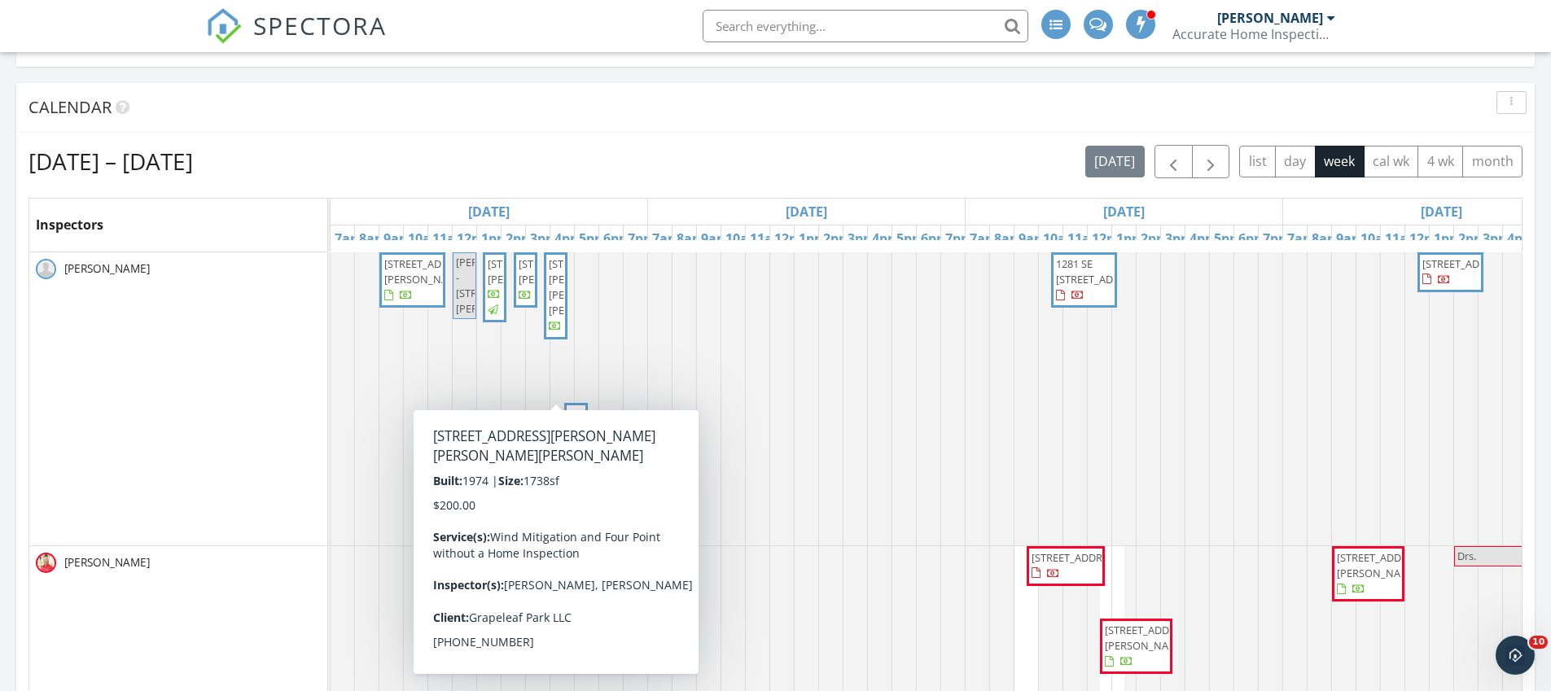
click at [553, 318] on span "1715 Ponce De Leon Prado, Fort Pierce 34982" at bounding box center [594, 287] width 91 height 62
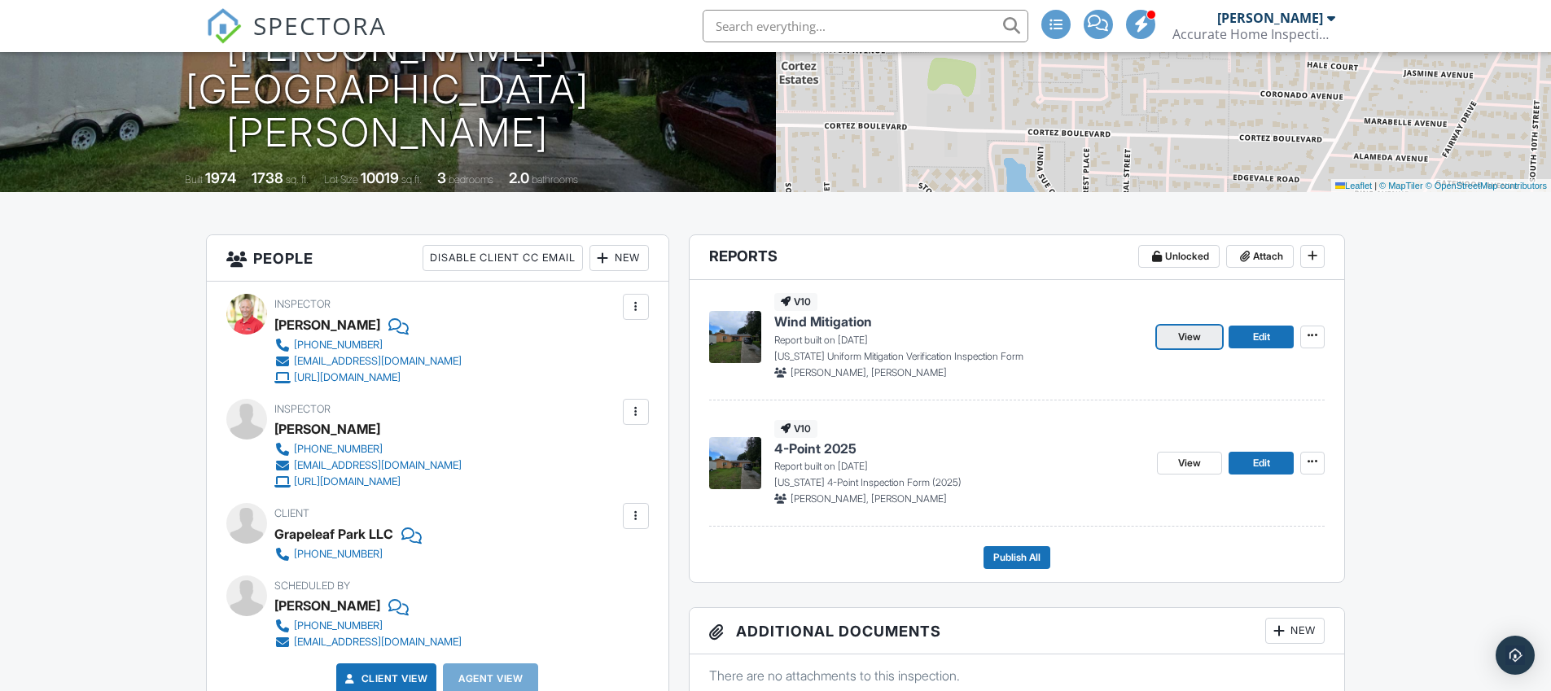
click at [1189, 337] on span "View" at bounding box center [1189, 337] width 23 height 16
click at [1208, 460] on link "View" at bounding box center [1189, 463] width 65 height 23
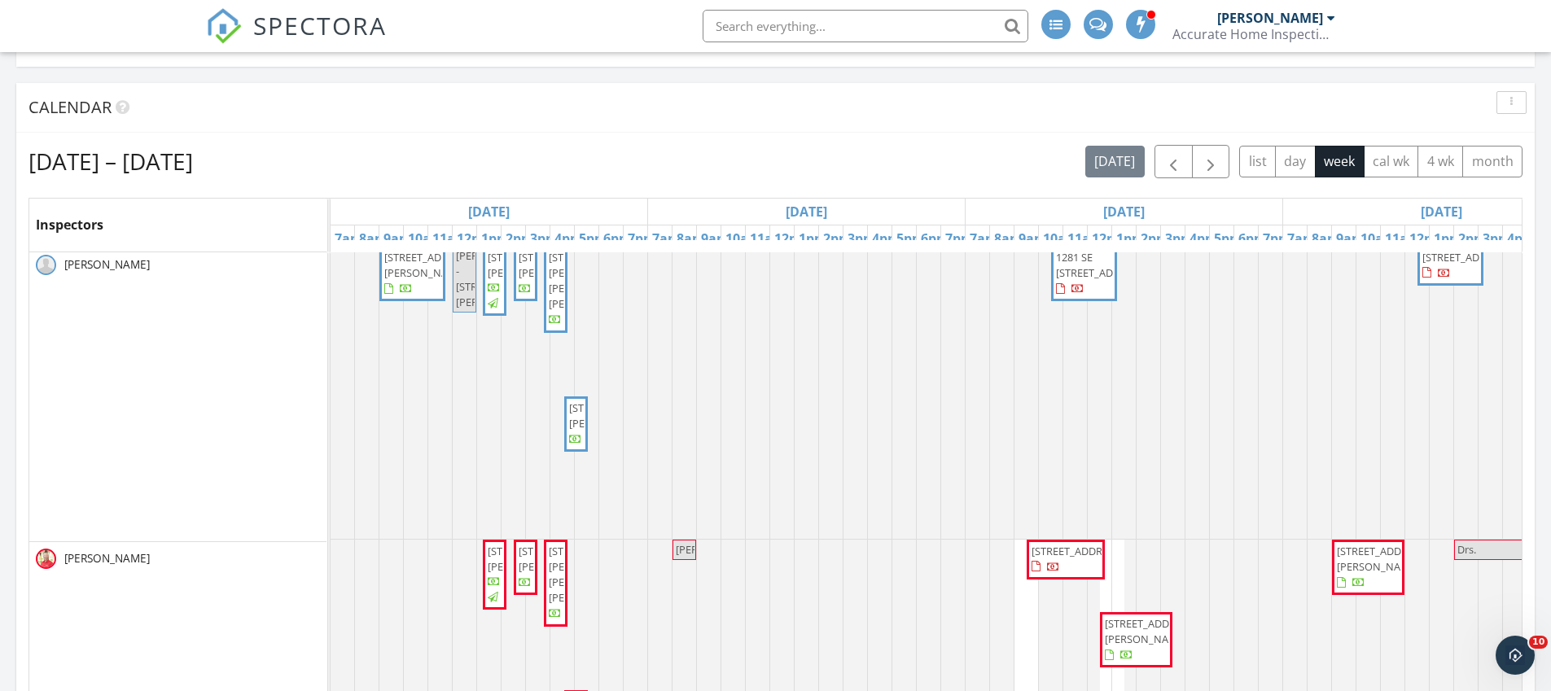
scroll to position [7, 0]
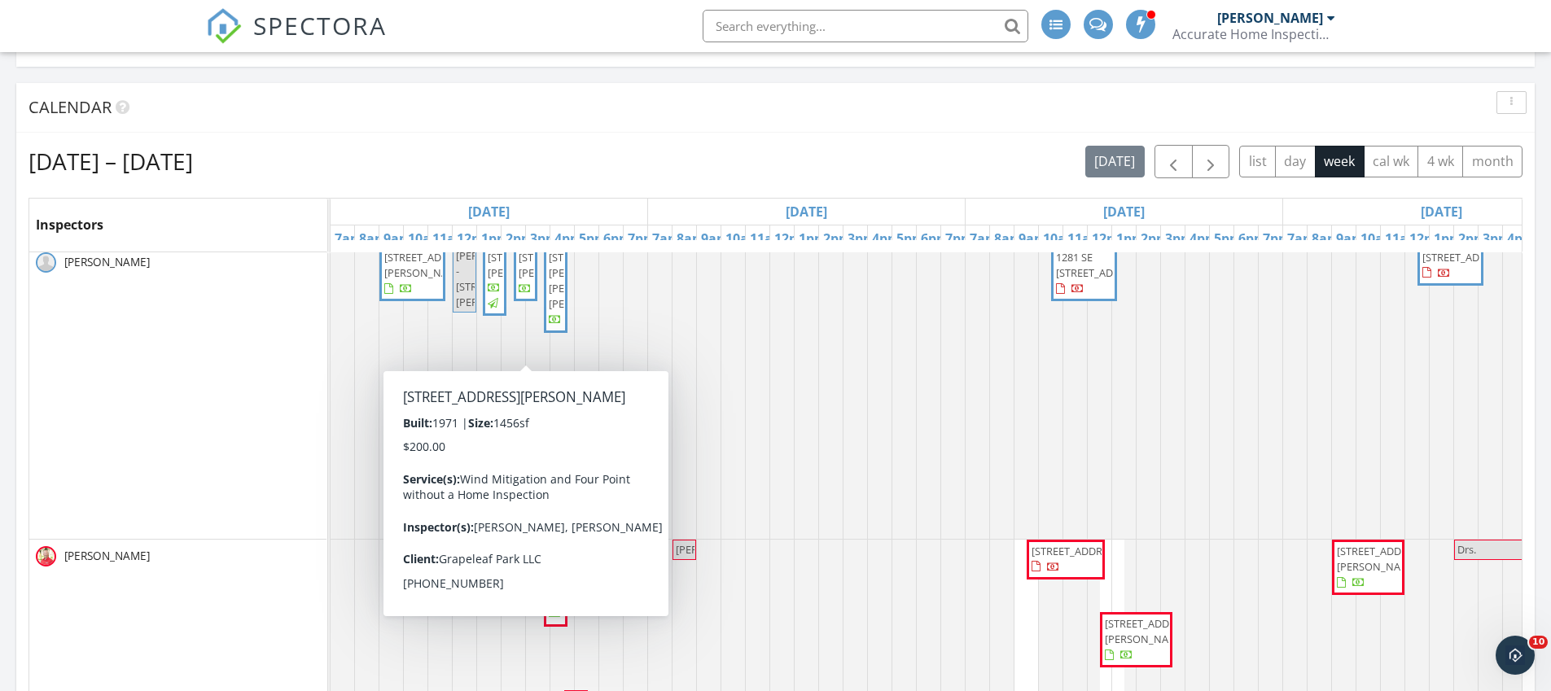
click at [524, 280] on span "119 Devonshire Dr, Fort Pierce 34946" at bounding box center [564, 265] width 91 height 30
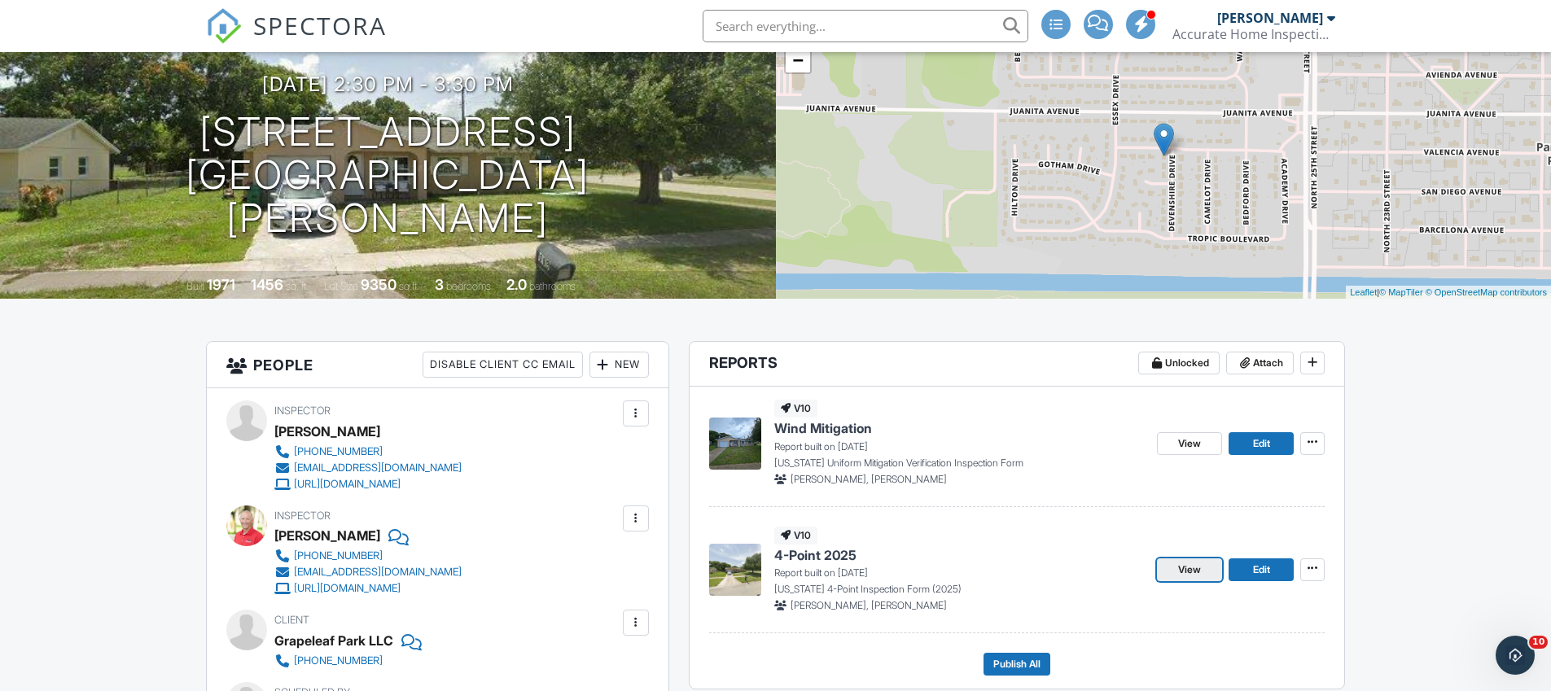
click at [1205, 577] on link "View" at bounding box center [1189, 570] width 65 height 23
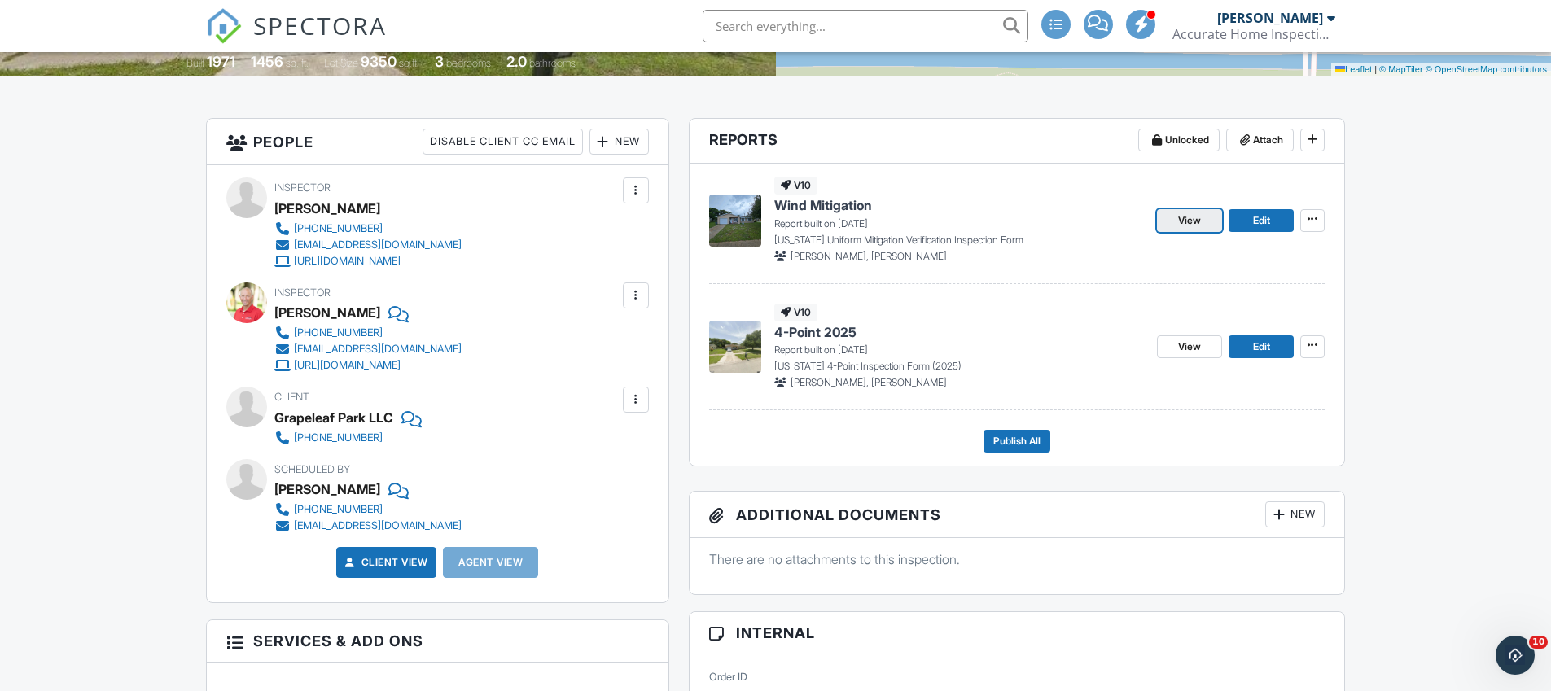
click at [1199, 226] on span "View" at bounding box center [1189, 221] width 23 height 16
click at [225, 29] on img at bounding box center [224, 26] width 36 height 36
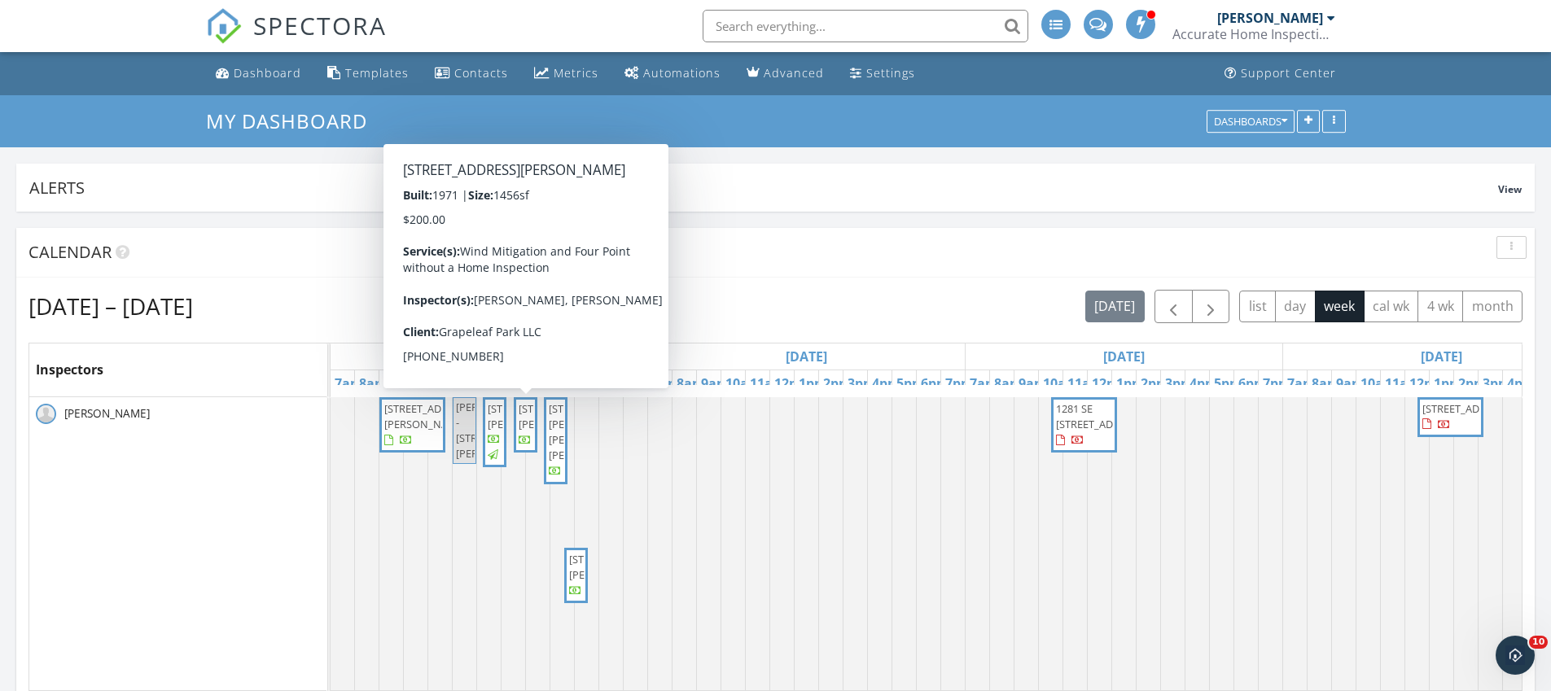
click at [524, 421] on span "119 Devonshire Dr, Fort Pierce 34946" at bounding box center [564, 416] width 91 height 30
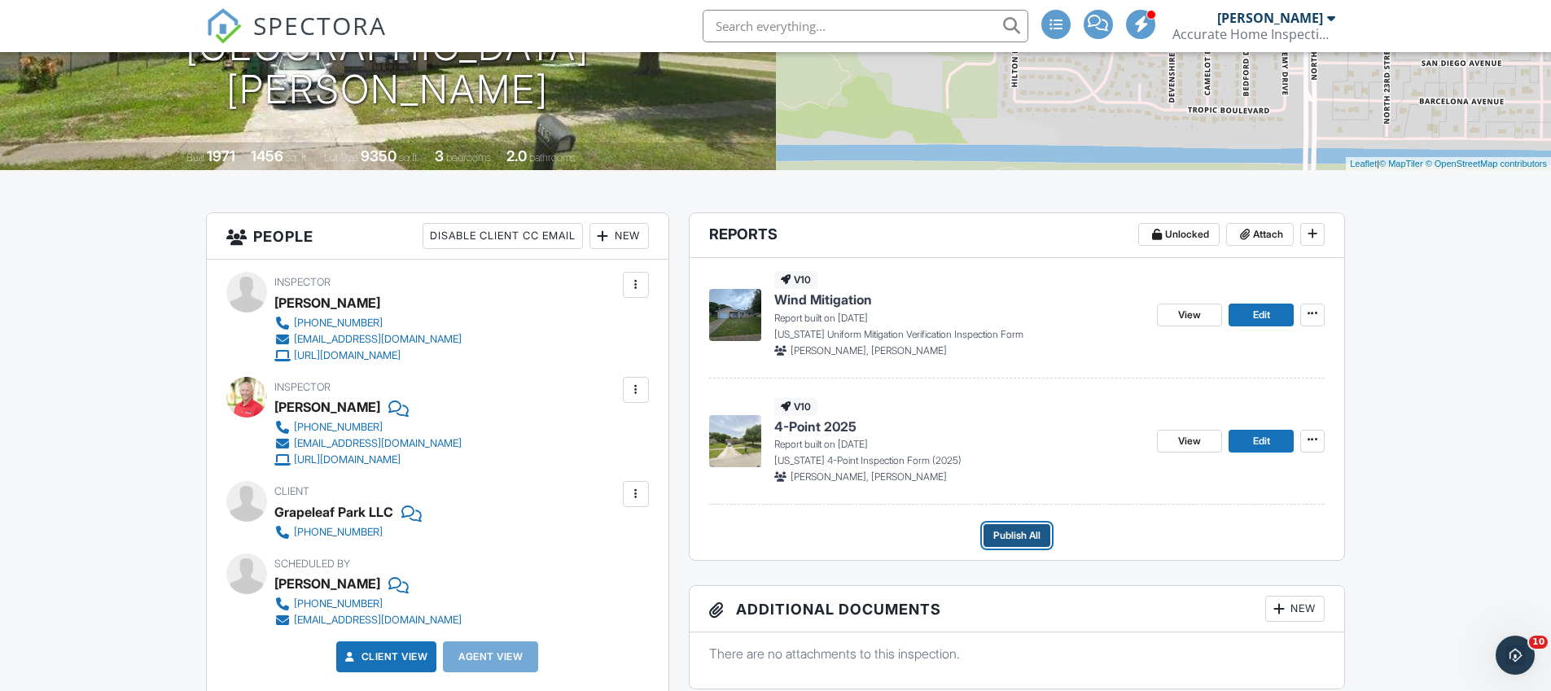
click at [1013, 537] on span "Publish All" at bounding box center [1016, 536] width 47 height 16
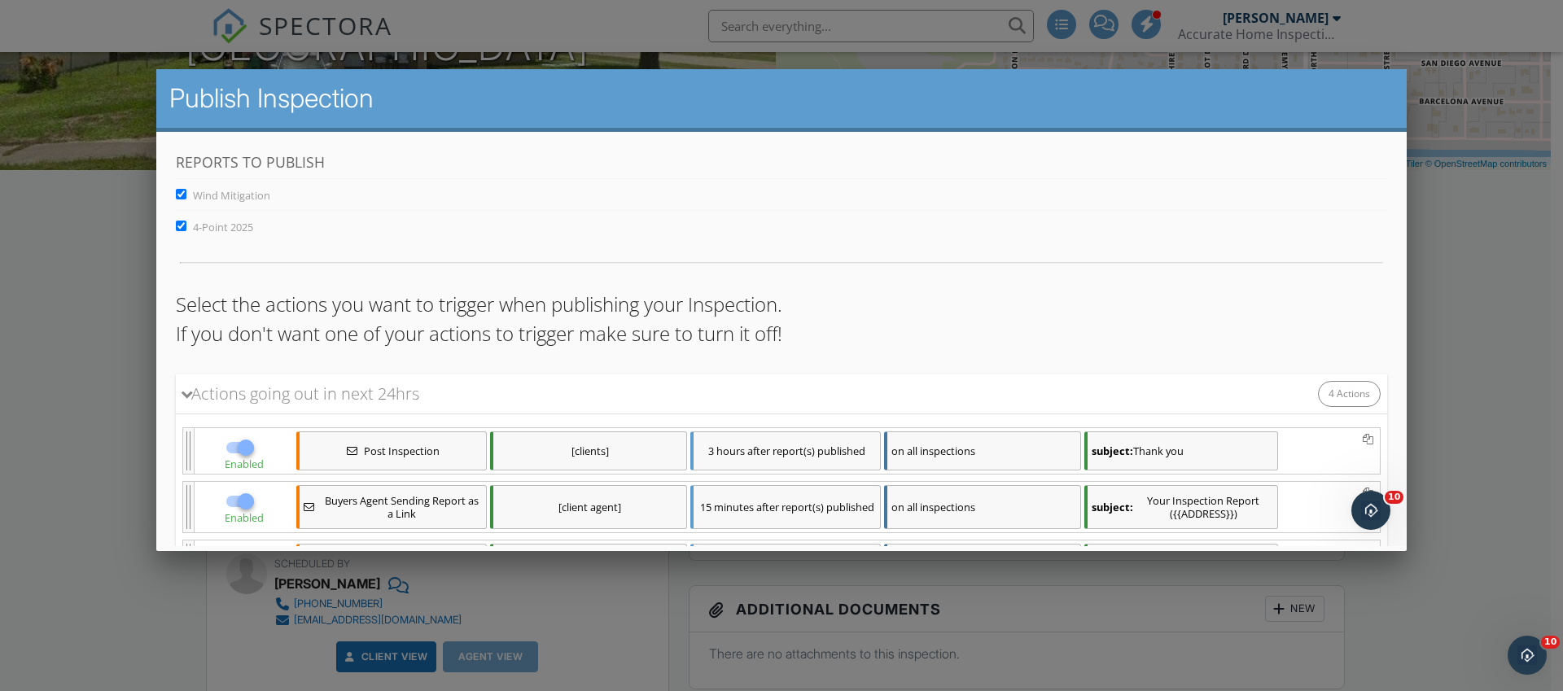
click at [56, 392] on div at bounding box center [781, 351] width 1563 height 864
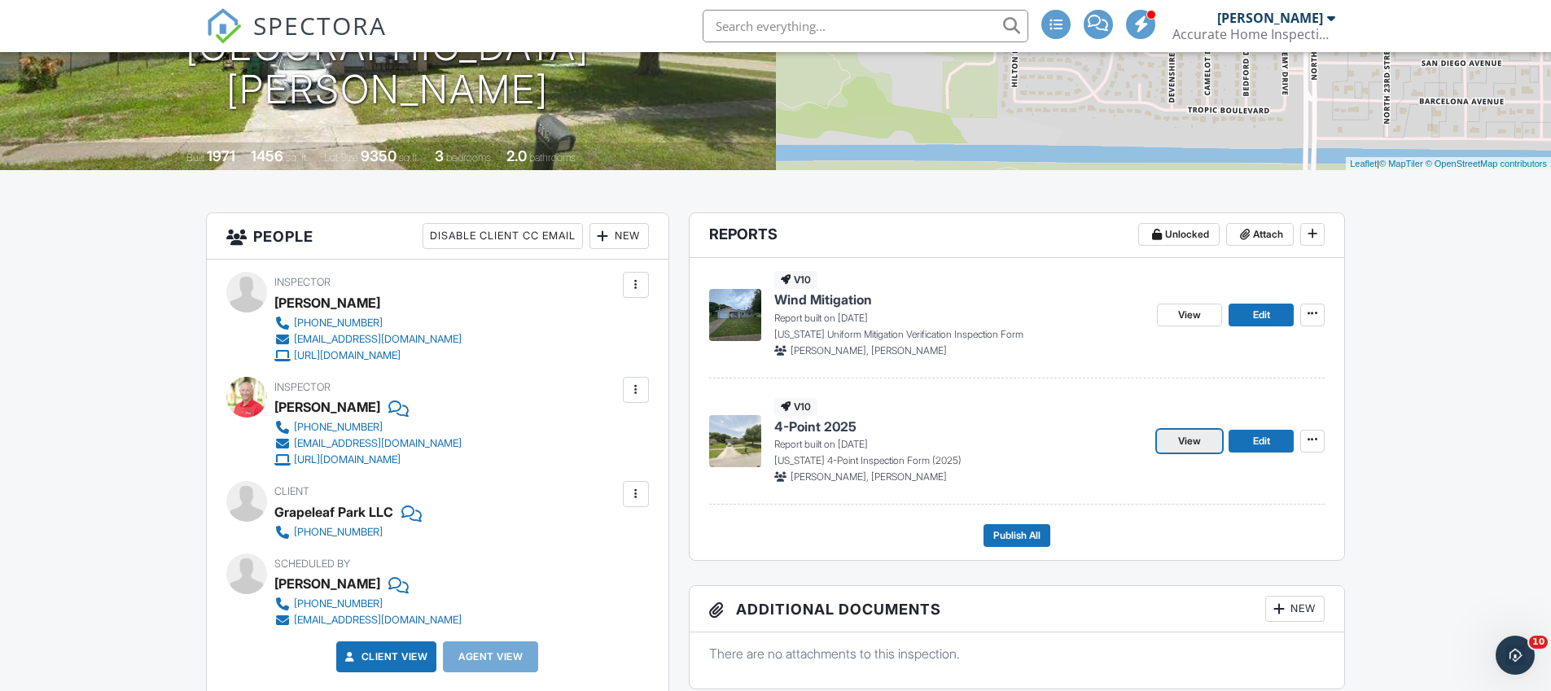
click at [1203, 440] on link "View" at bounding box center [1189, 441] width 65 height 23
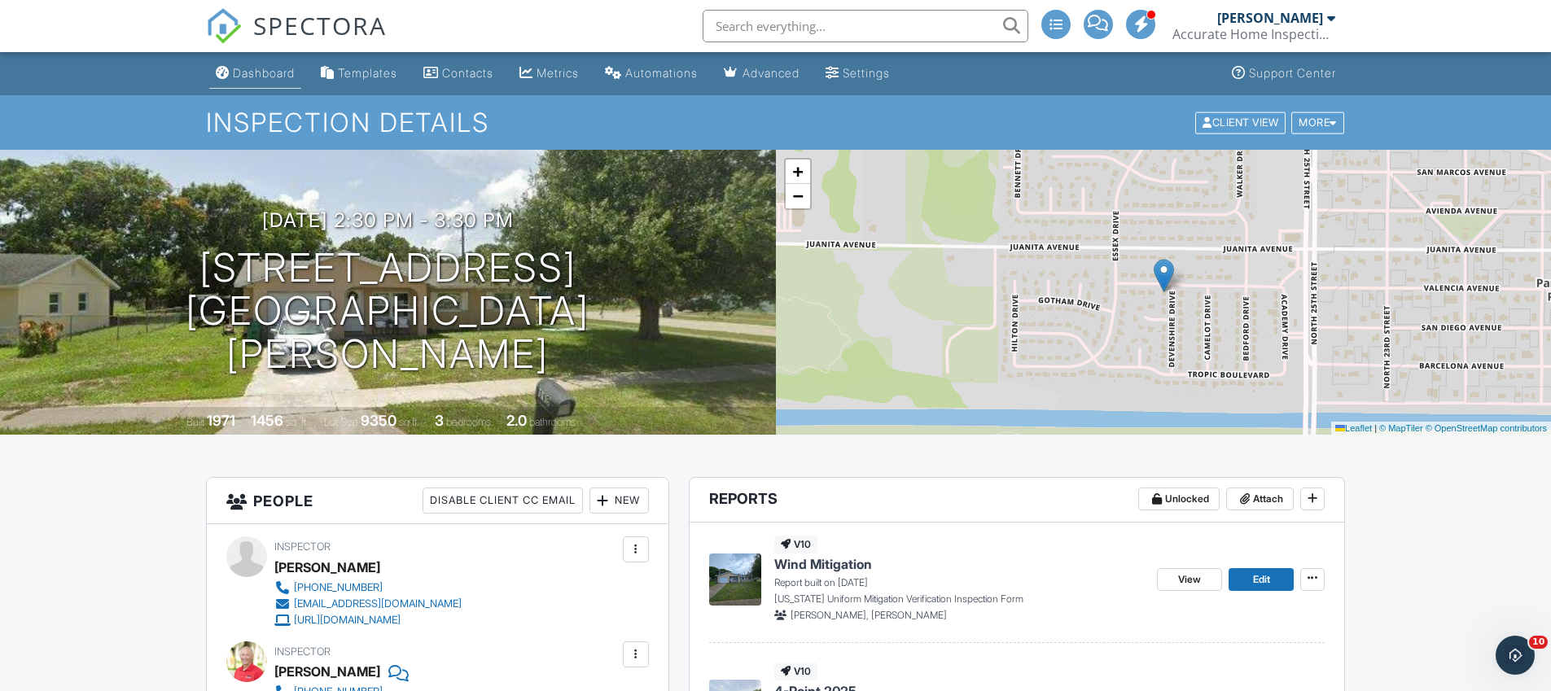
click at [239, 79] on div "Dashboard" at bounding box center [264, 73] width 62 height 14
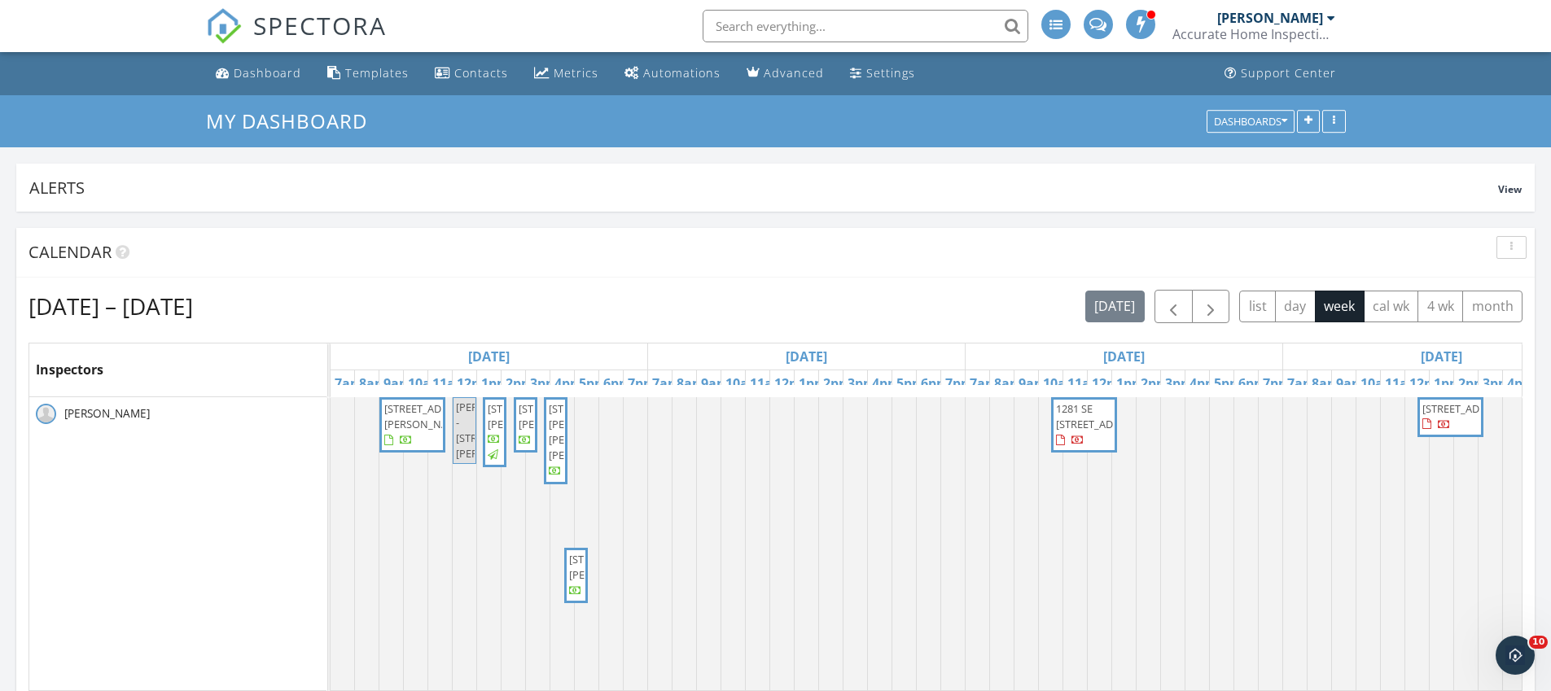
click at [525, 432] on span "119 Devonshire Dr, Fort Pierce 34946" at bounding box center [564, 416] width 91 height 30
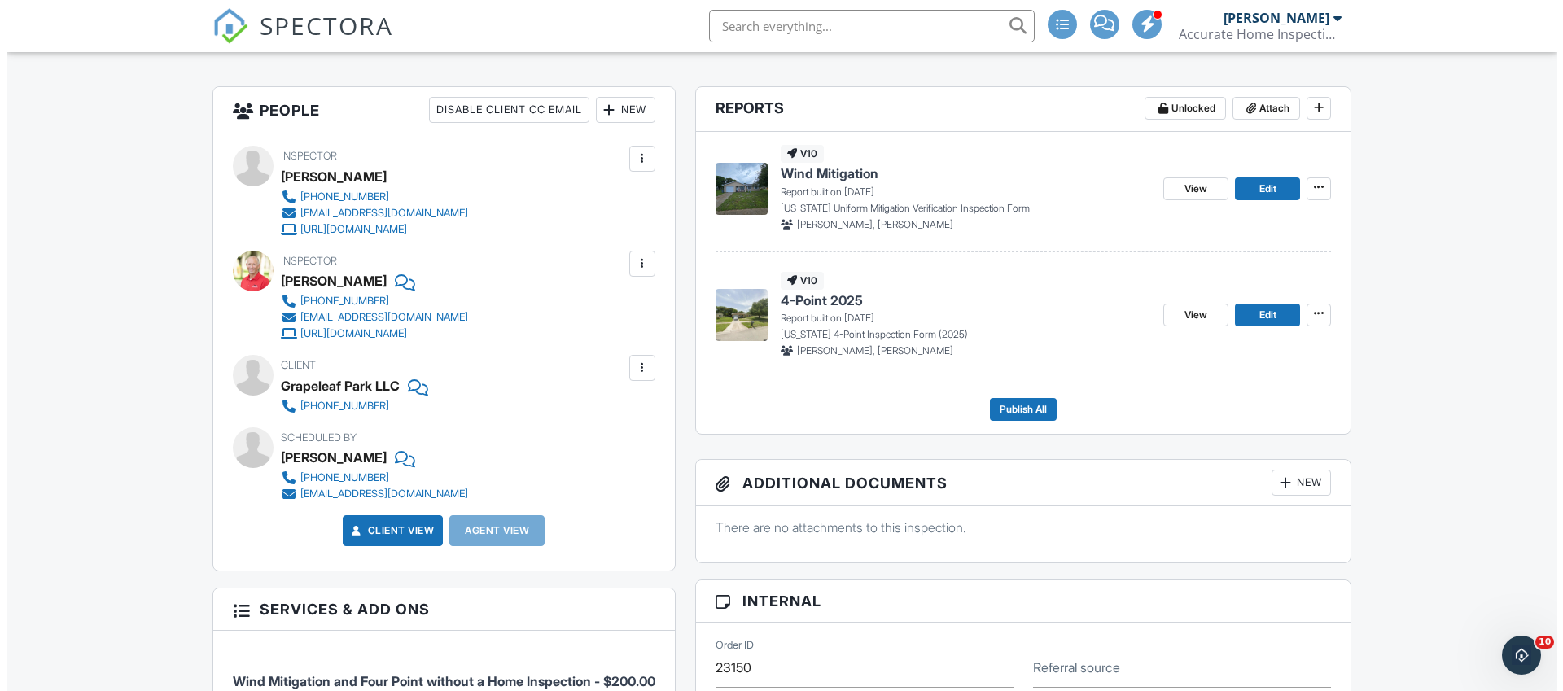
scroll to position [599, 0]
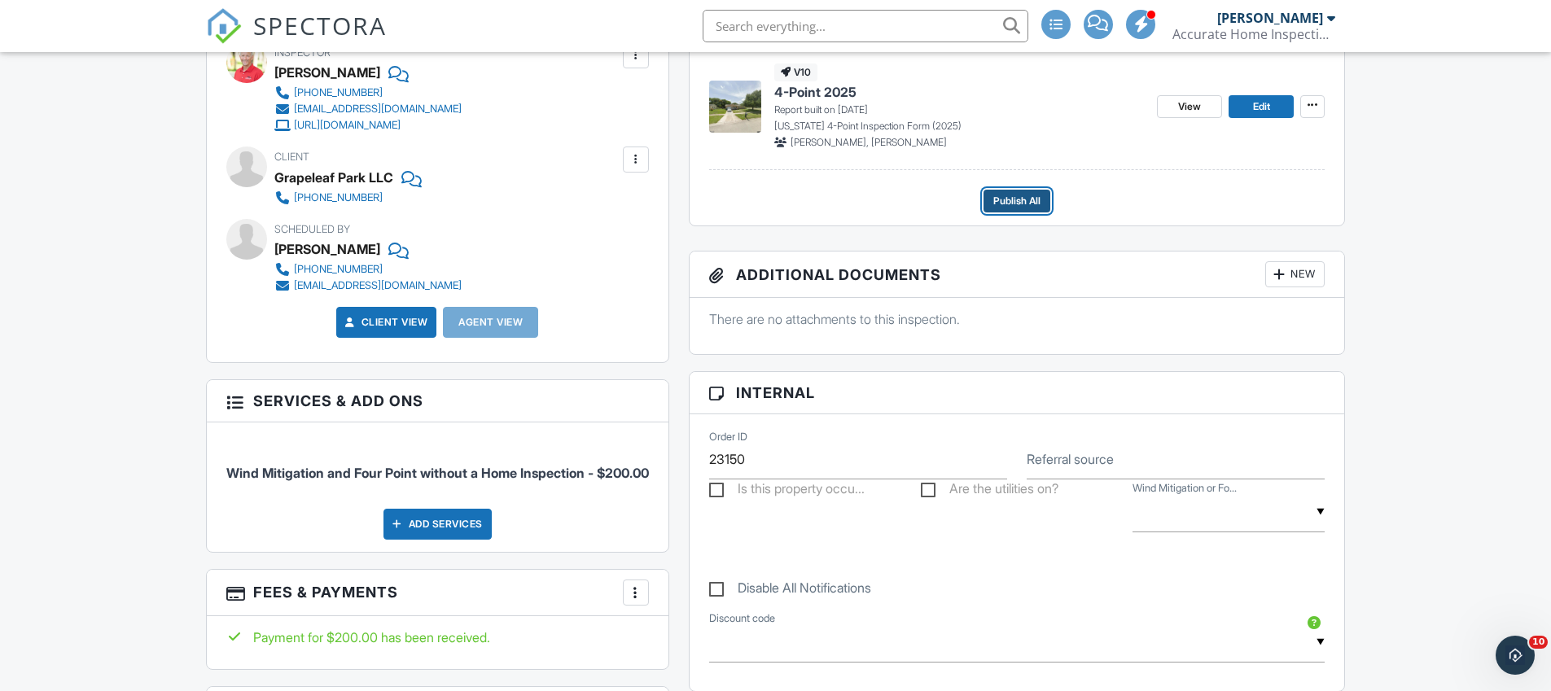
click at [1003, 204] on span "Publish All" at bounding box center [1016, 201] width 47 height 16
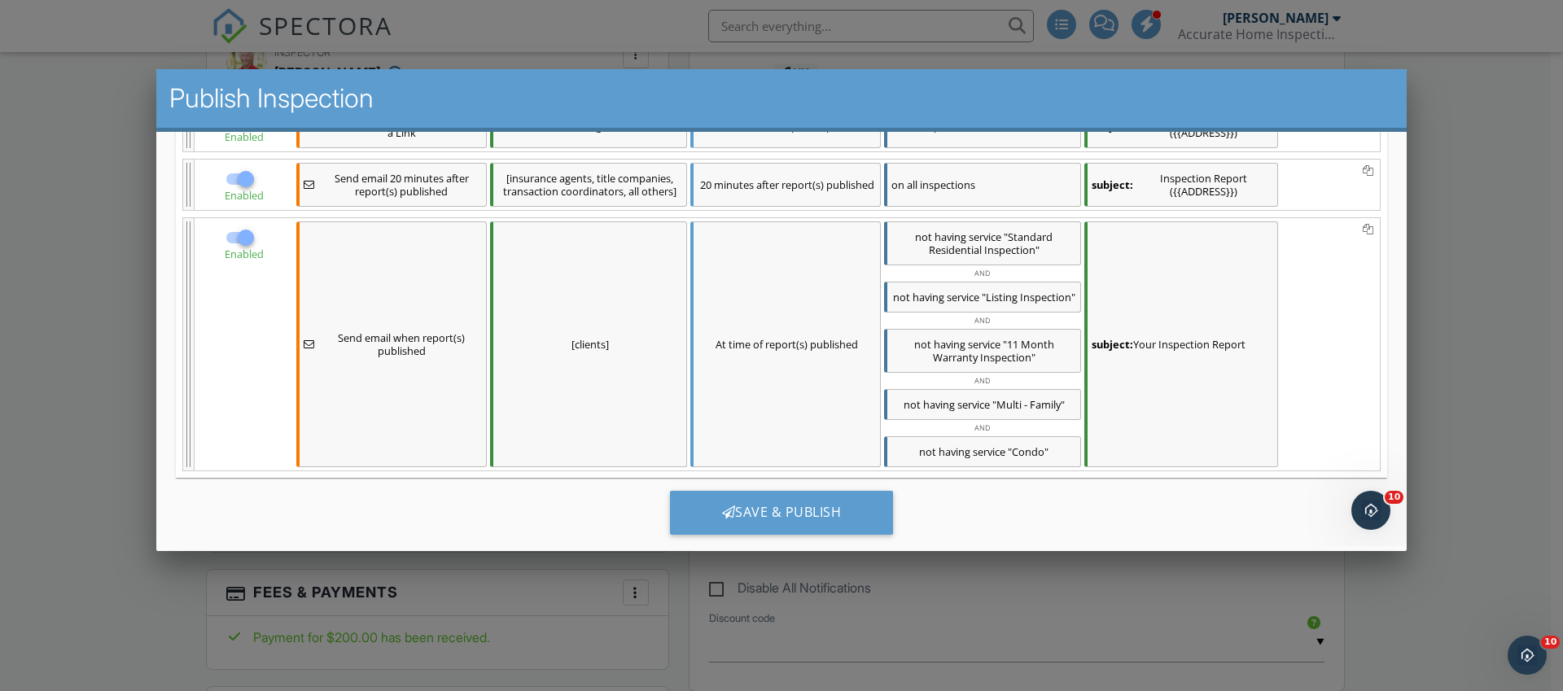
scroll to position [384, 0]
click at [797, 516] on div "Save & Publish" at bounding box center [782, 510] width 224 height 44
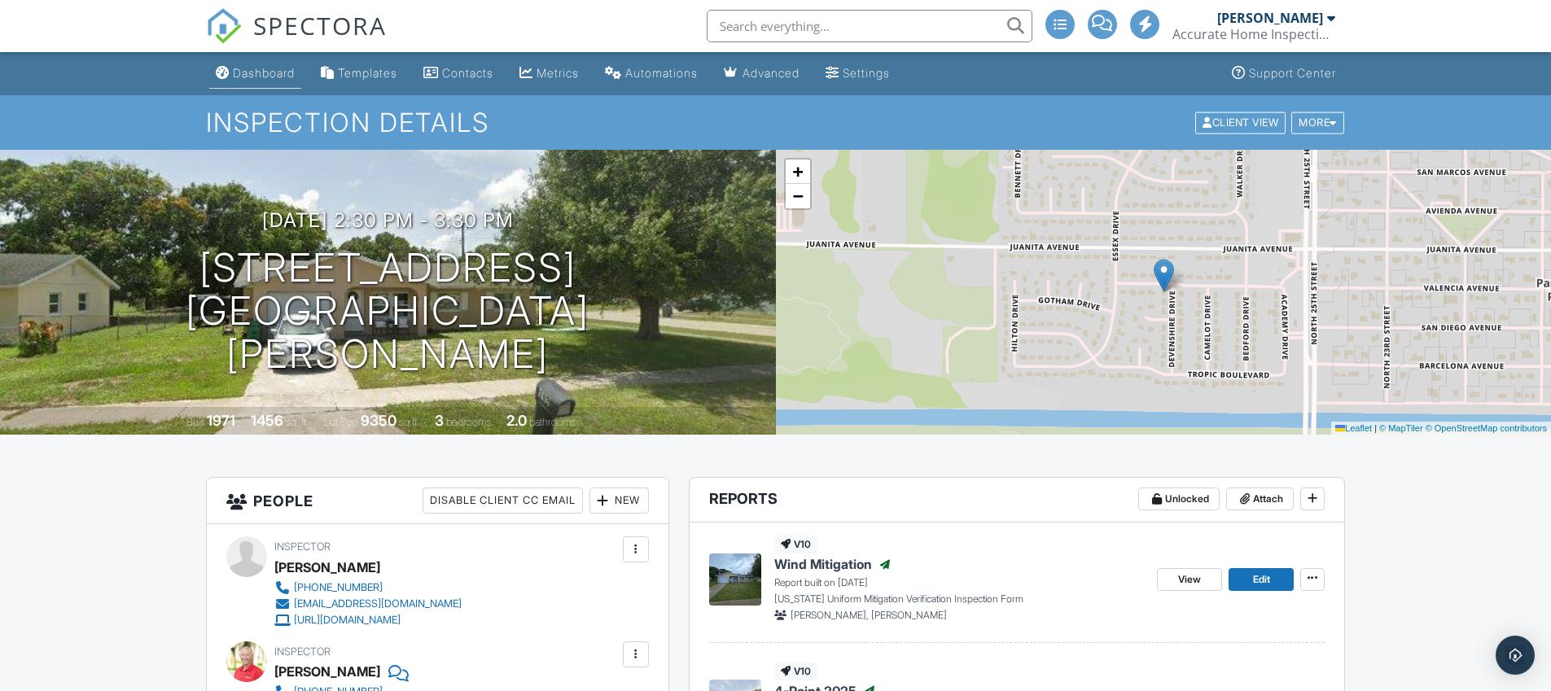
click at [263, 80] on link "Dashboard" at bounding box center [255, 74] width 92 height 30
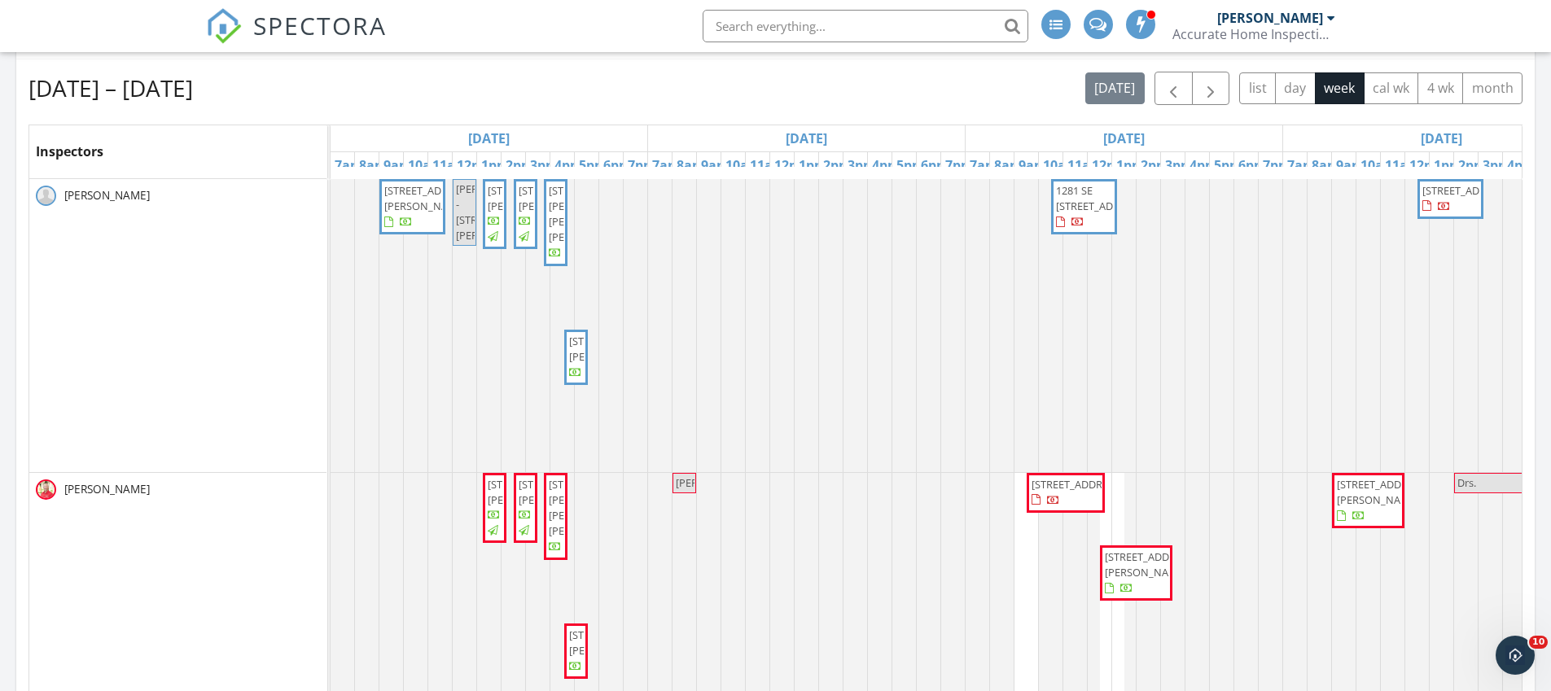
scroll to position [200, 0]
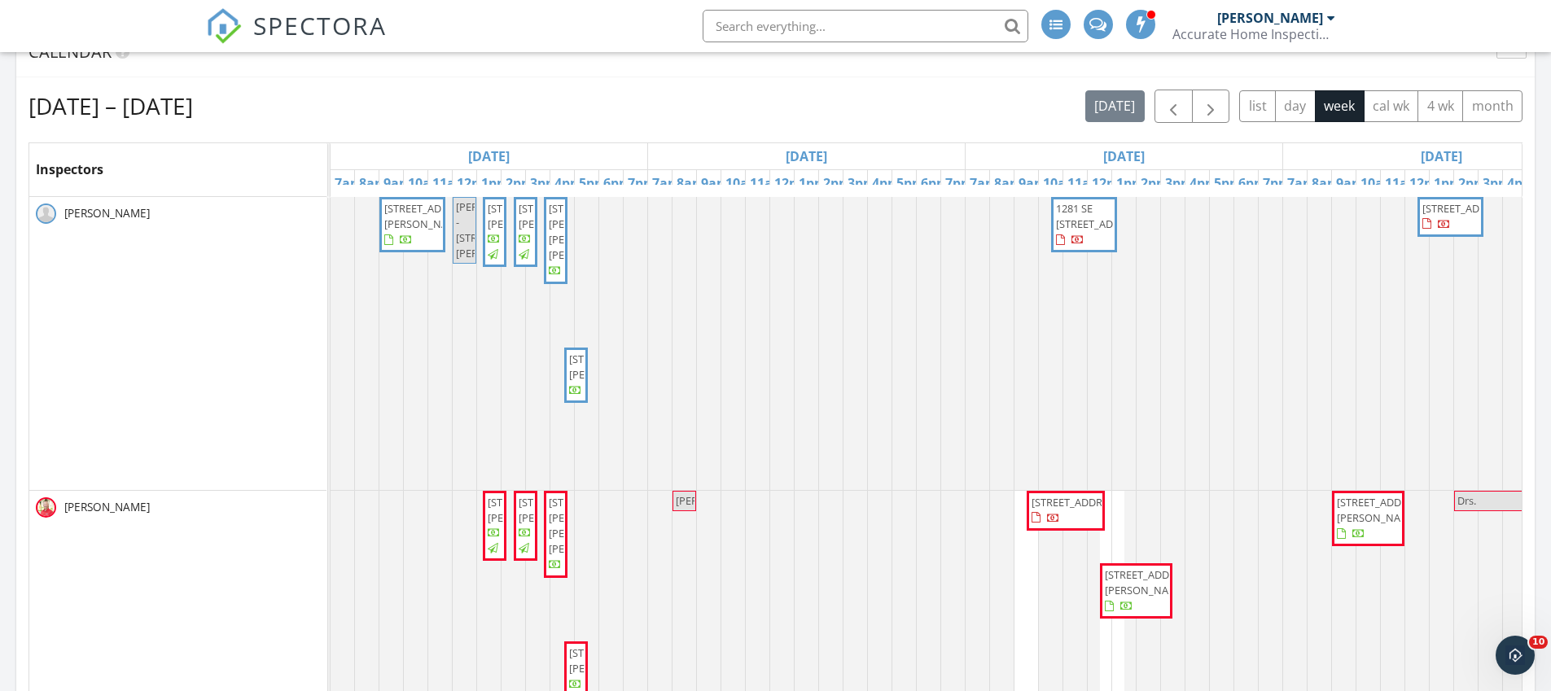
click at [559, 249] on span "[STREET_ADDRESS][PERSON_NAME][PERSON_NAME][PERSON_NAME]" at bounding box center [594, 232] width 91 height 62
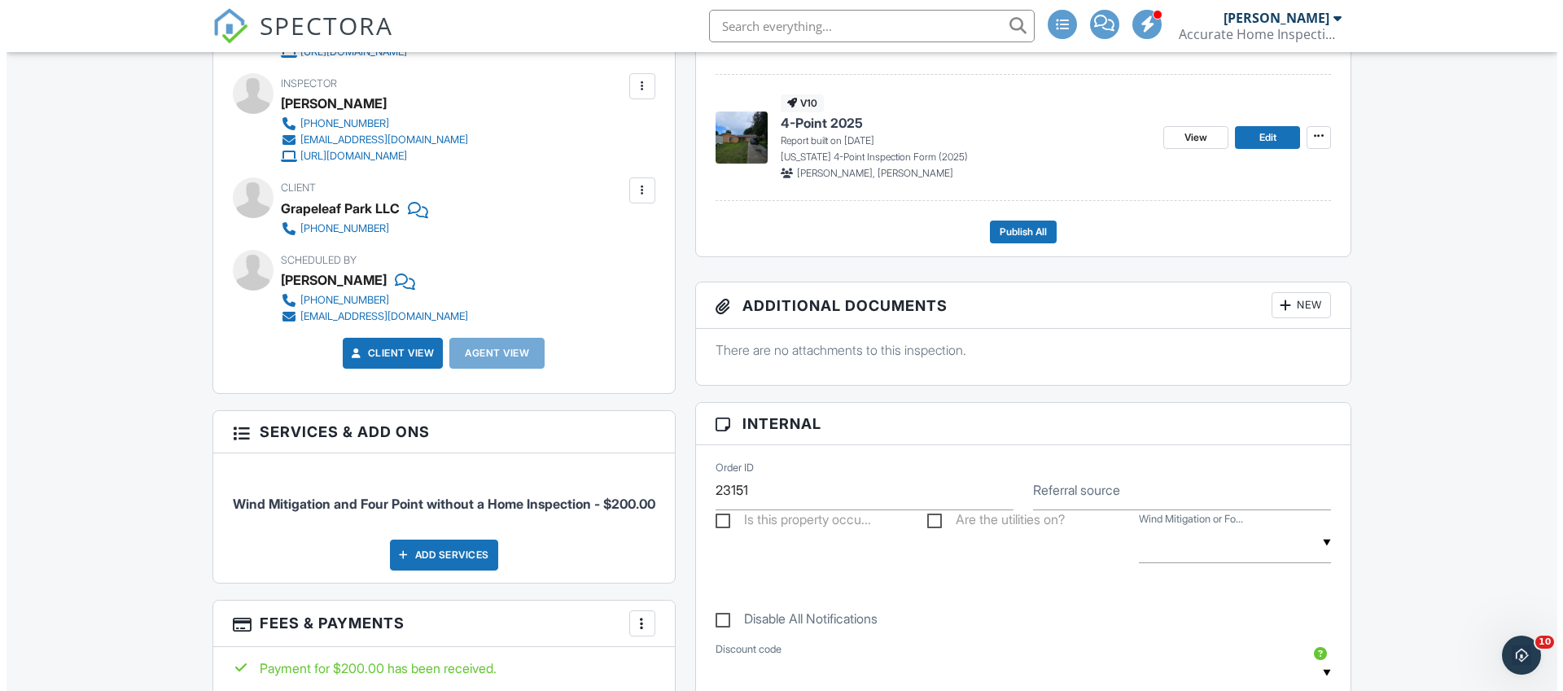
scroll to position [566, 0]
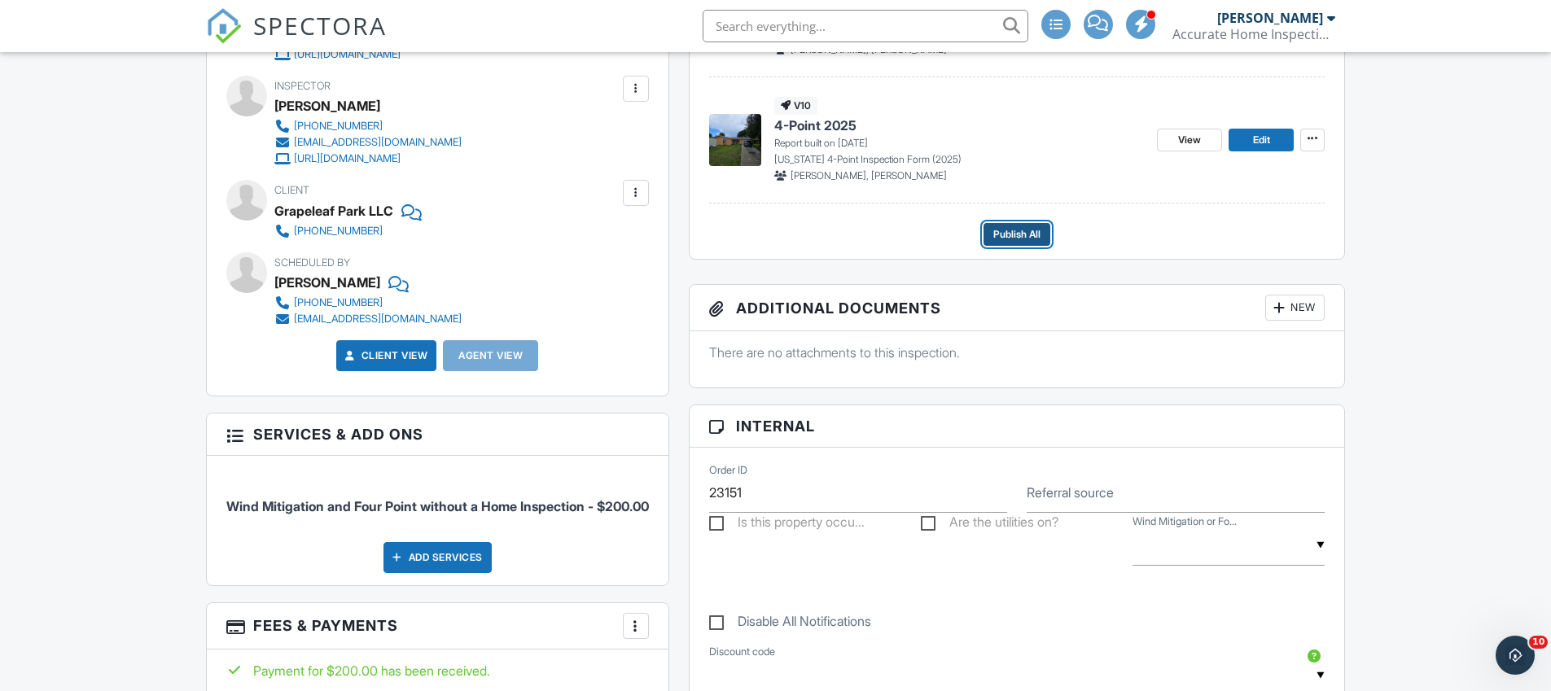
click at [1024, 239] on span "Publish All" at bounding box center [1016, 234] width 47 height 16
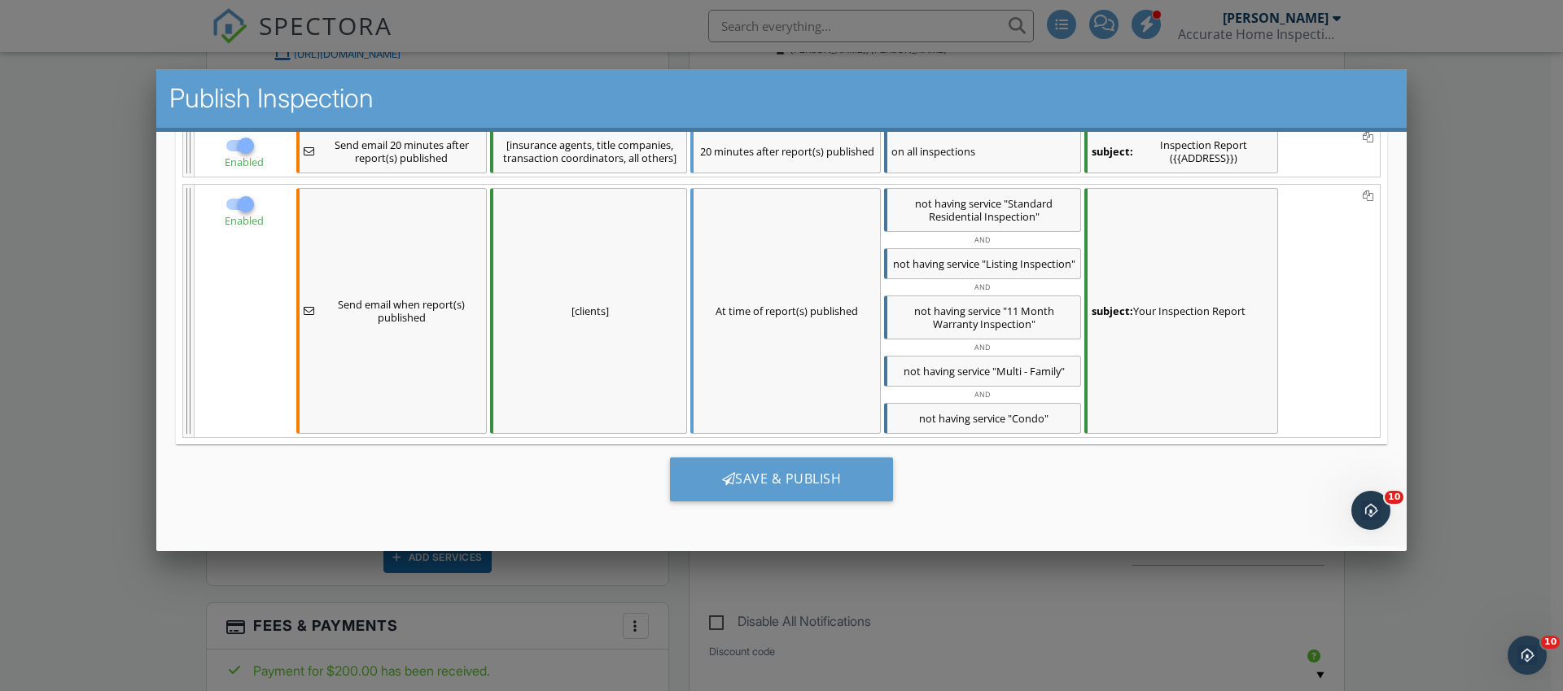
scroll to position [427, 0]
click at [831, 469] on div "Save & Publish" at bounding box center [782, 479] width 224 height 44
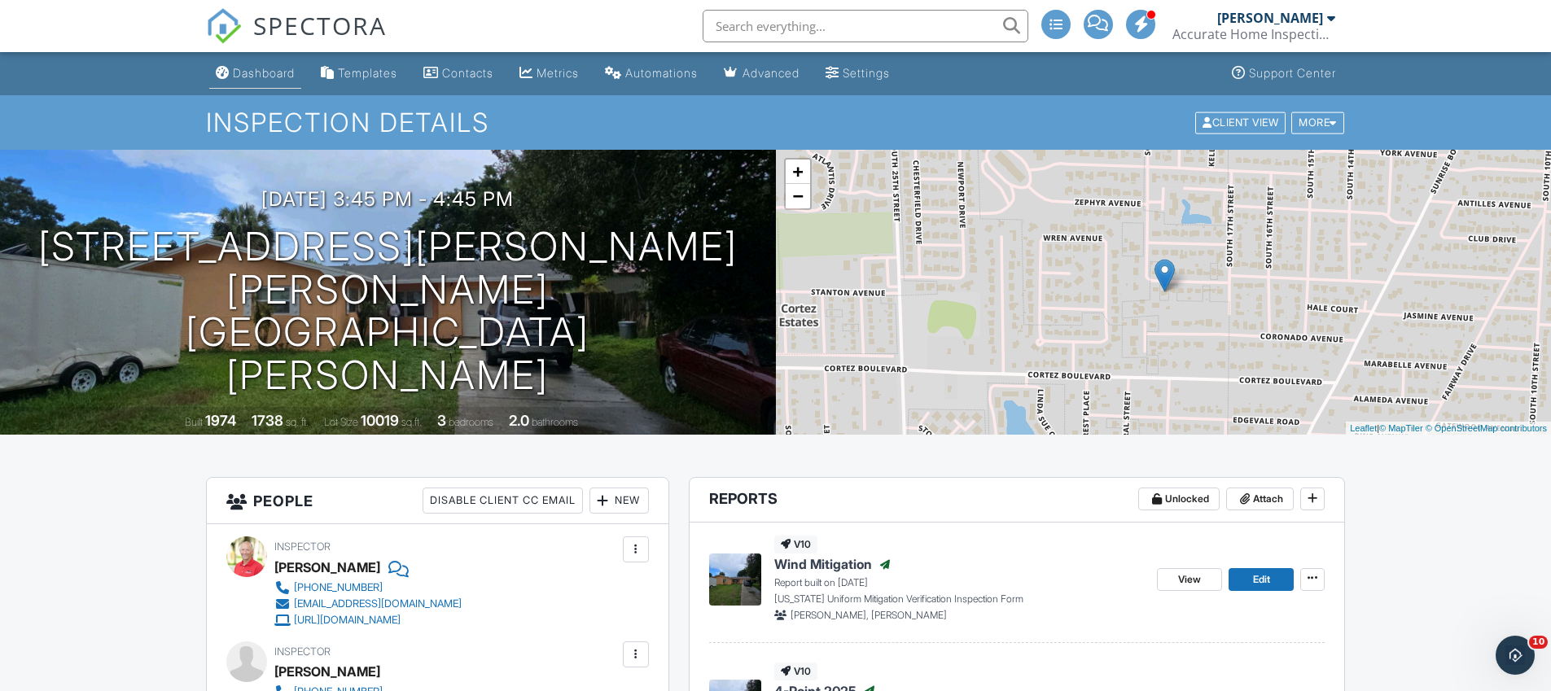
click at [247, 77] on div "Dashboard" at bounding box center [264, 73] width 62 height 14
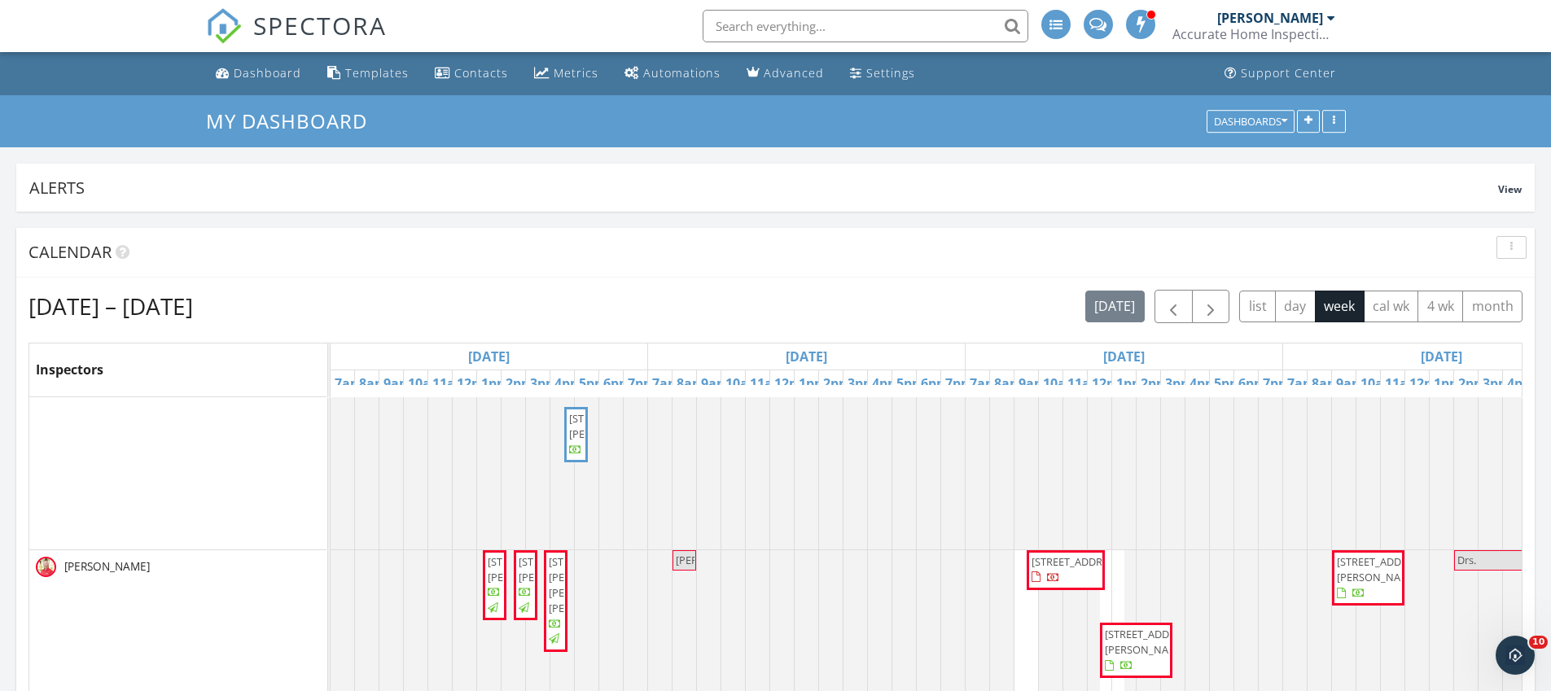
scroll to position [158, 0]
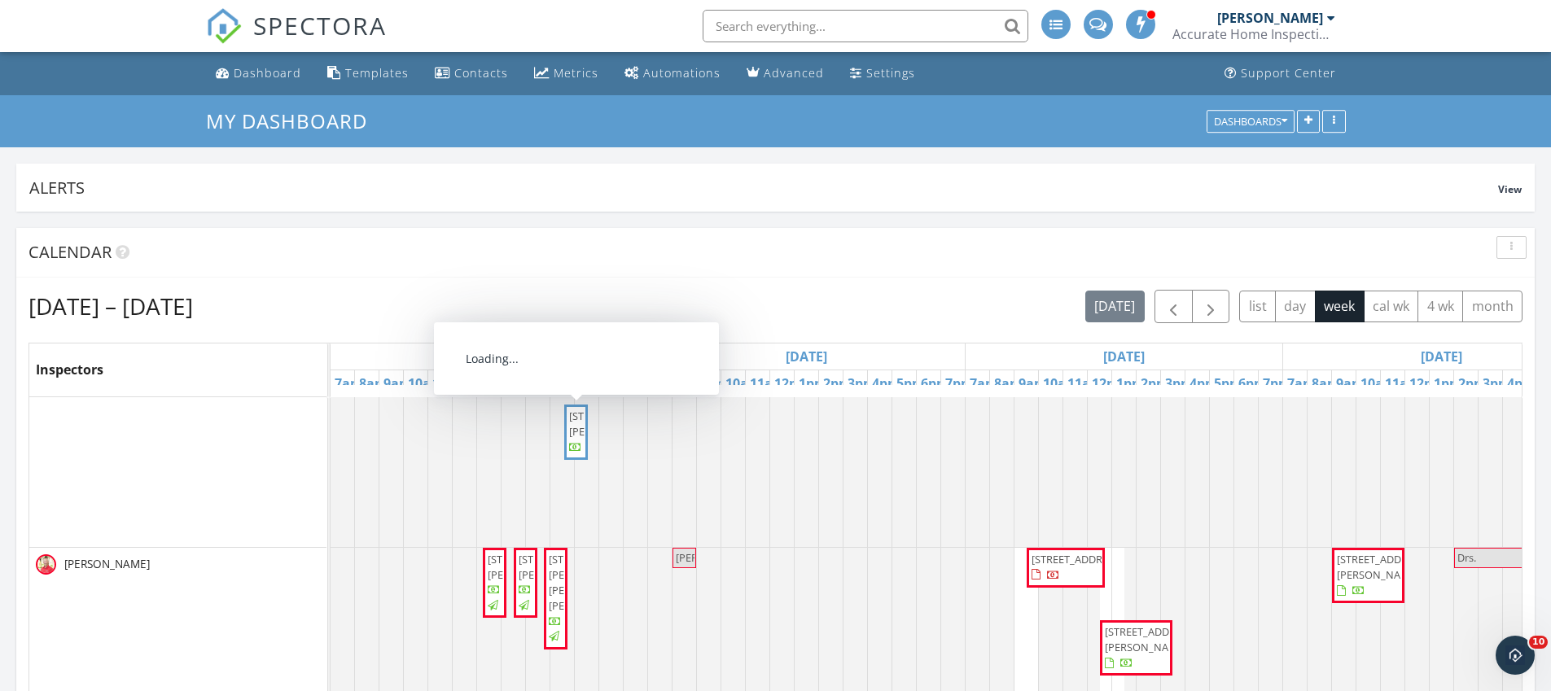
click at [578, 439] on span "910 N 20th St, Fort Pierce 34950" at bounding box center [614, 424] width 91 height 30
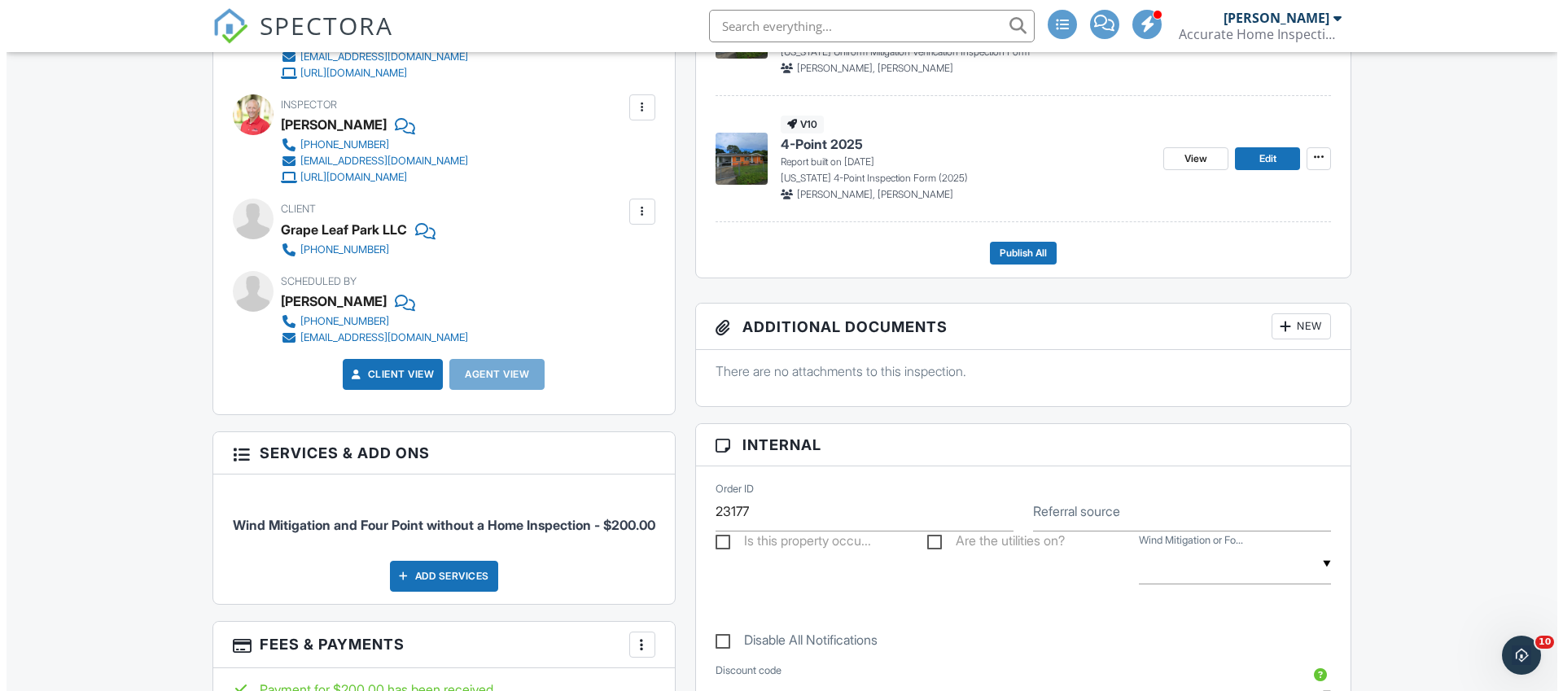
scroll to position [543, 0]
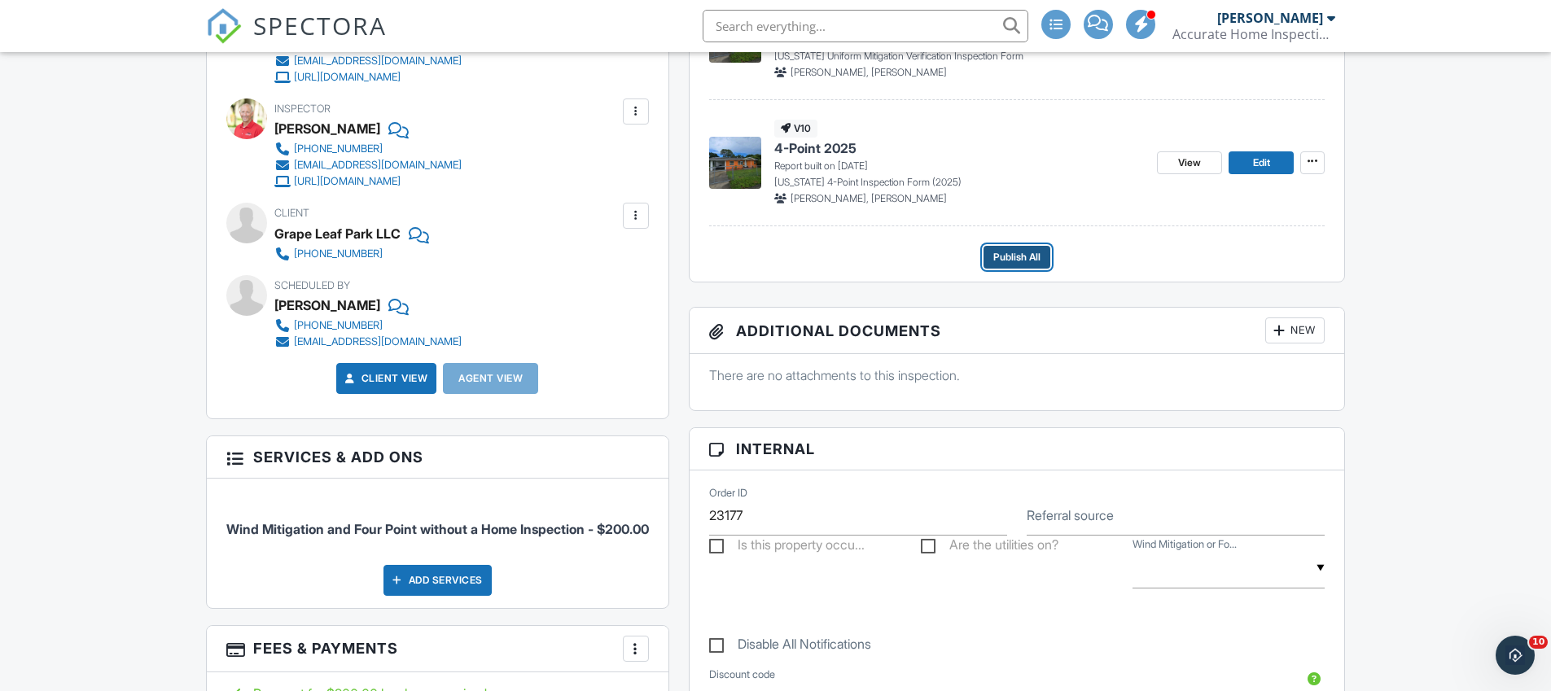
click at [999, 264] on span "Publish All" at bounding box center [1016, 257] width 47 height 16
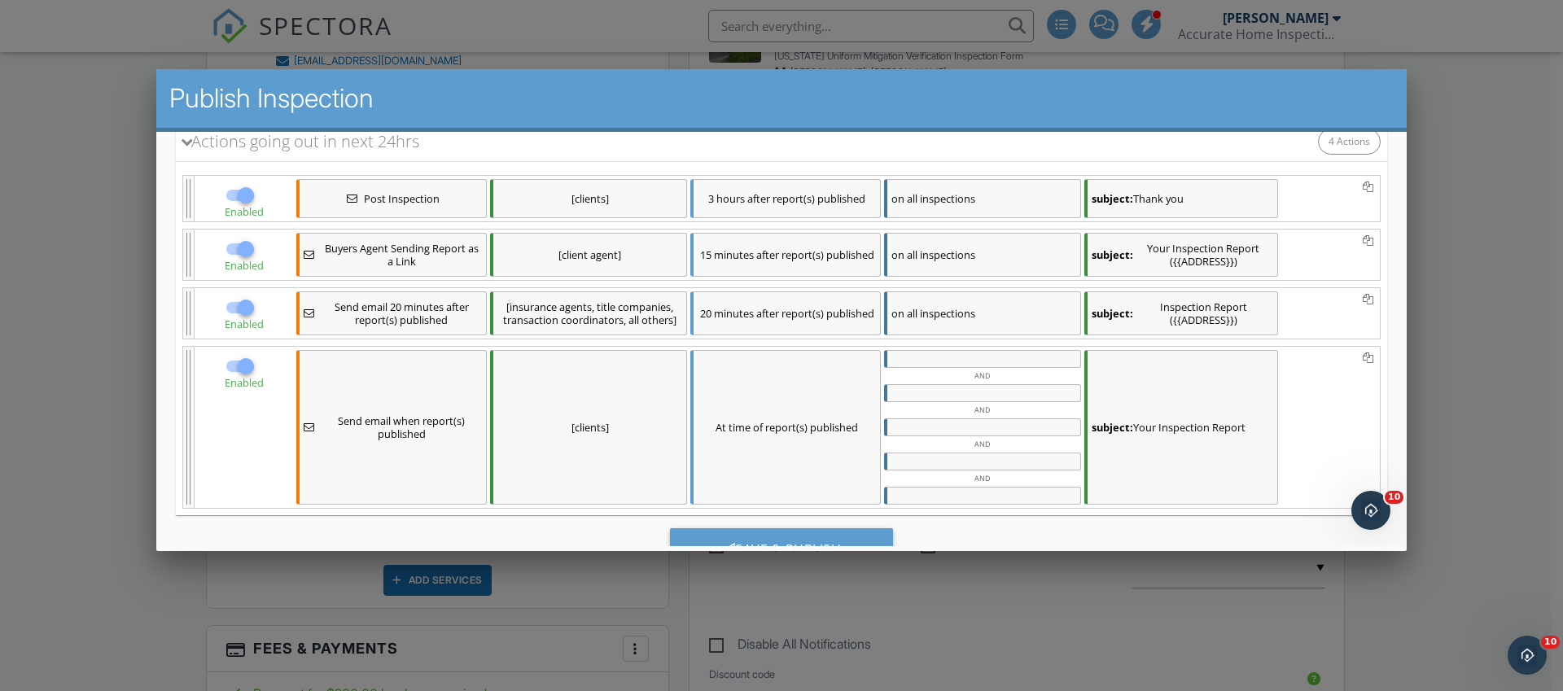
scroll to position [282, 0]
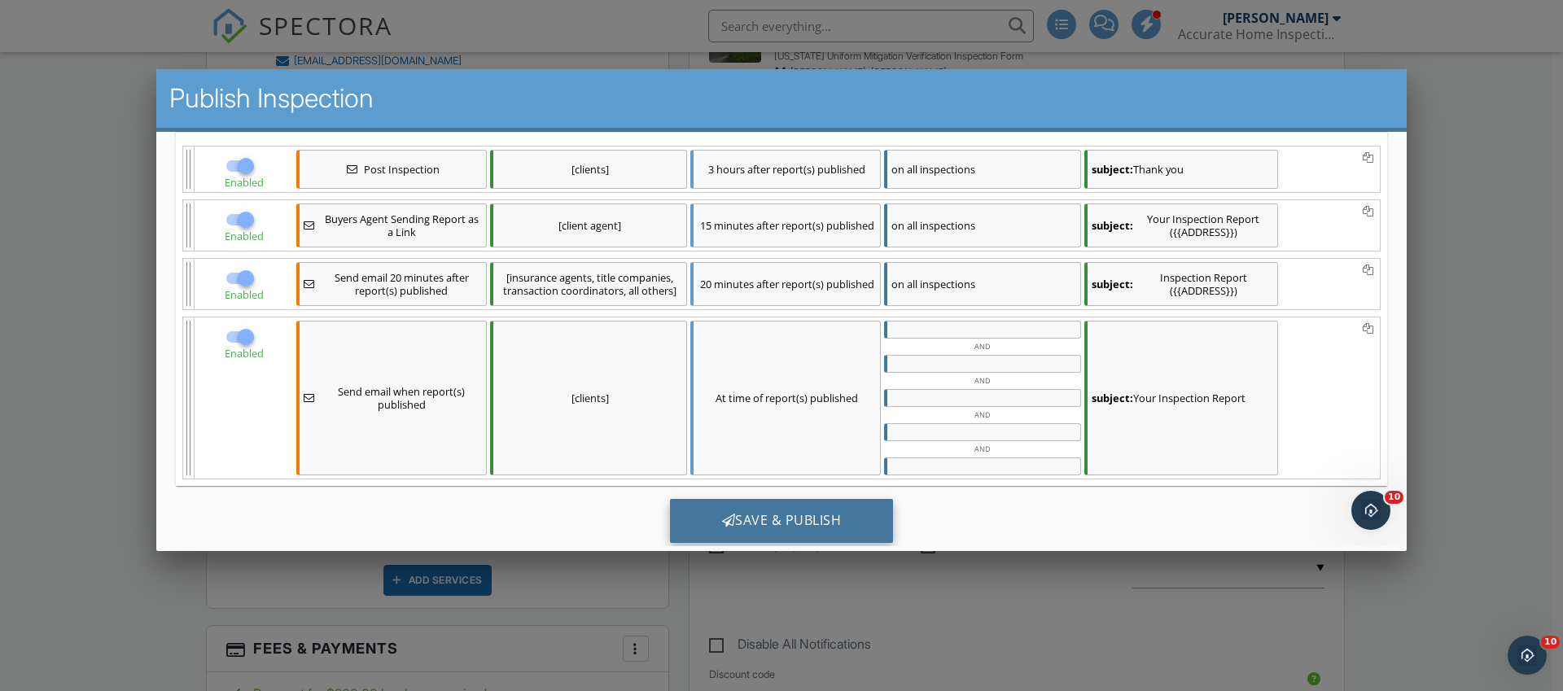
click at [748, 528] on div "Save & Publish" at bounding box center [782, 520] width 224 height 44
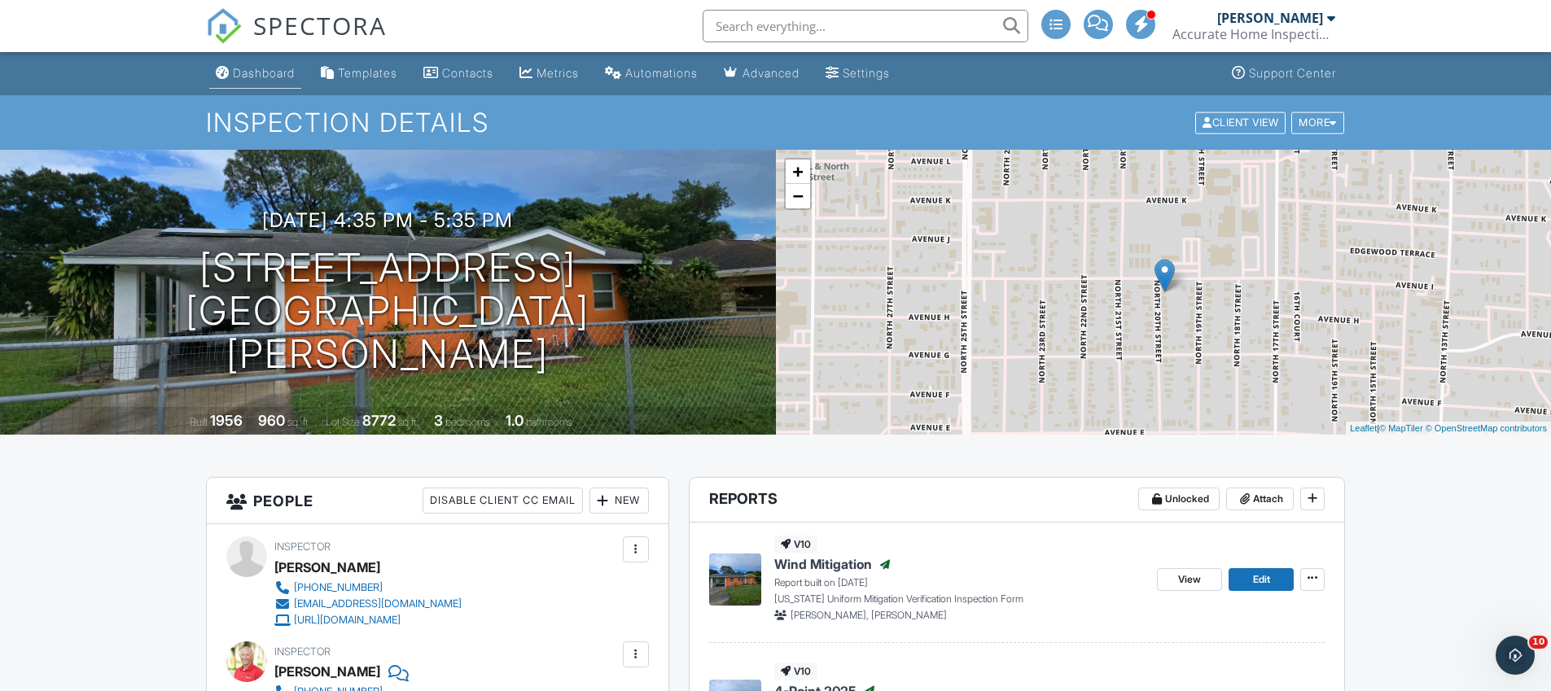
click at [250, 72] on div "Dashboard" at bounding box center [264, 73] width 62 height 14
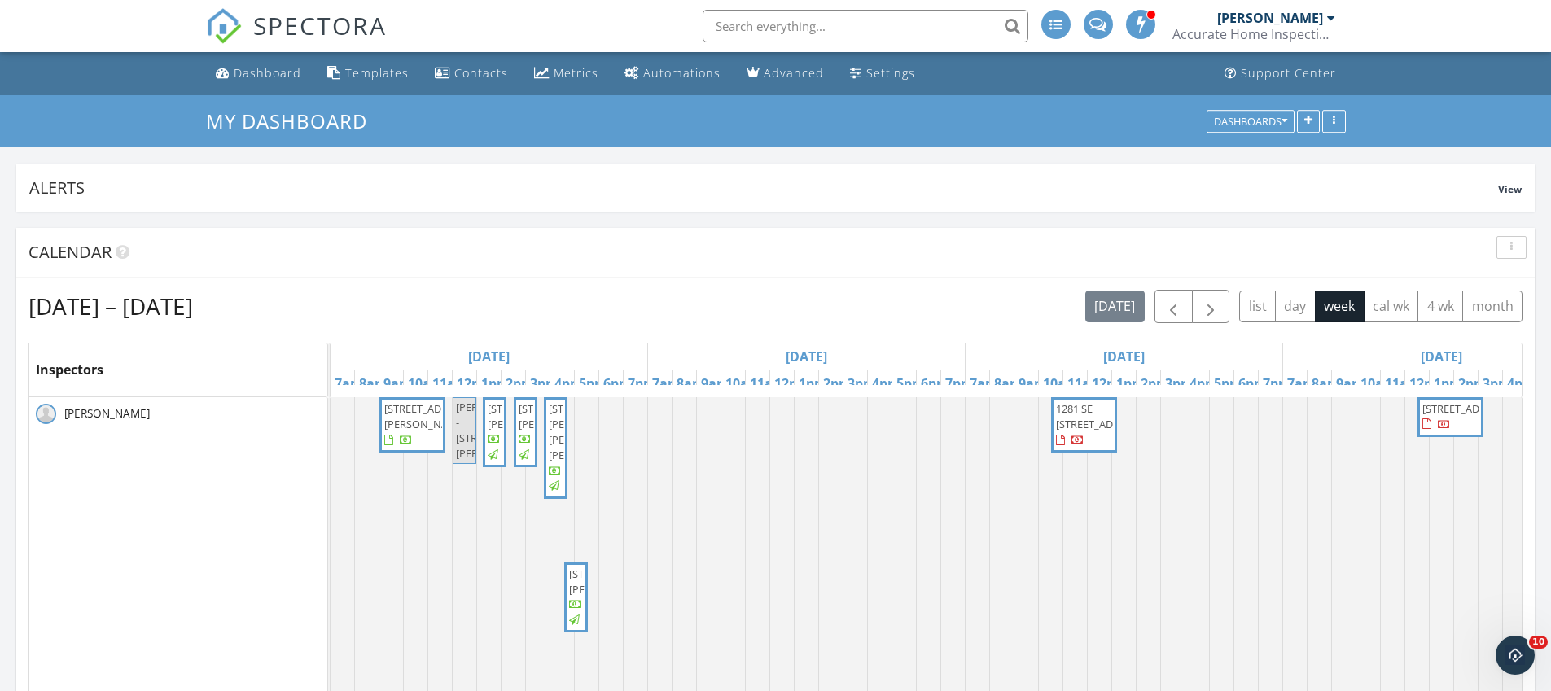
click at [763, 22] on input "text" at bounding box center [866, 26] width 326 height 33
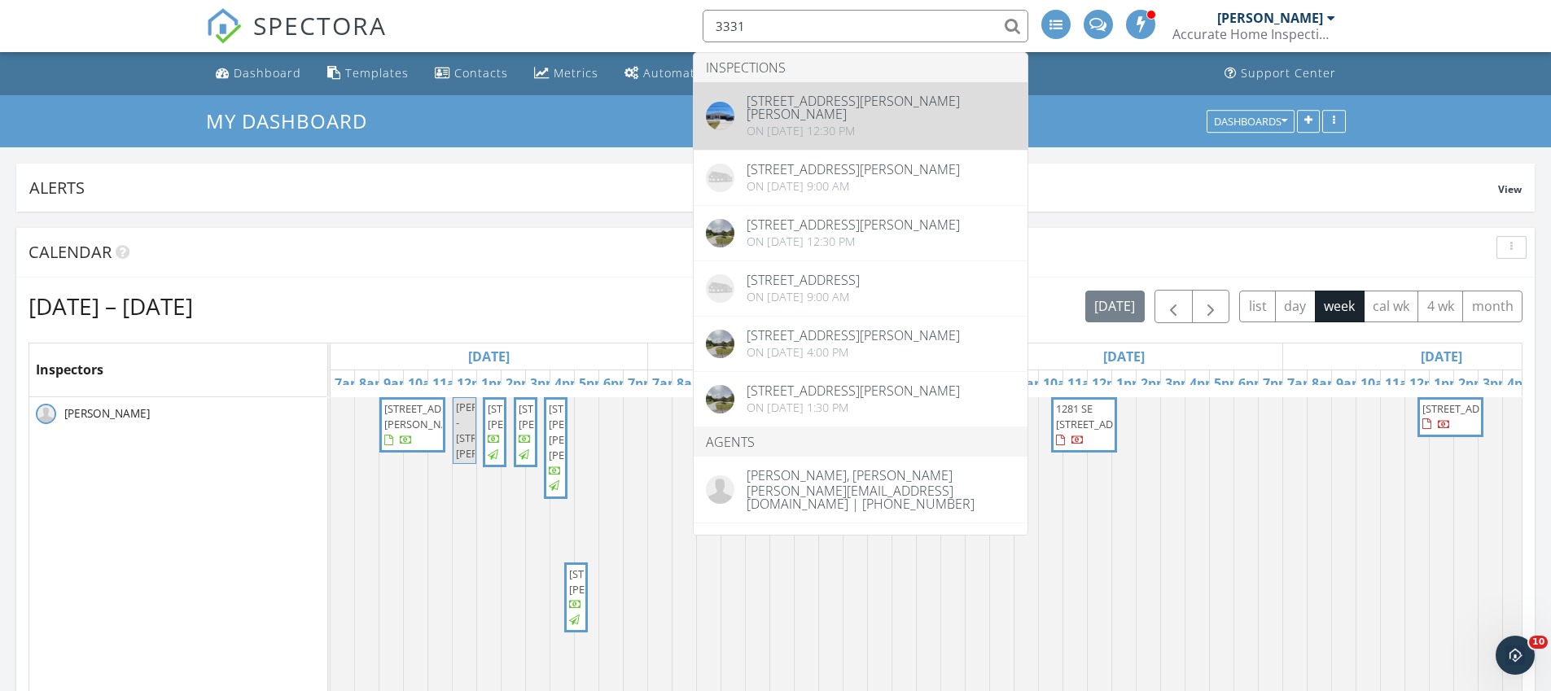
type input "3331"
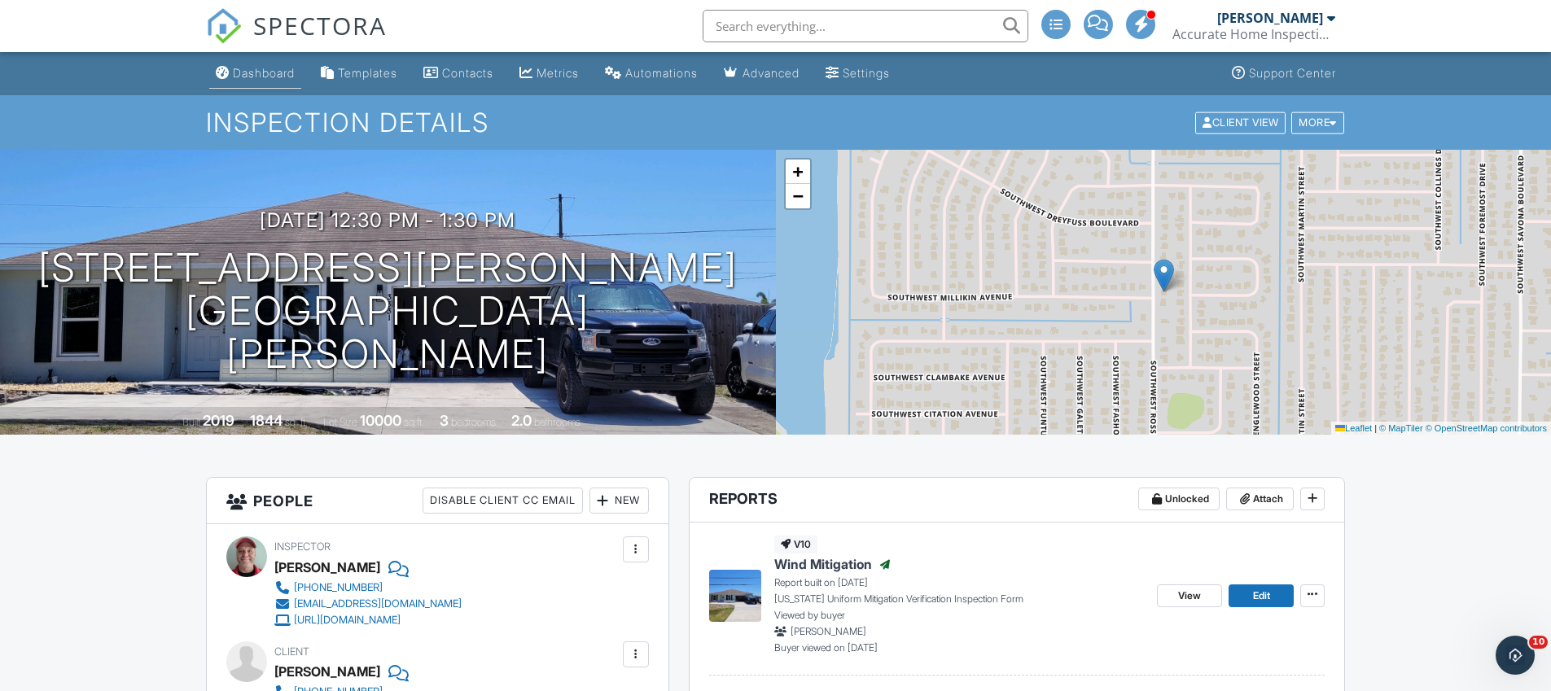
click at [258, 81] on link "Dashboard" at bounding box center [255, 74] width 92 height 30
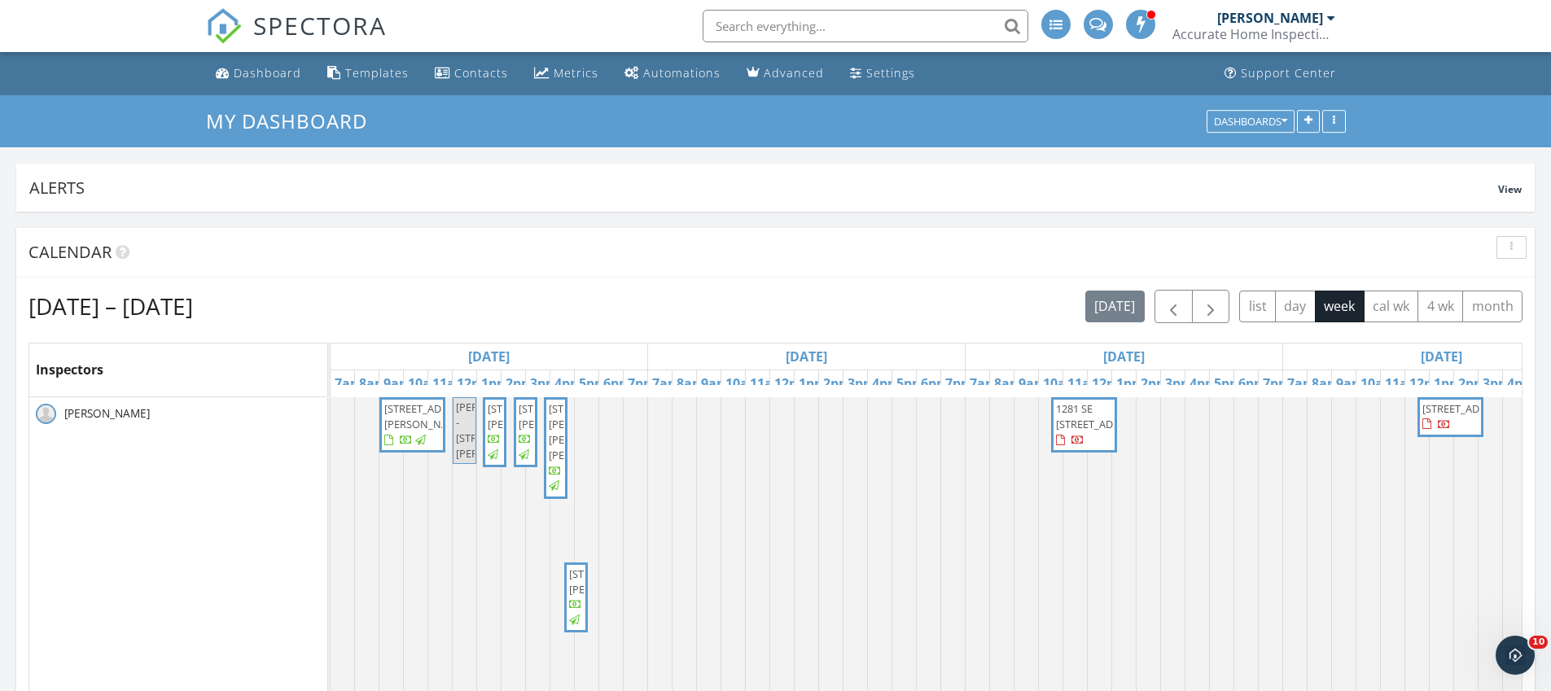
click at [331, 527] on div at bounding box center [331, 558] width 0 height 323
click at [471, 462] on link "Inspection" at bounding box center [463, 460] width 84 height 26
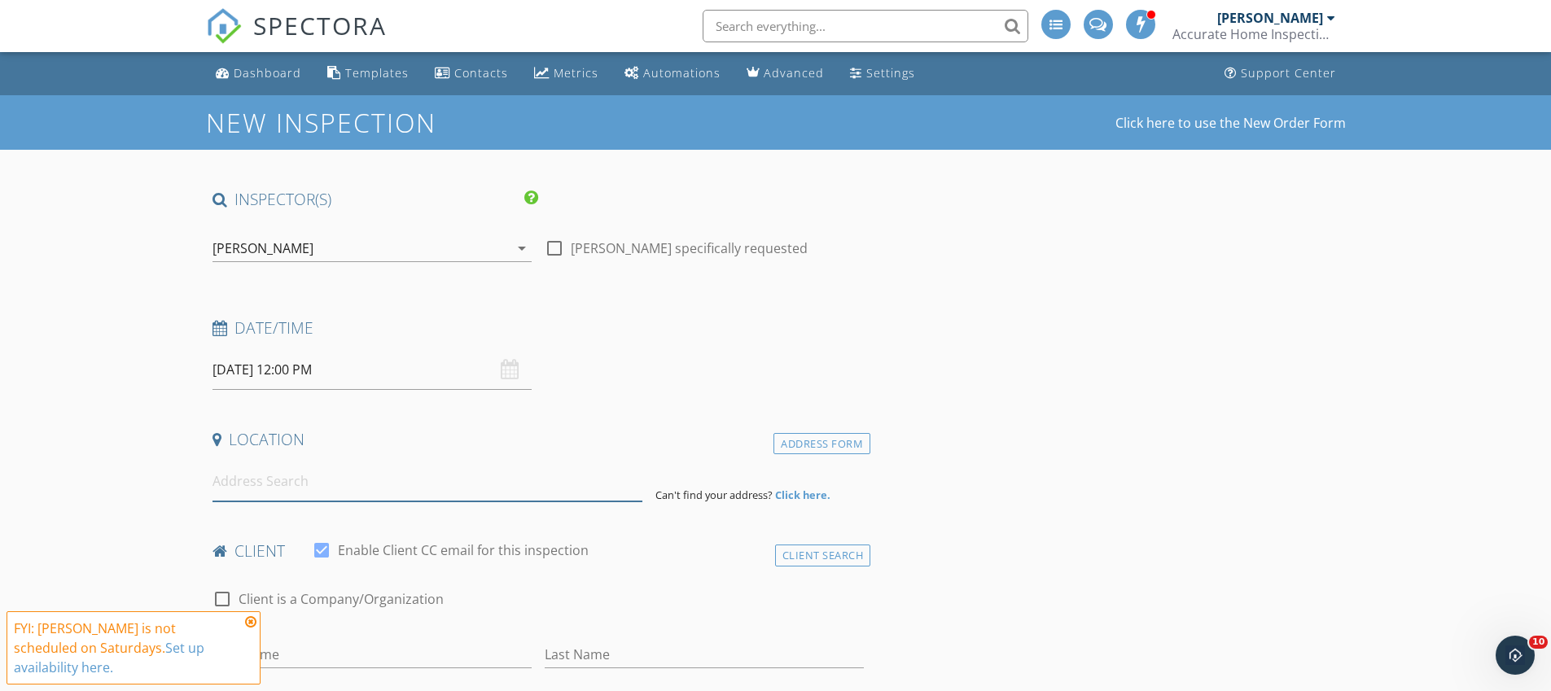
click at [325, 480] on input at bounding box center [428, 482] width 430 height 40
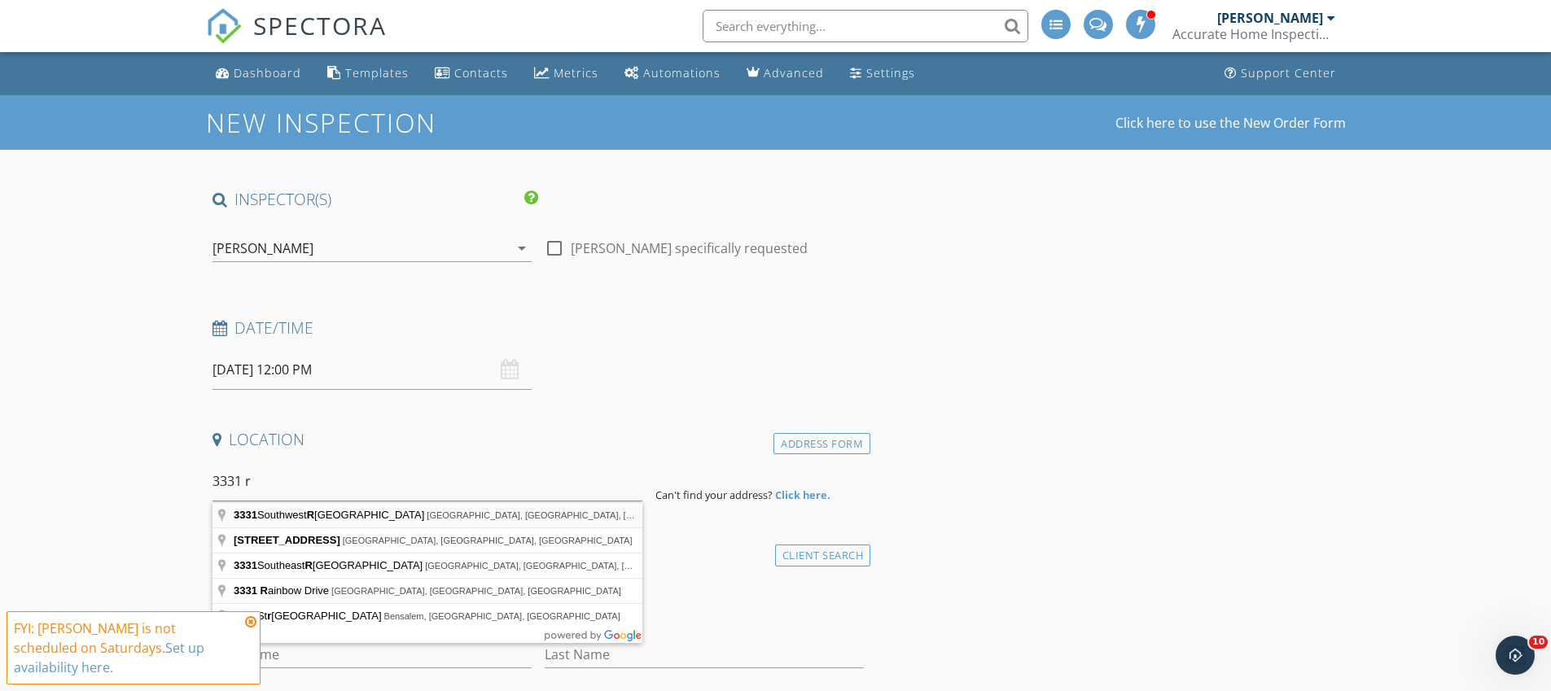
type input "[STREET_ADDRESS][PERSON_NAME]"
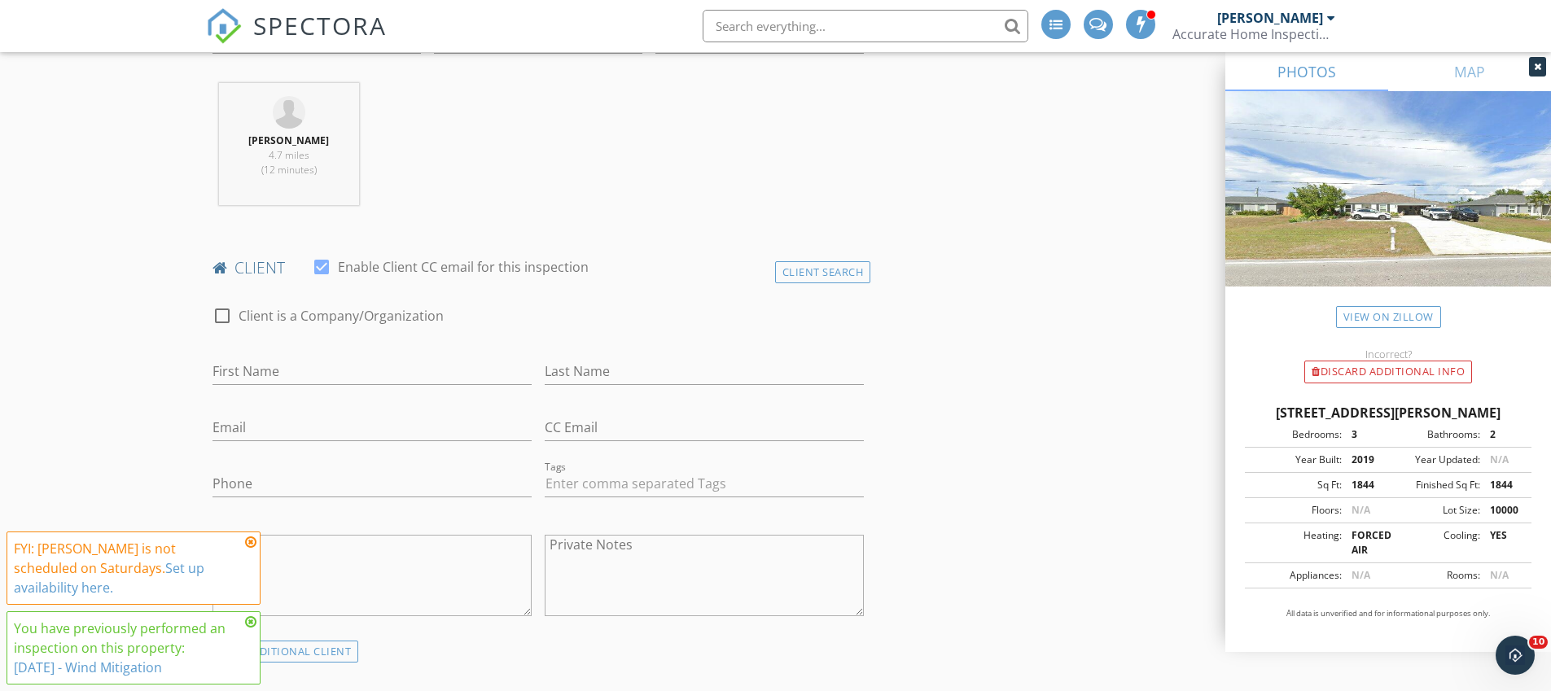
scroll to position [629, 0]
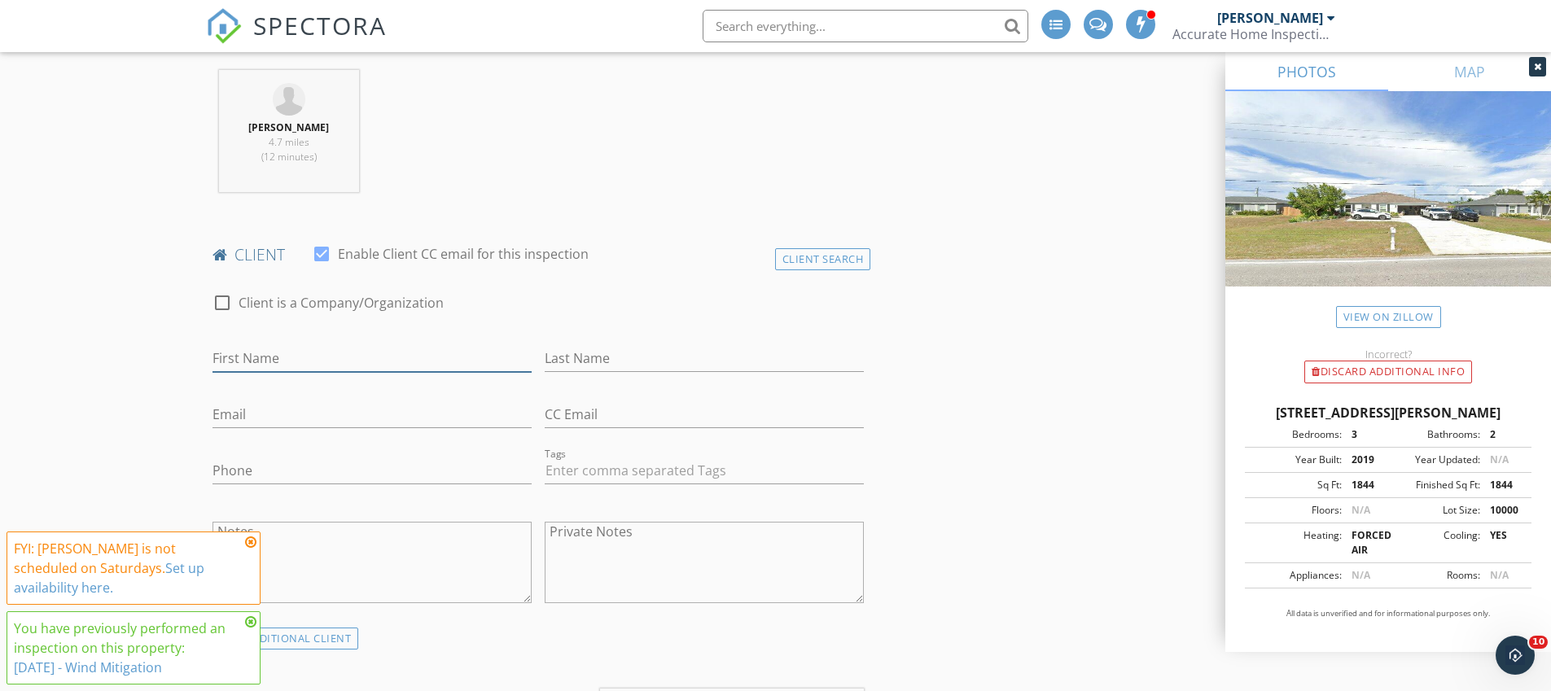
click at [368, 360] on input "First Name" at bounding box center [372, 358] width 319 height 27
type input "[PERSON_NAME]"
type input "Montague"
type input "[EMAIL_ADDRESS][DOMAIN_NAME]"
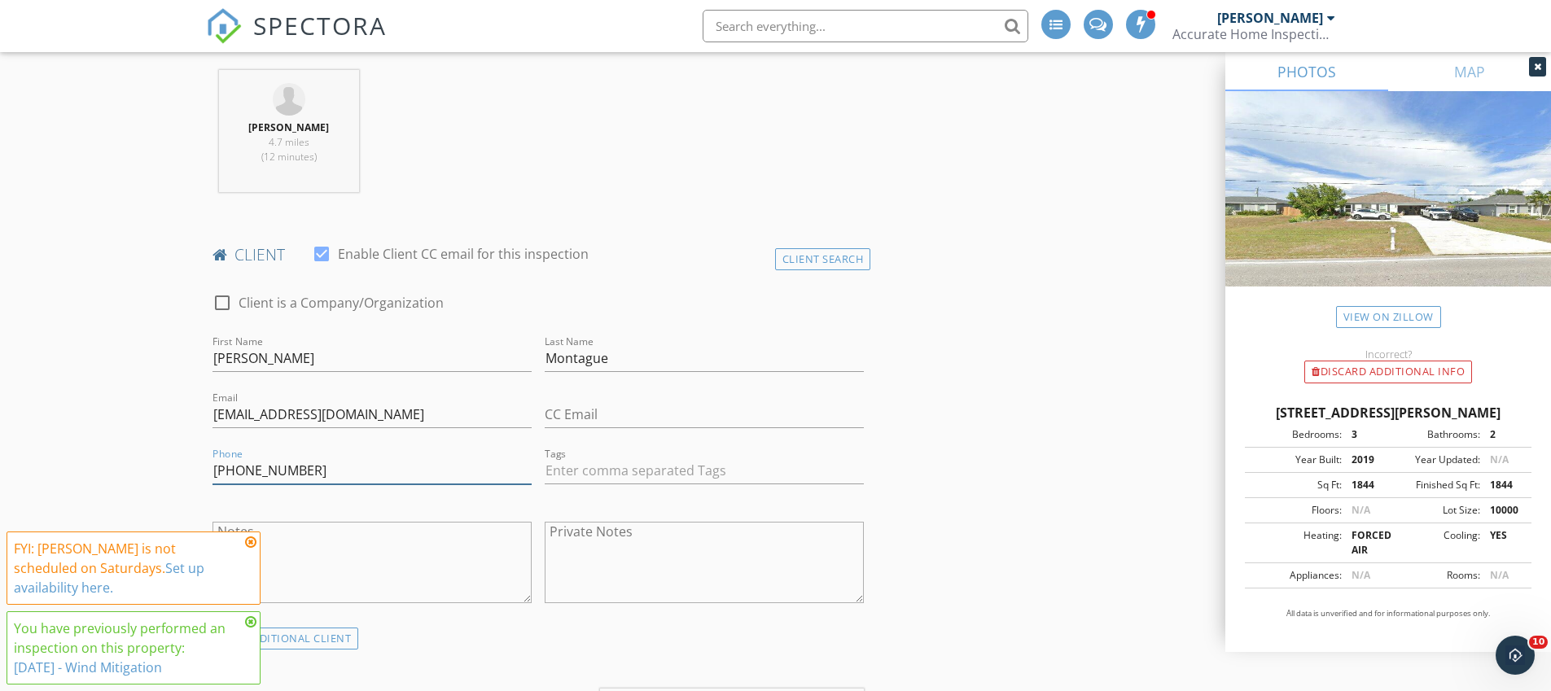
type input "[PHONE_NUMBER]"
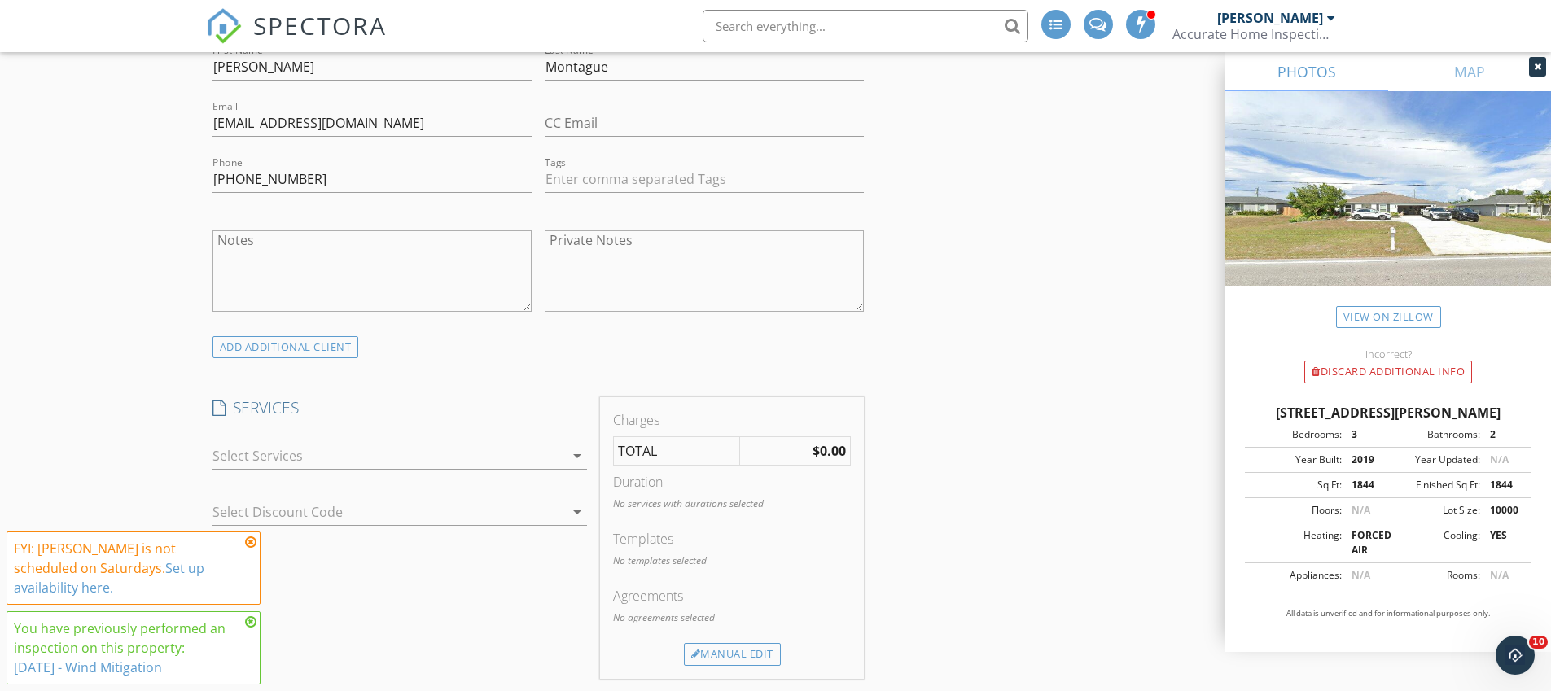
scroll to position [947, 0]
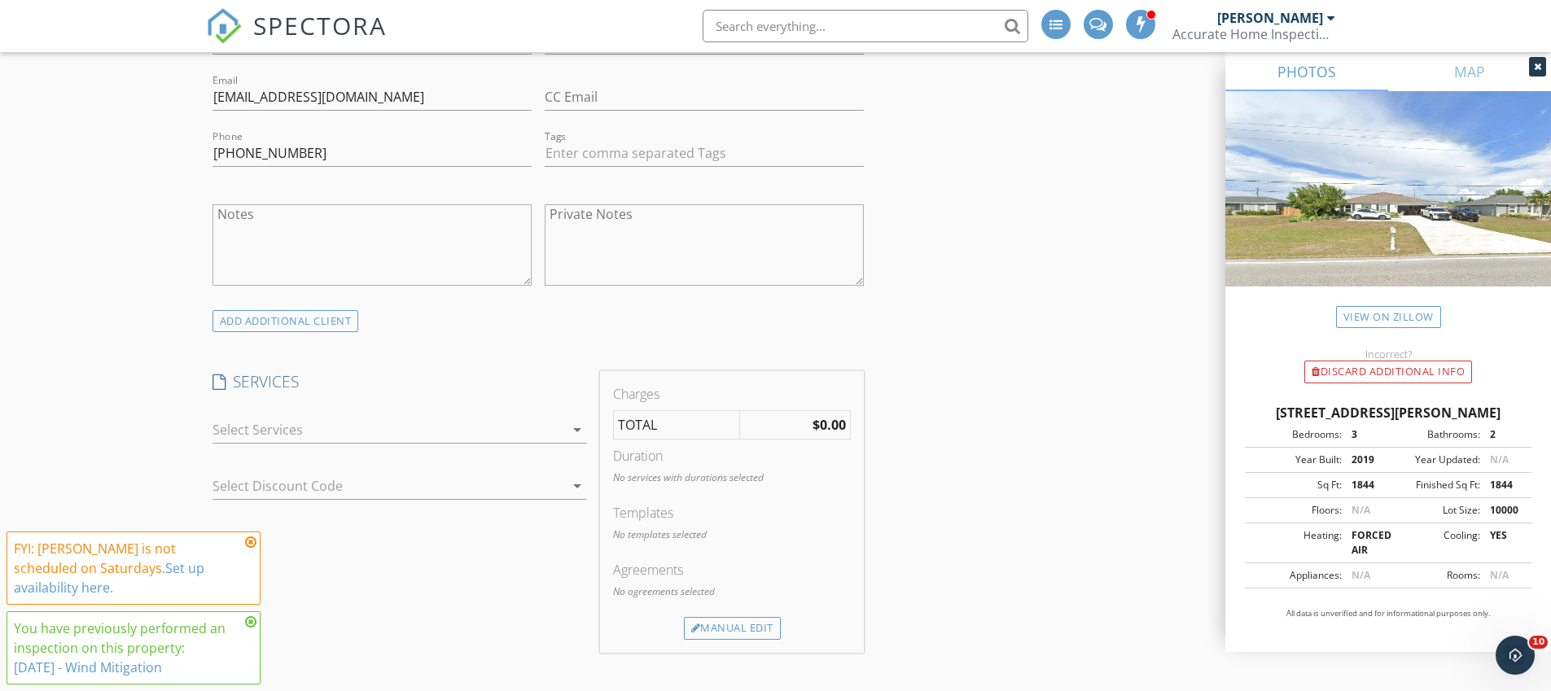
click at [324, 429] on div at bounding box center [389, 430] width 352 height 26
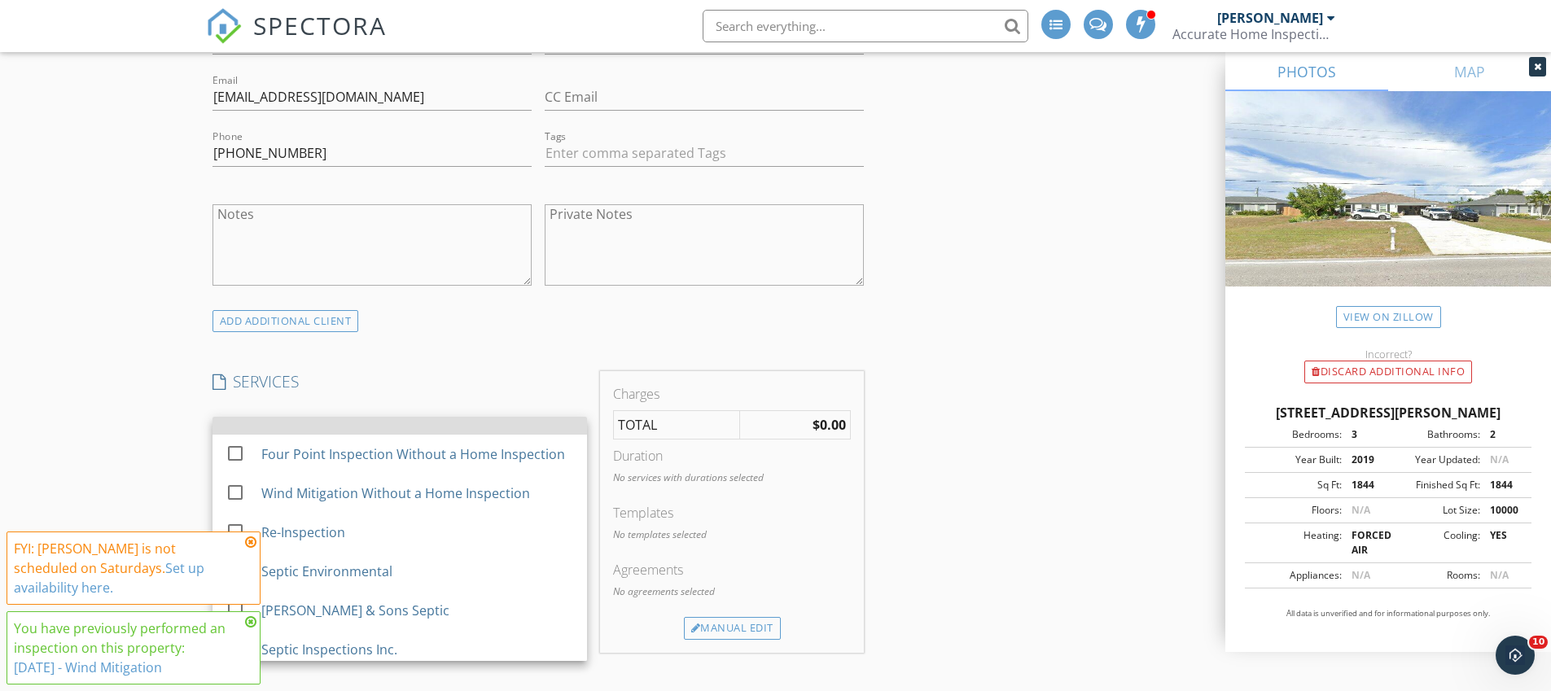
scroll to position [517, 0]
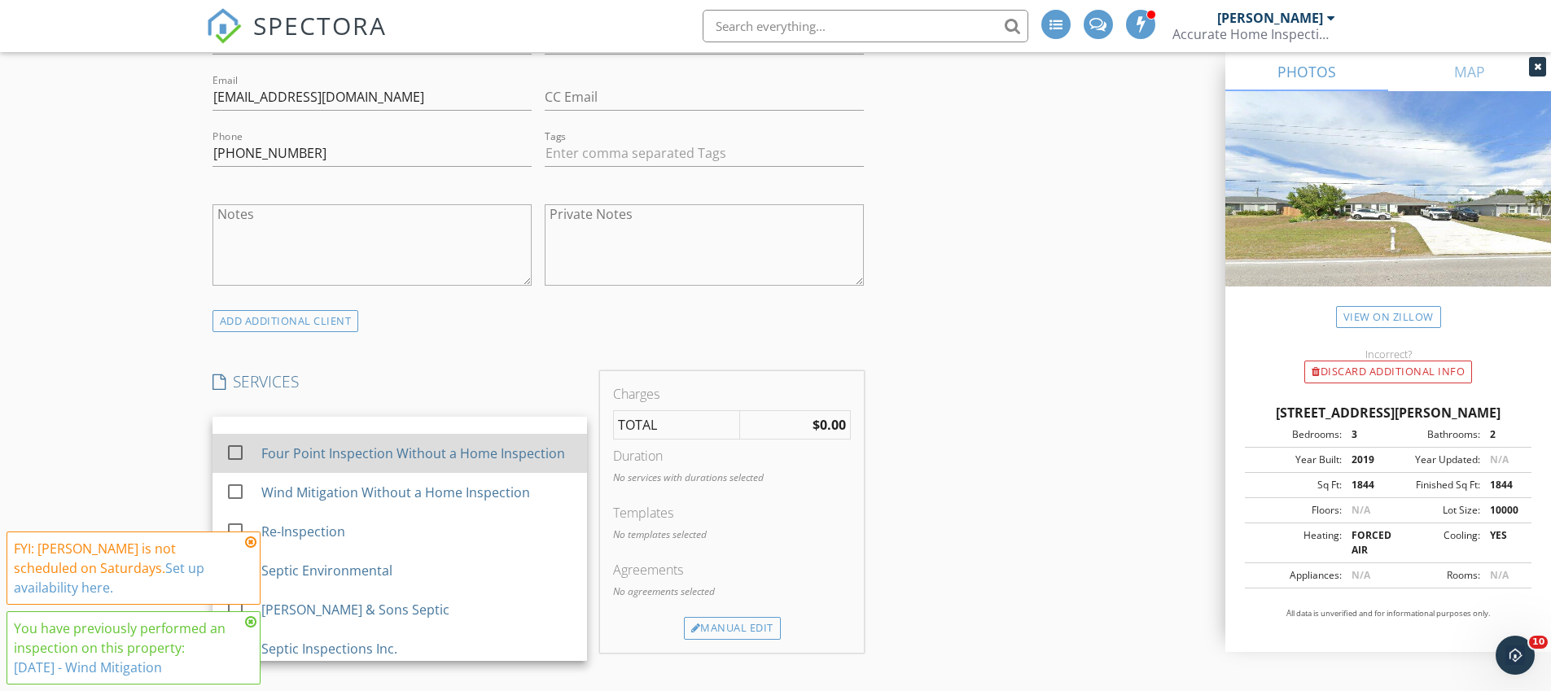
click at [375, 447] on div "Four Point Inspection Without a Home Inspection" at bounding box center [413, 454] width 304 height 20
checkbox input "false"
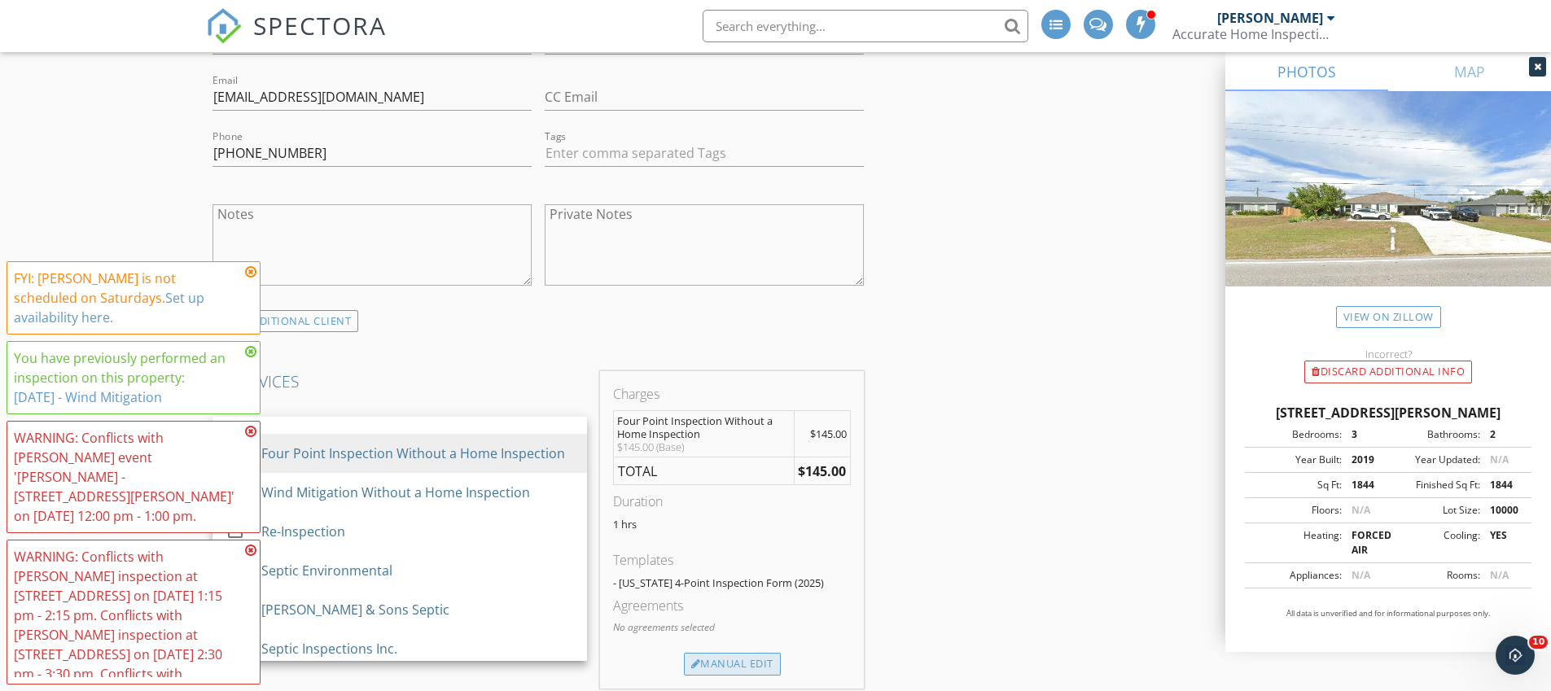
click at [730, 673] on div "Manual Edit" at bounding box center [732, 664] width 97 height 23
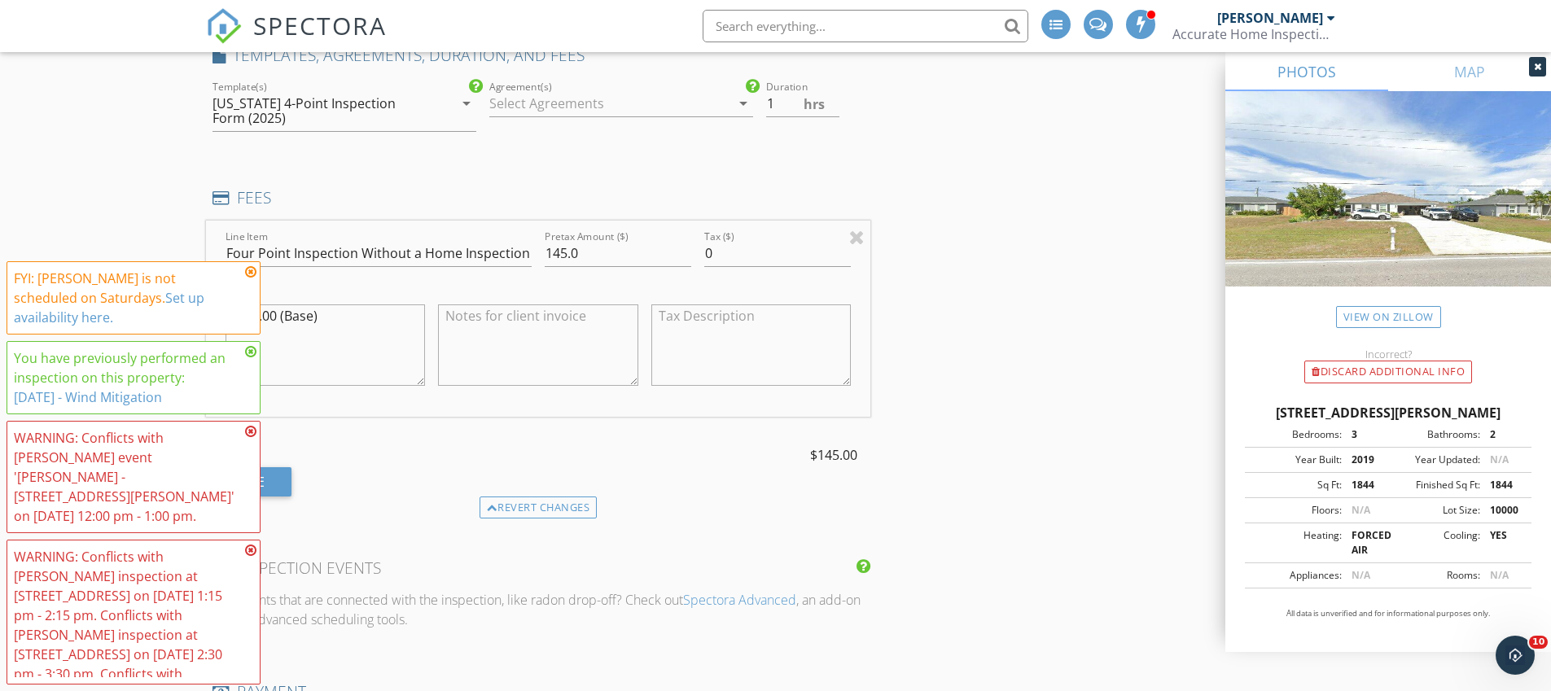
scroll to position [1283, 0]
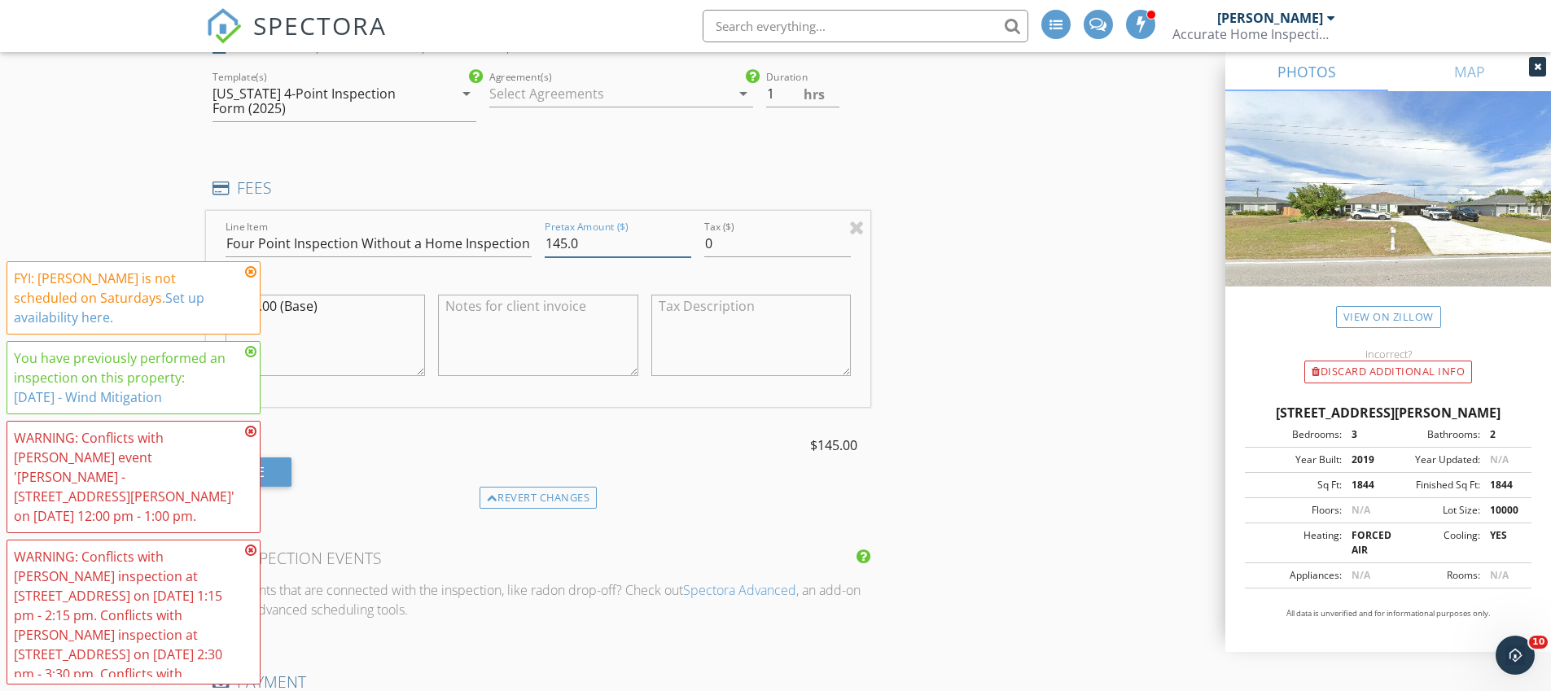
drag, startPoint x: 596, startPoint y: 248, endPoint x: 538, endPoint y: 246, distance: 57.8
click at [538, 246] on div "Pretax Amount ($) 145.0" at bounding box center [618, 245] width 160 height 56
type input "100"
click at [988, 457] on div "INSPECTOR(S) check_box [PERSON_NAME] PRIMARY check_box_outline_blank [PERSON_NA…" at bounding box center [776, 546] width 1140 height 3280
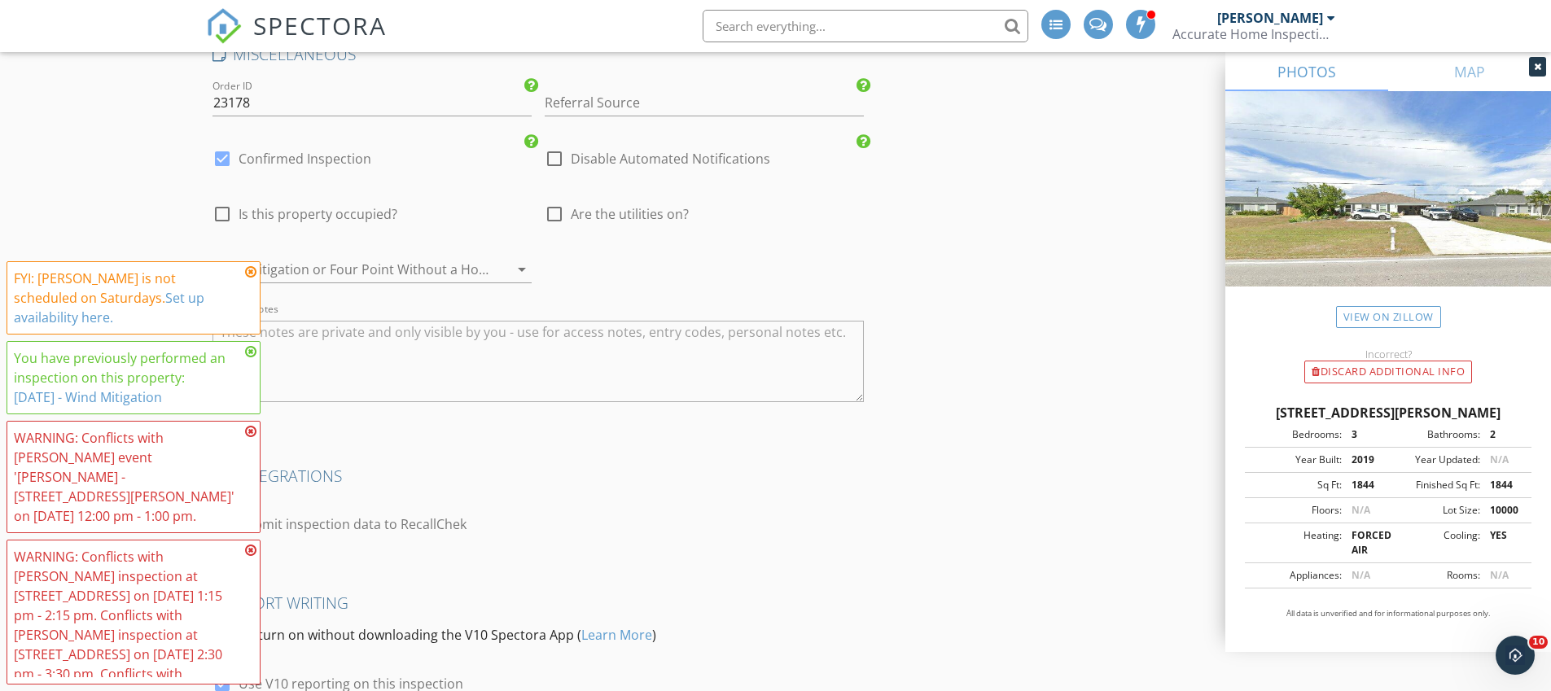
scroll to position [2563, 0]
click at [604, 159] on label "Disable Automated Notifications" at bounding box center [670, 161] width 199 height 16
checkbox input "true"
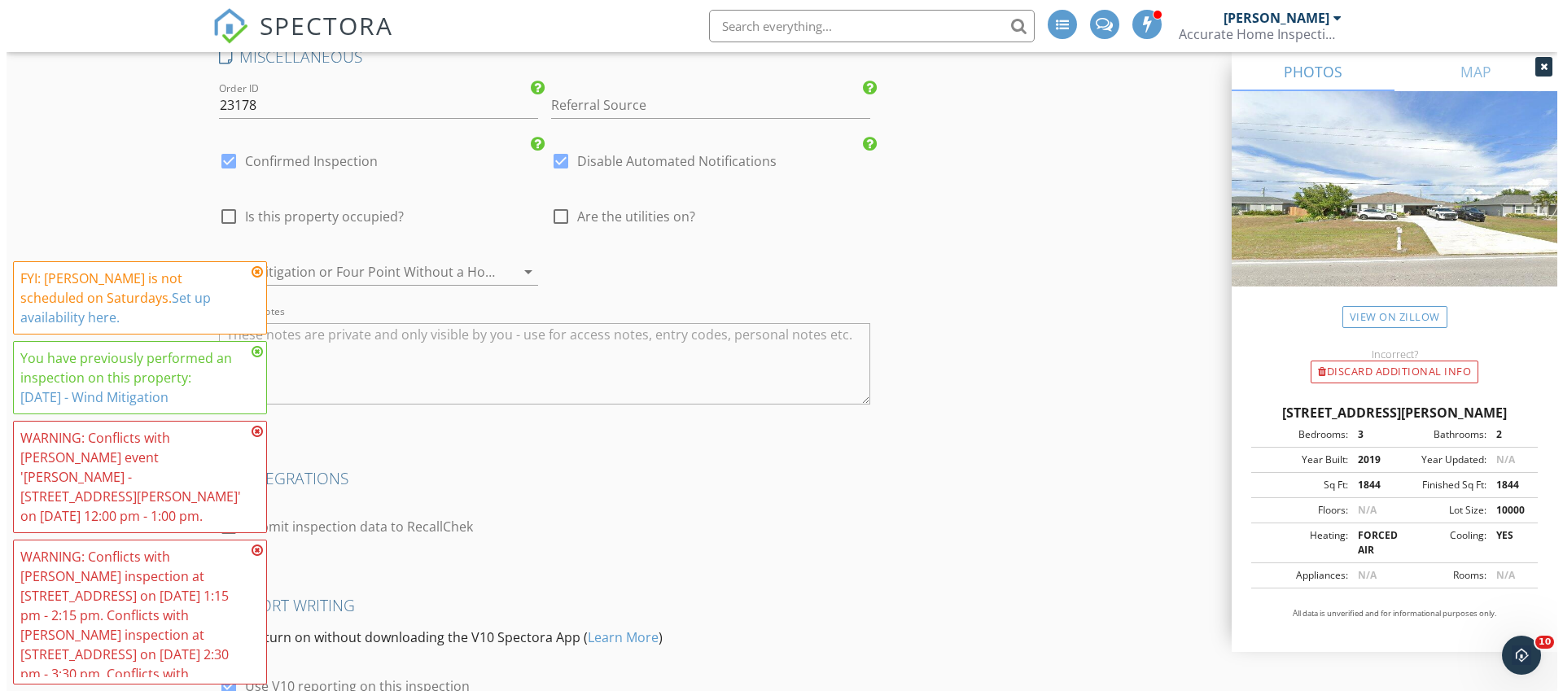
scroll to position [2817, 0]
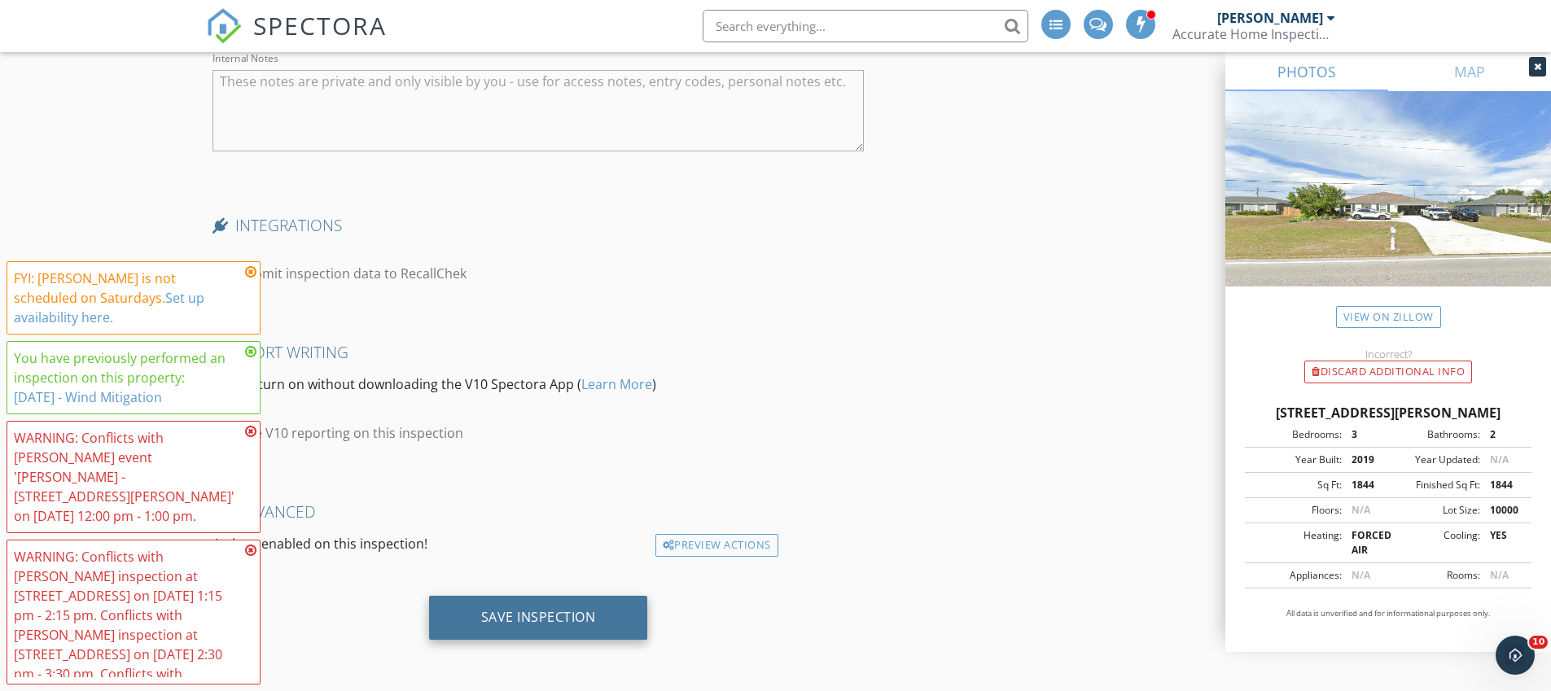
click at [556, 617] on div "Save Inspection" at bounding box center [538, 617] width 115 height 16
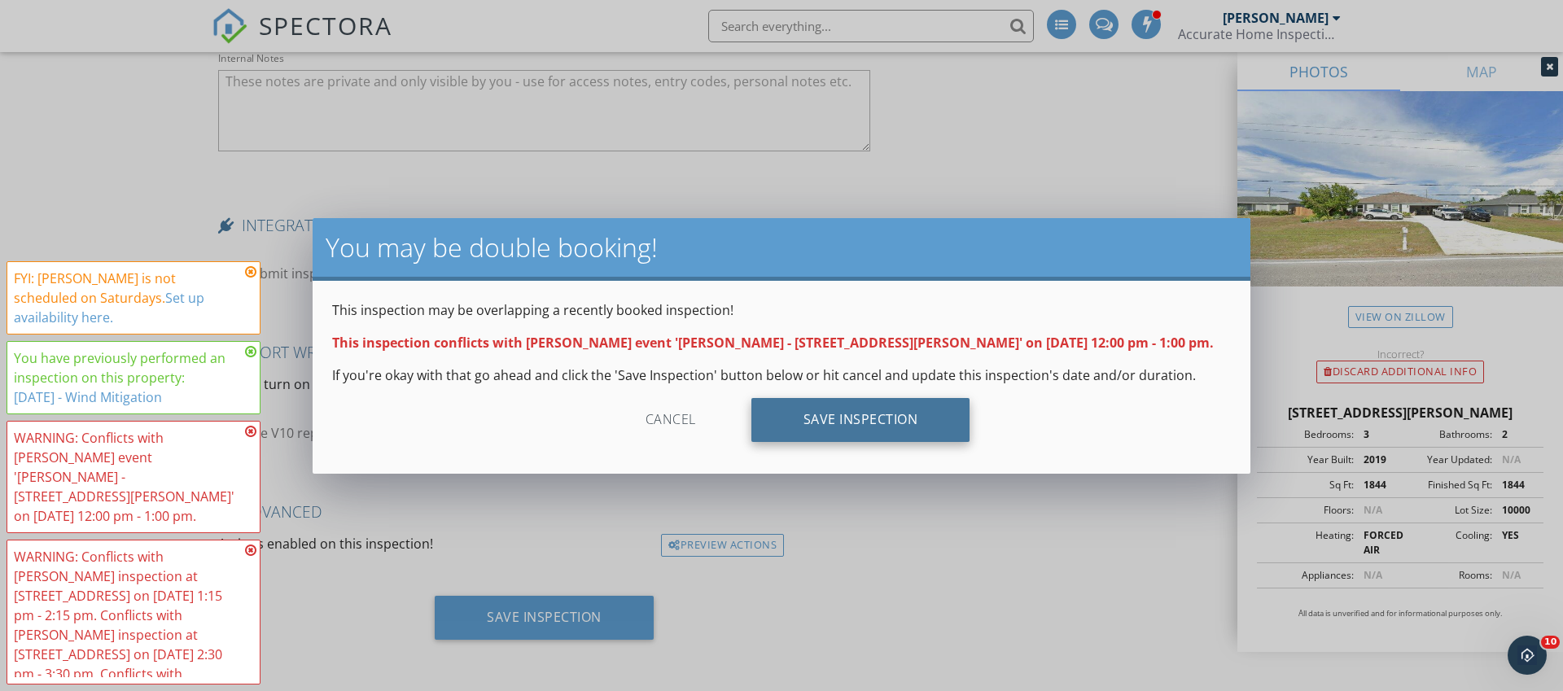
click at [818, 425] on div "Save Inspection" at bounding box center [861, 420] width 219 height 44
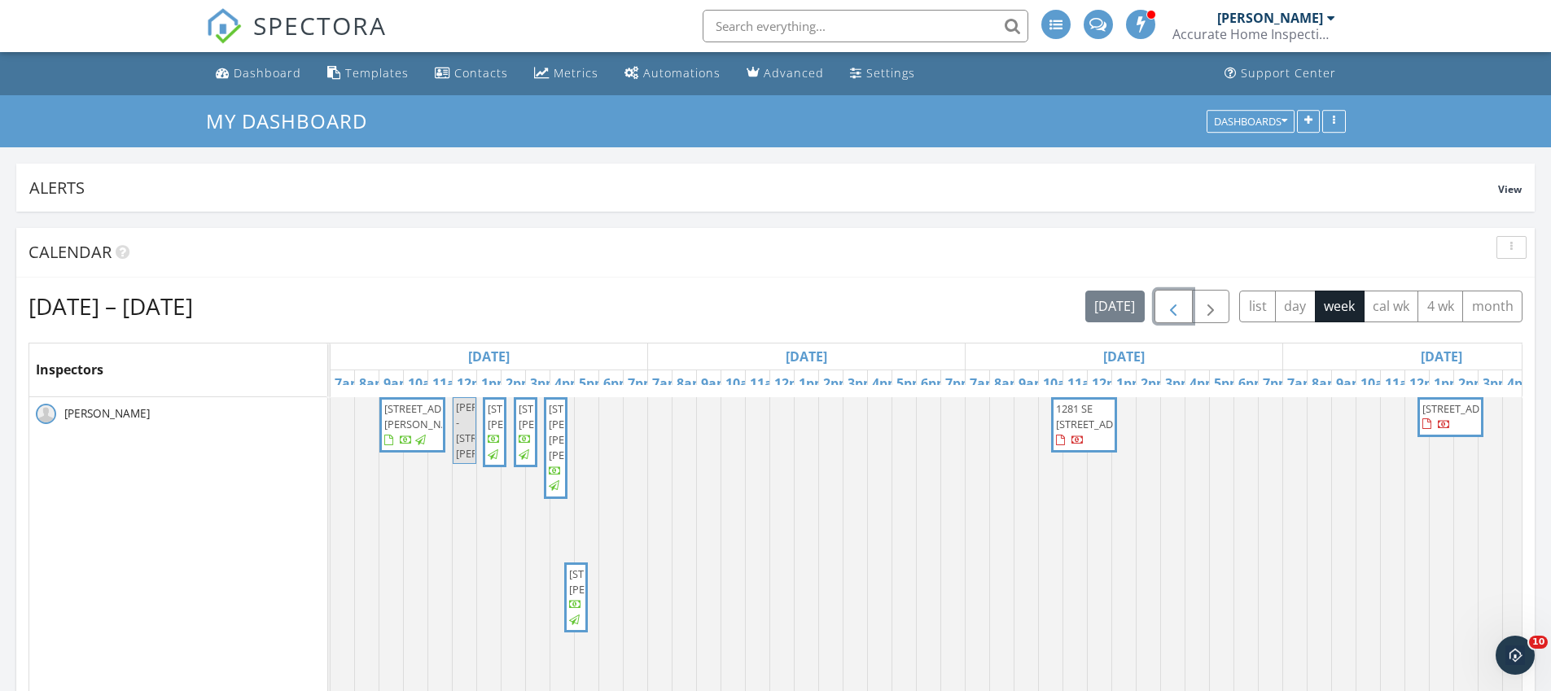
click at [1173, 305] on span "button" at bounding box center [1174, 307] width 20 height 20
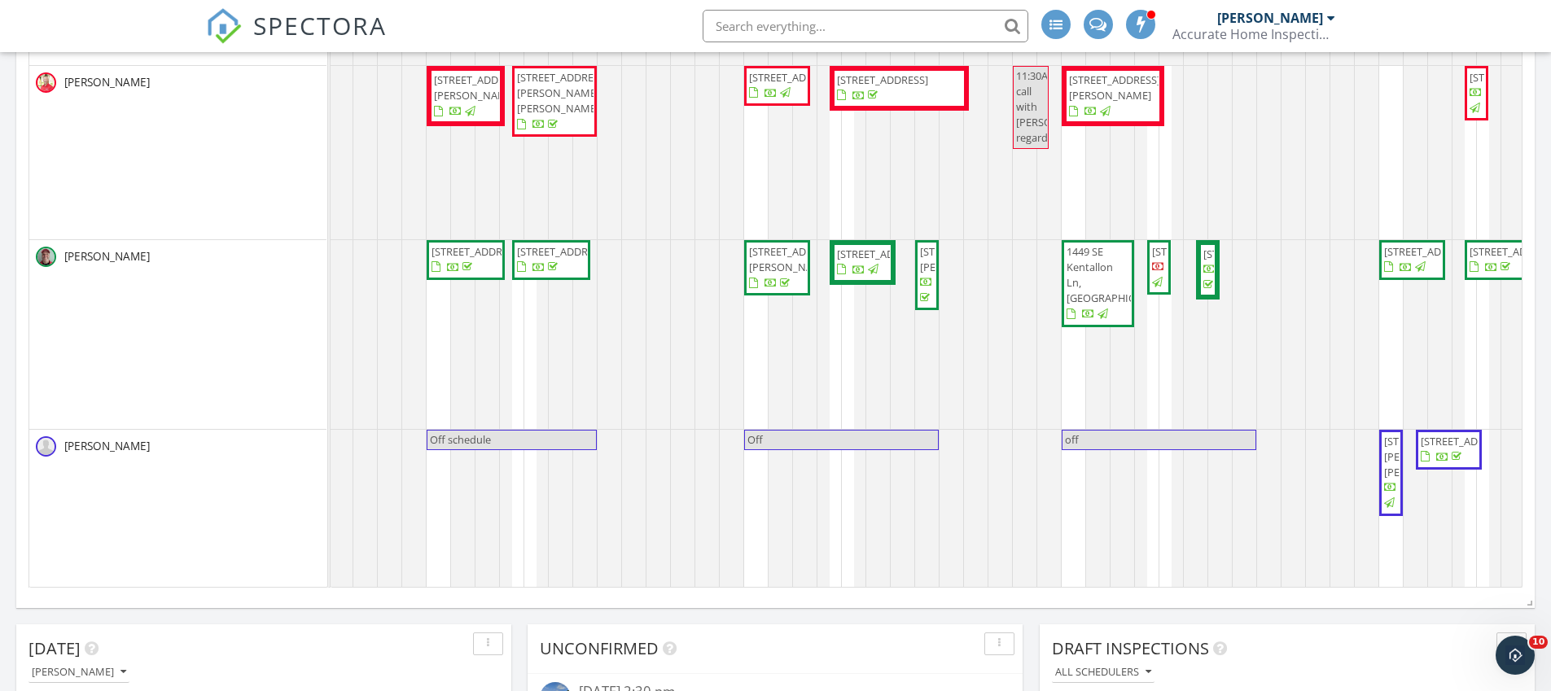
scroll to position [0, 1044]
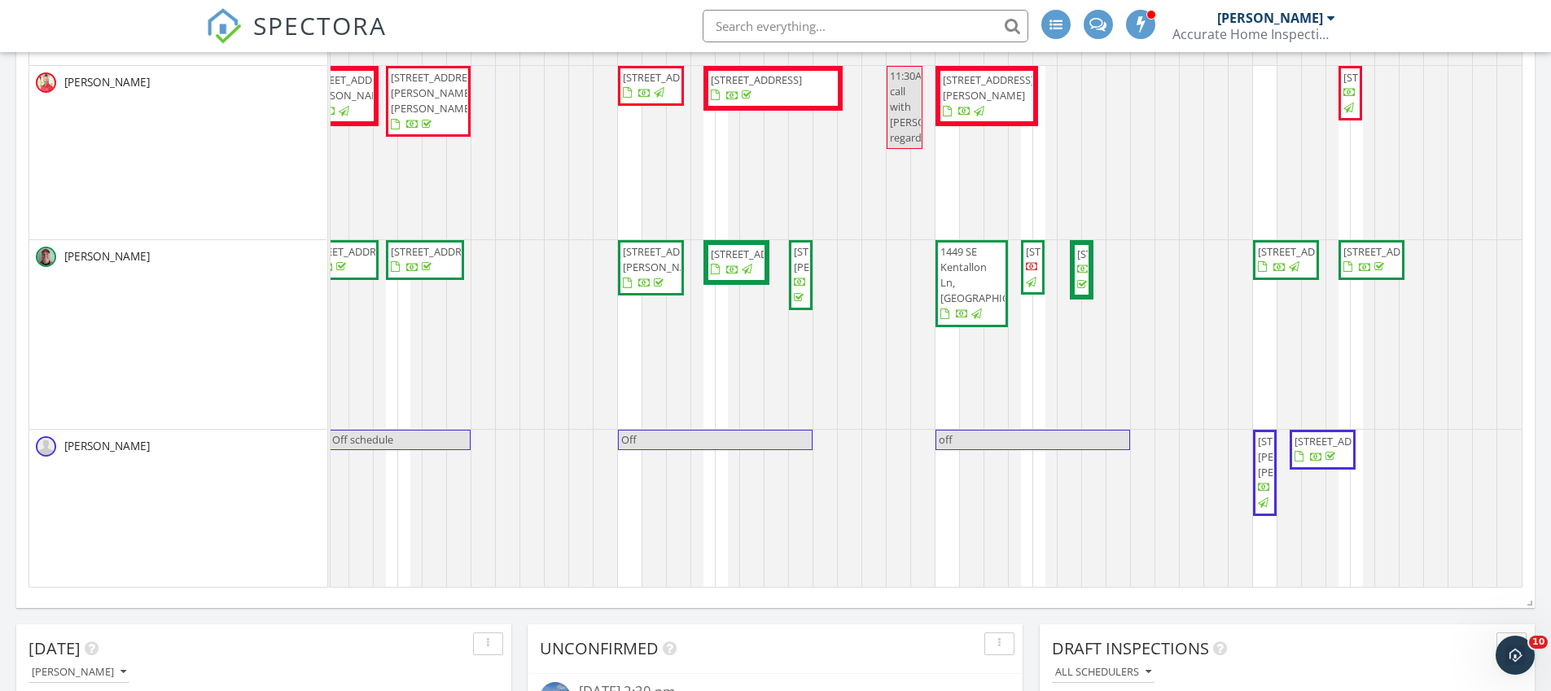
click at [1258, 461] on span "1407 Hale Ct, Fort Pierce 34982" at bounding box center [1303, 457] width 91 height 46
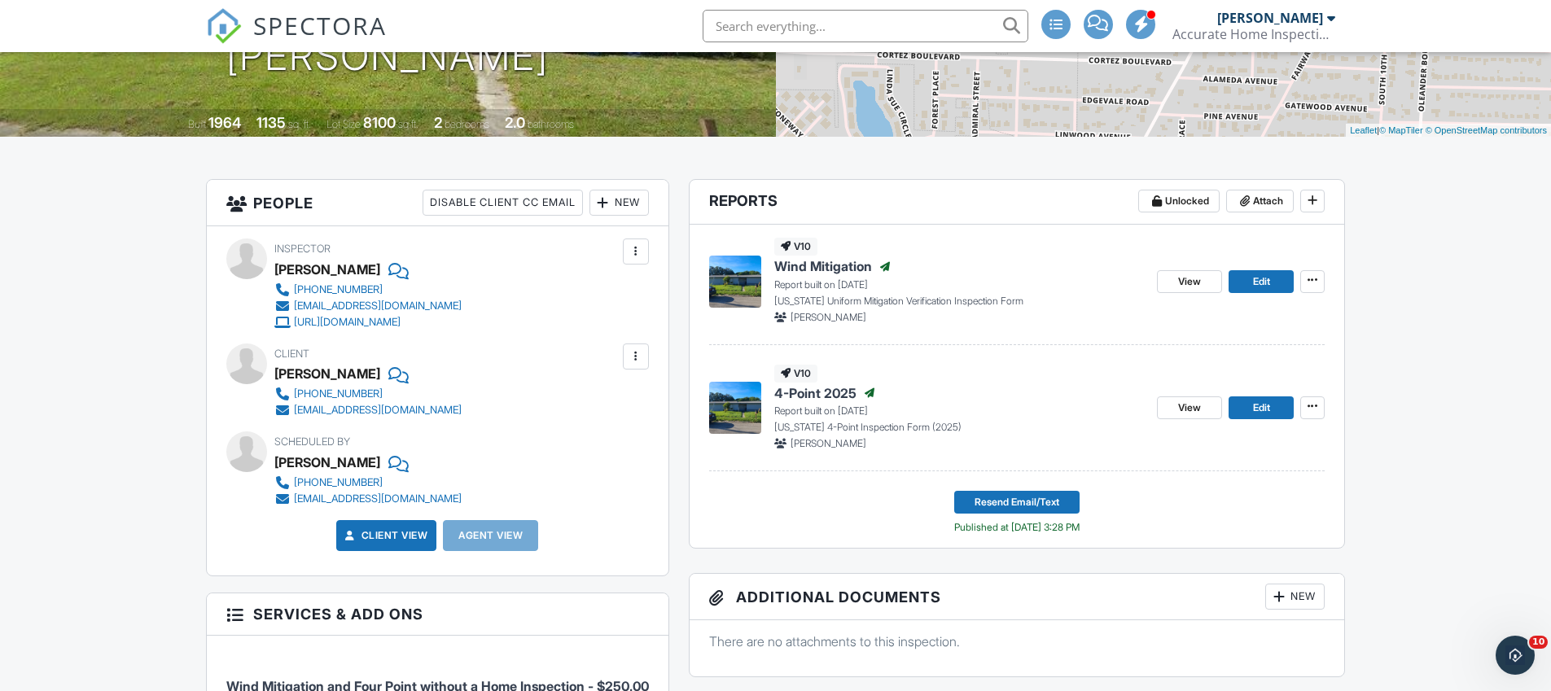
scroll to position [277, 0]
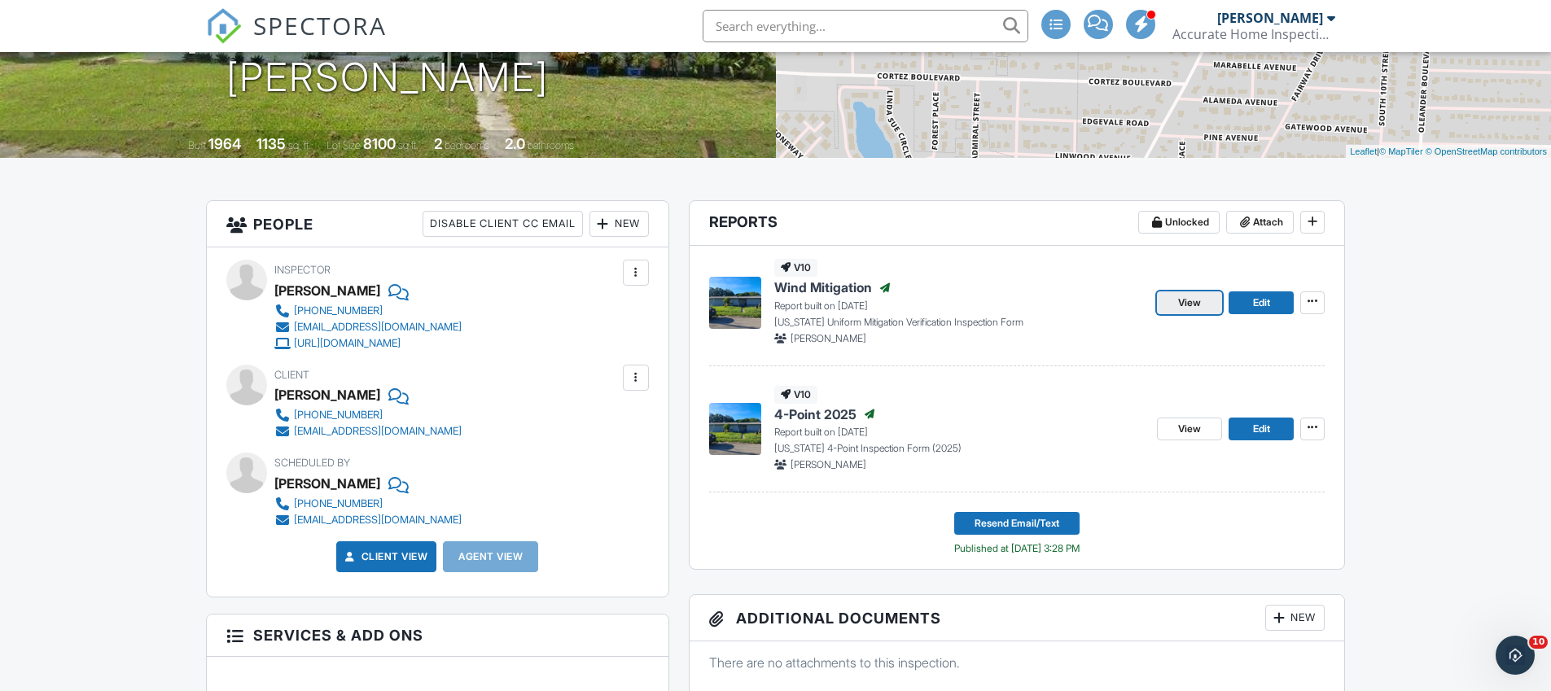
click at [1203, 305] on link "View" at bounding box center [1189, 303] width 65 height 23
click at [1205, 427] on link "View" at bounding box center [1189, 429] width 65 height 23
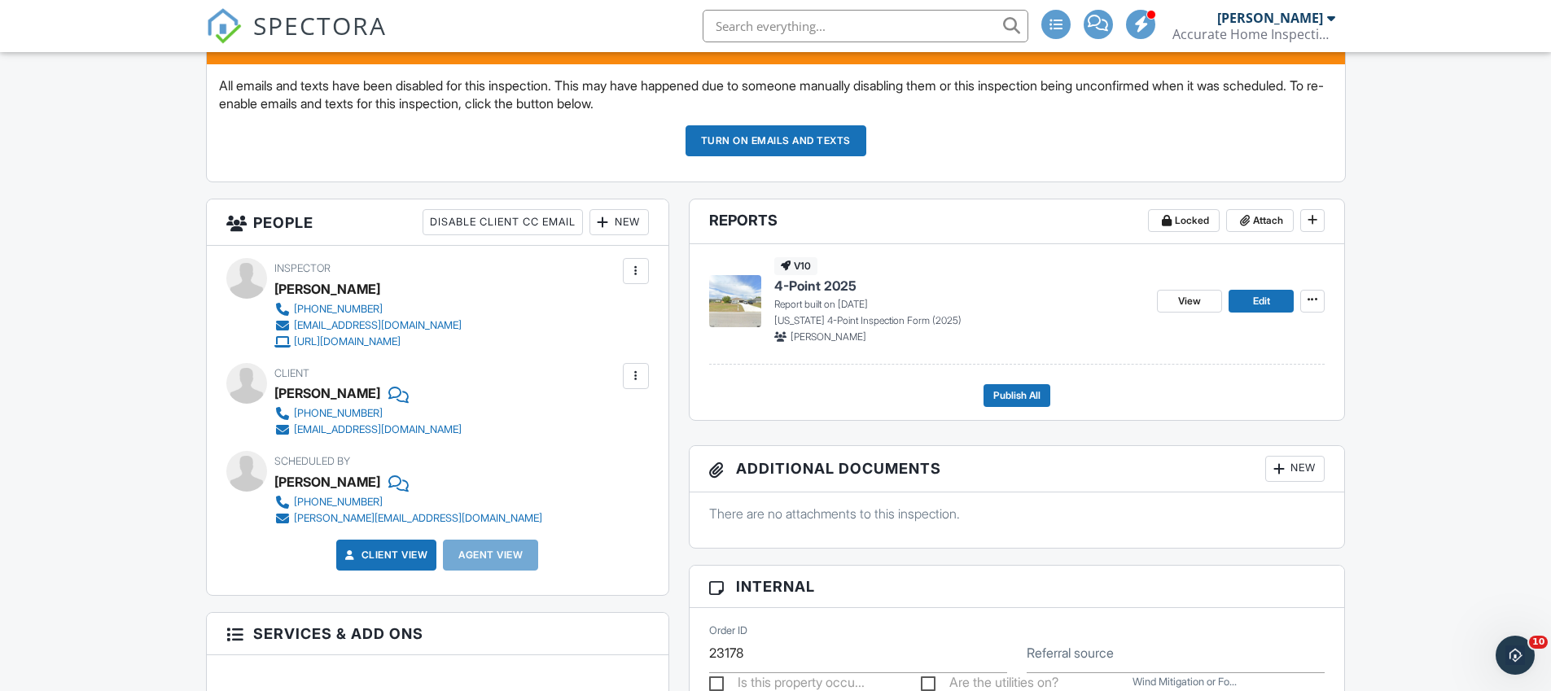
scroll to position [360, 0]
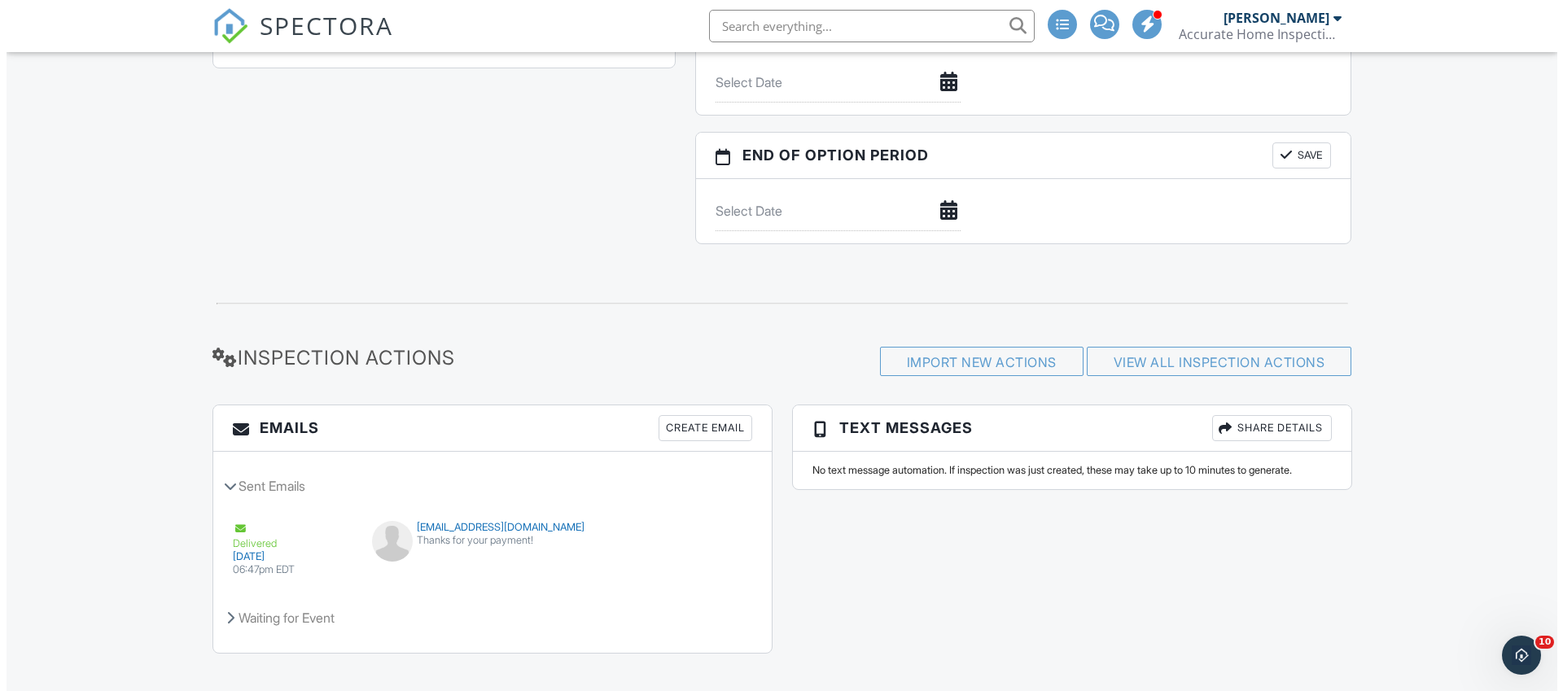
scroll to position [1873, 0]
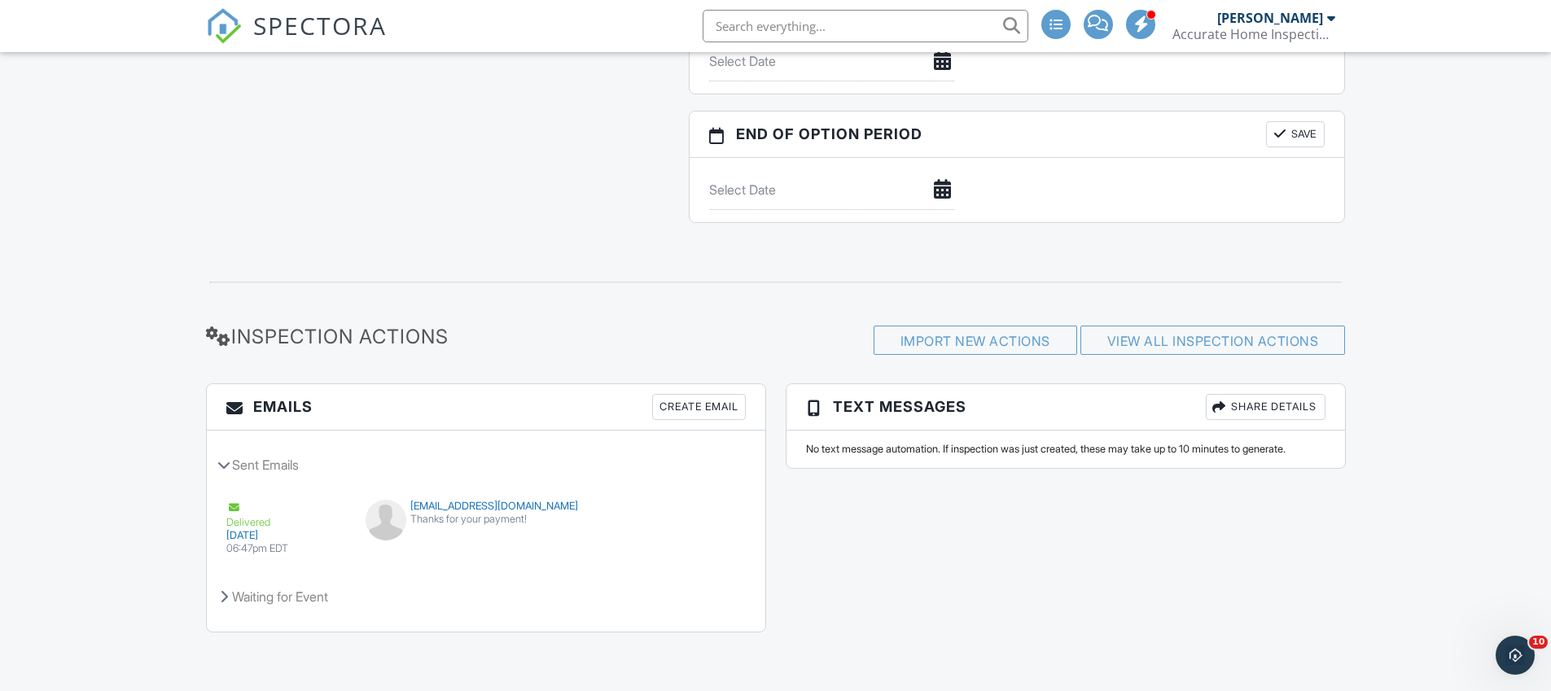
click at [681, 406] on div "Create Email" at bounding box center [699, 407] width 94 height 26
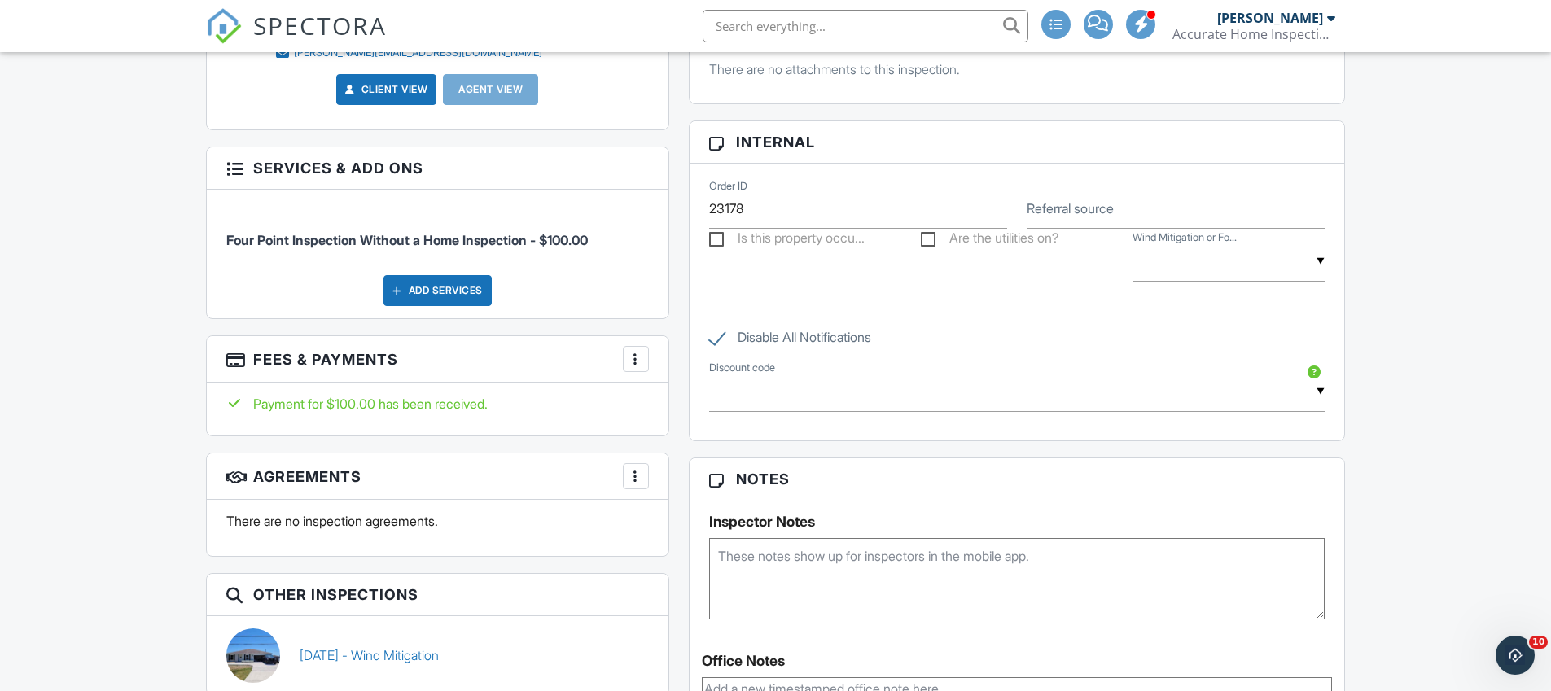
scroll to position [844, 0]
